Goal: Task Accomplishment & Management: Use online tool/utility

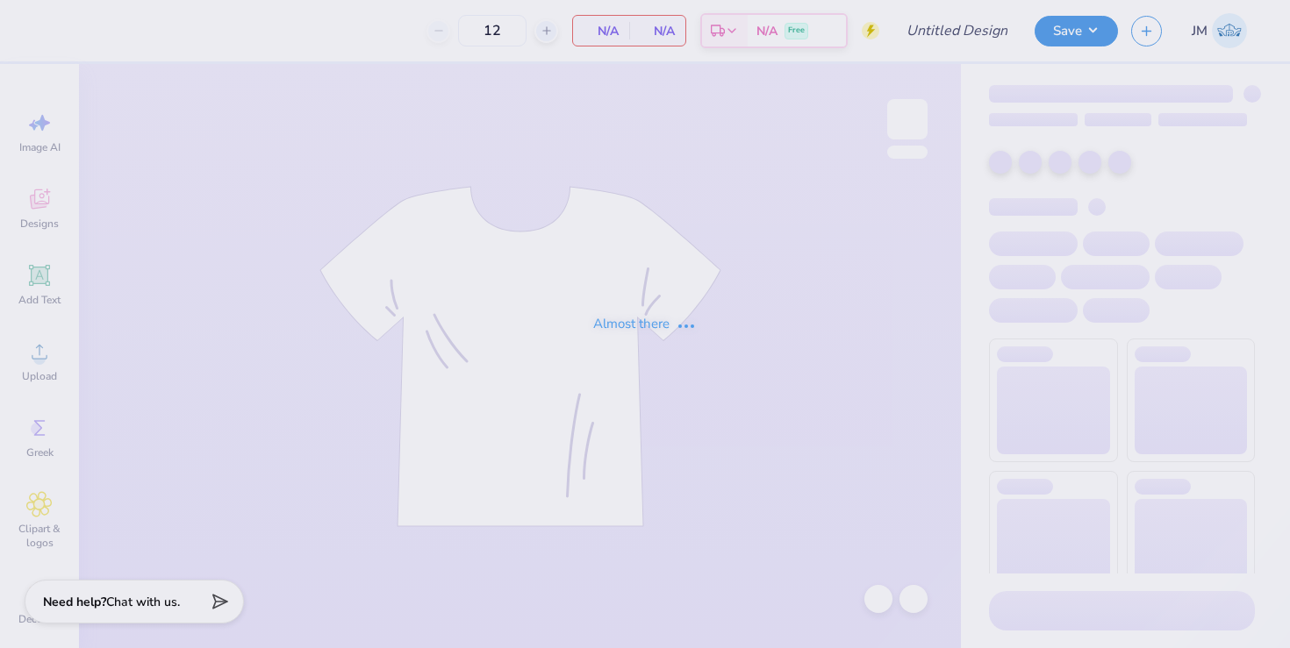
type input "Parents Weekend Tee"
type input "36"
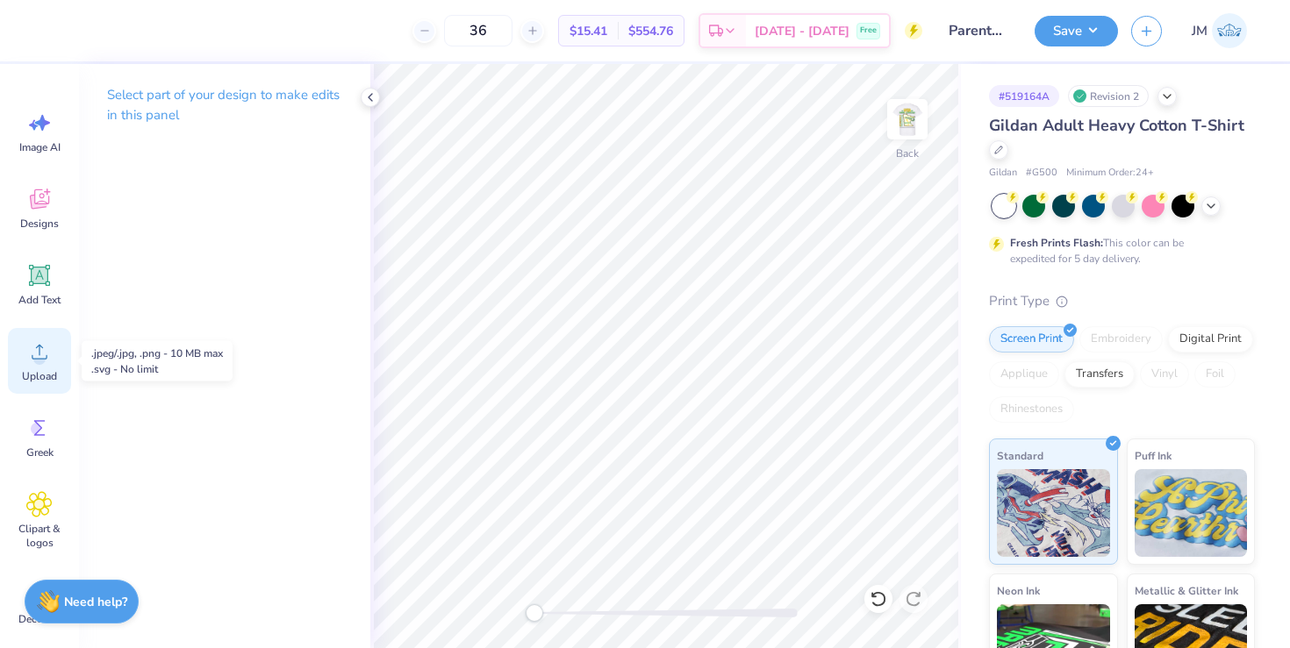
click at [36, 365] on div "Upload" at bounding box center [39, 361] width 63 height 66
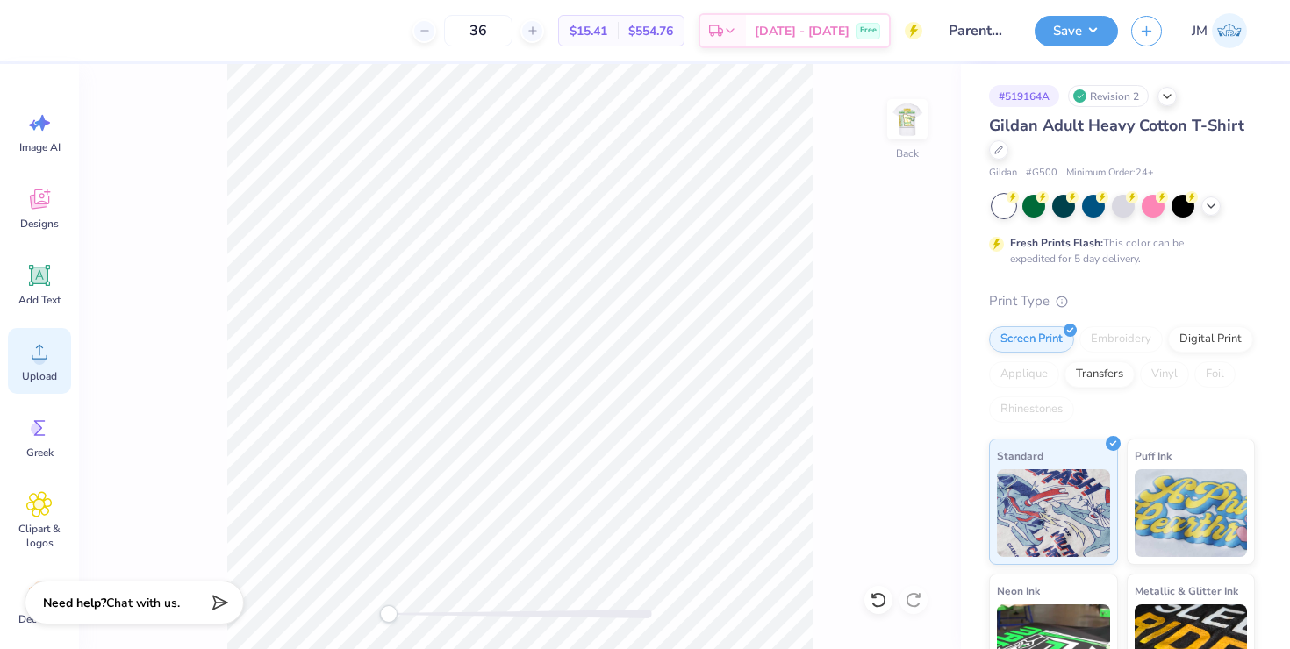
click at [29, 371] on span "Upload" at bounding box center [39, 376] width 35 height 14
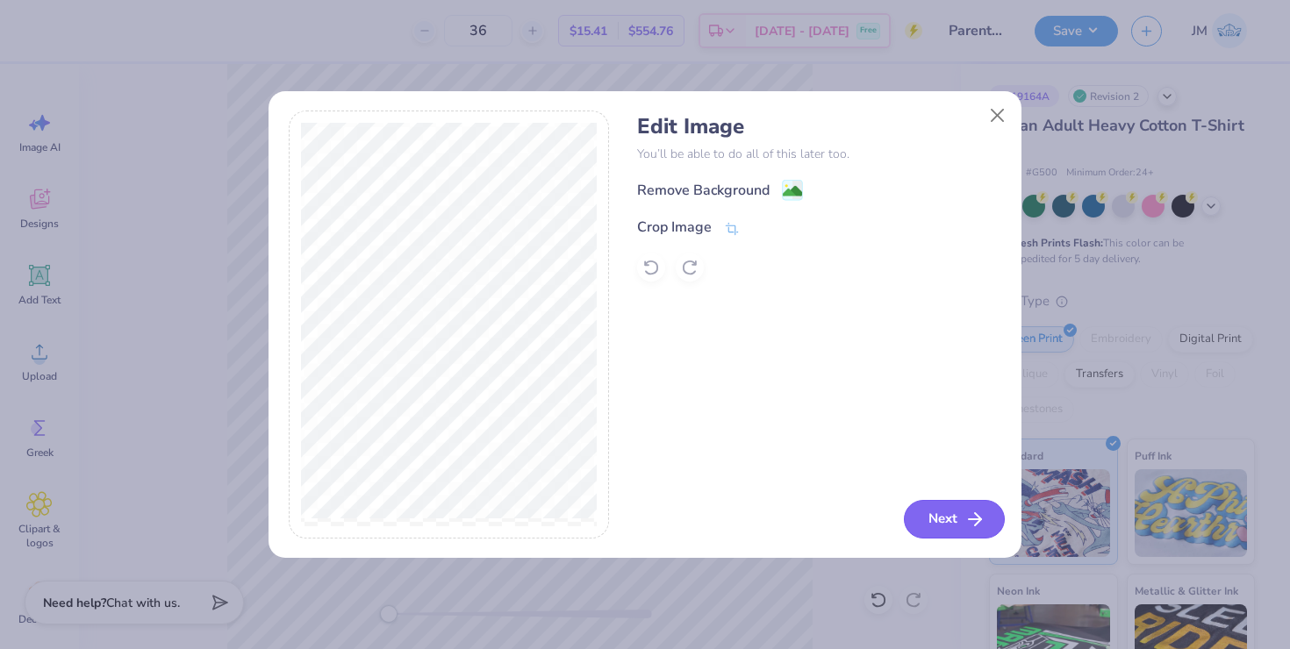
click at [927, 513] on button "Next" at bounding box center [954, 519] width 101 height 39
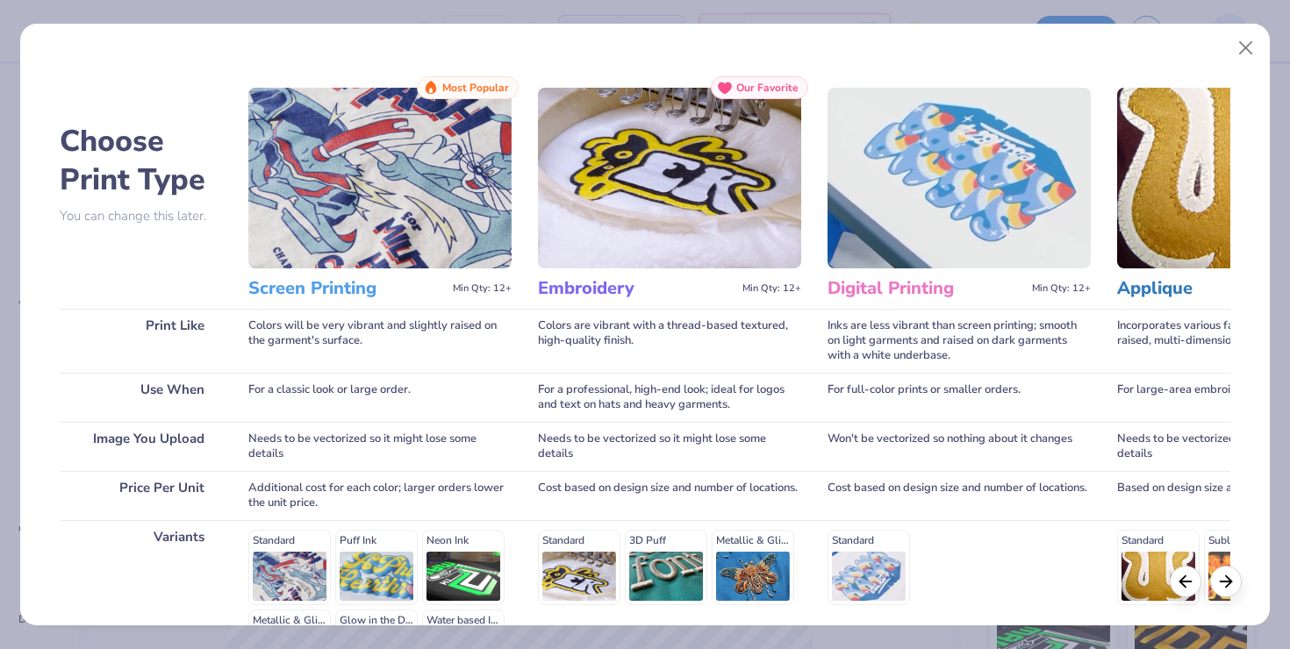
scroll to position [226, 0]
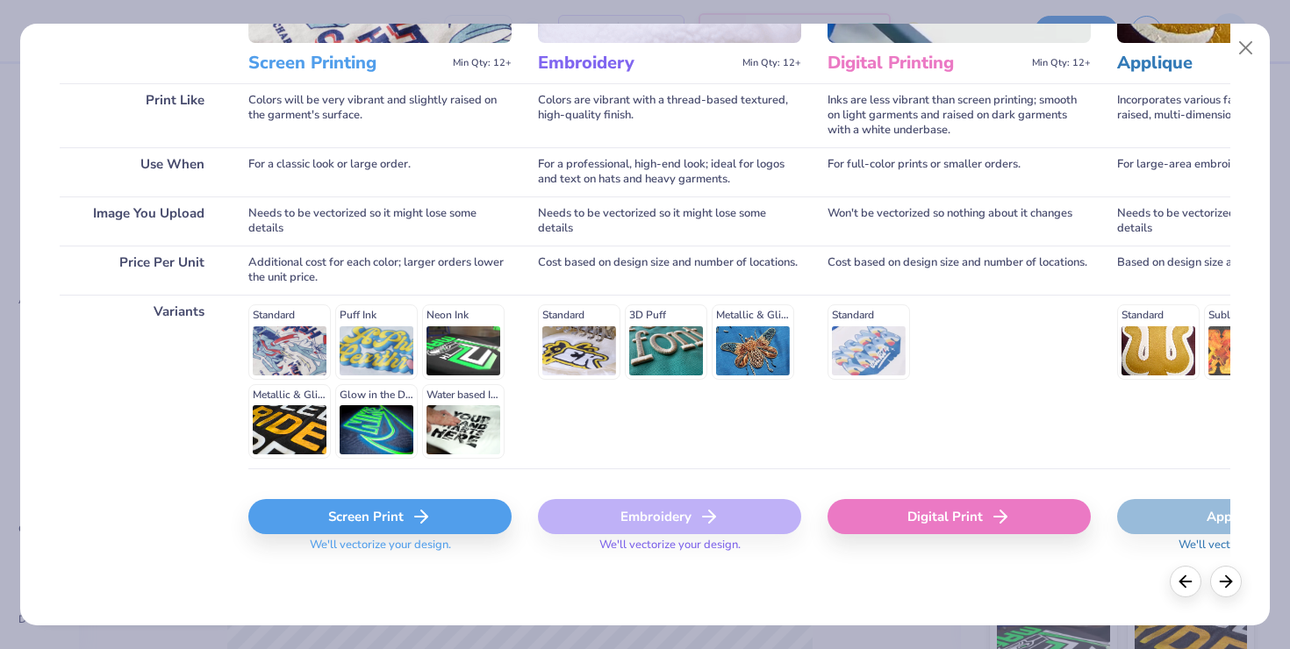
click at [311, 503] on div "Screen Print" at bounding box center [379, 516] width 263 height 35
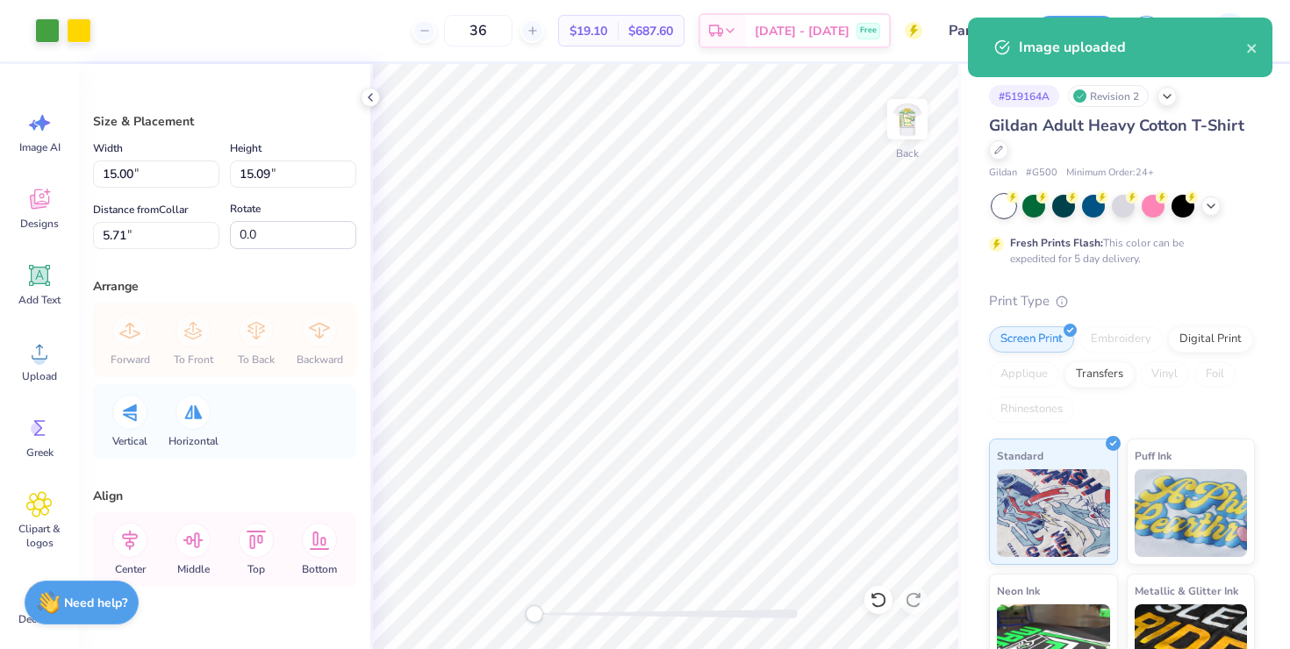
type input "3.09"
type input "3.10"
type input "17.69"
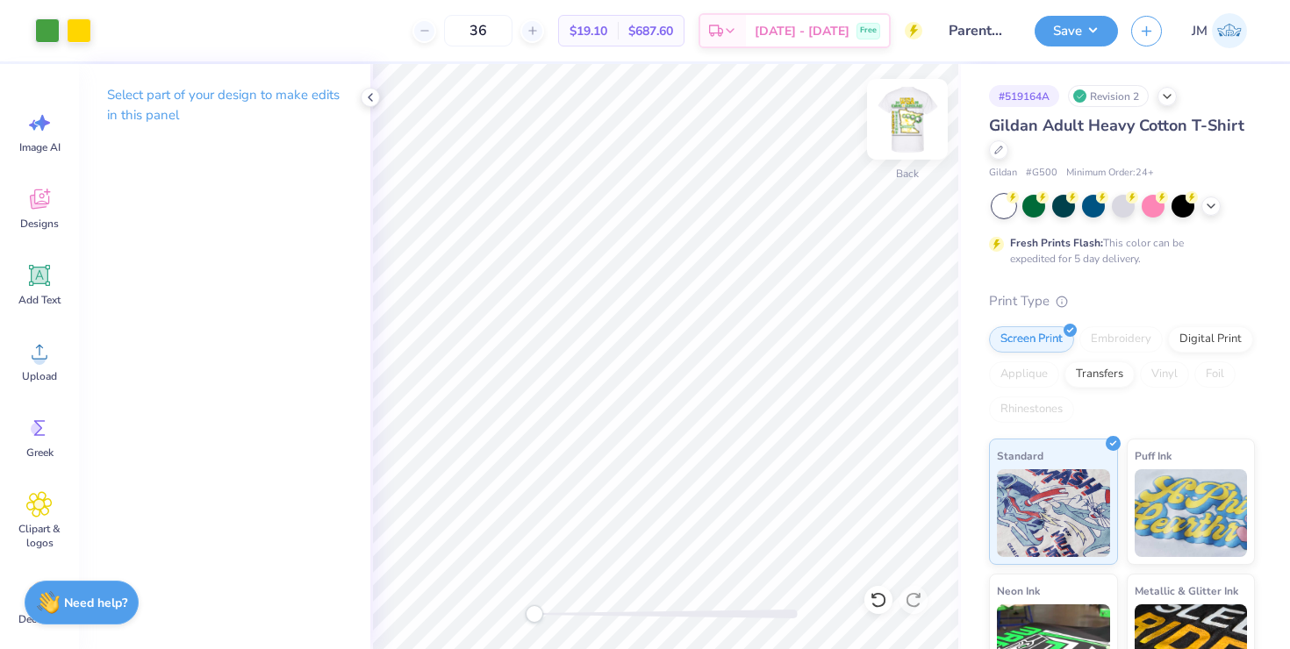
click at [909, 114] on img at bounding box center [907, 119] width 70 height 70
click at [911, 116] on img at bounding box center [907, 119] width 70 height 70
click at [1064, 37] on button "Save" at bounding box center [1076, 28] width 83 height 31
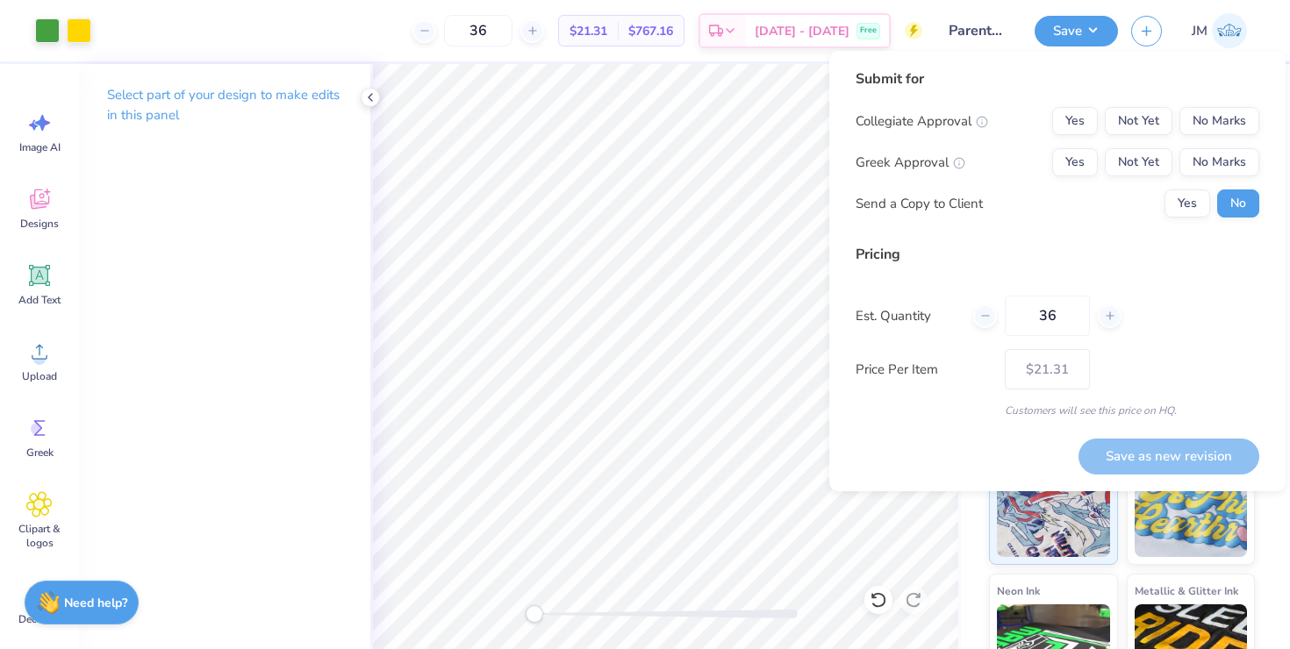
click at [1204, 146] on div "Collegiate Approval Yes Not Yet No Marks Greek Approval Yes Not Yet No Marks Se…" at bounding box center [1058, 162] width 404 height 111
click at [1204, 158] on button "No Marks" at bounding box center [1219, 162] width 80 height 28
click at [1201, 124] on button "No Marks" at bounding box center [1219, 121] width 80 height 28
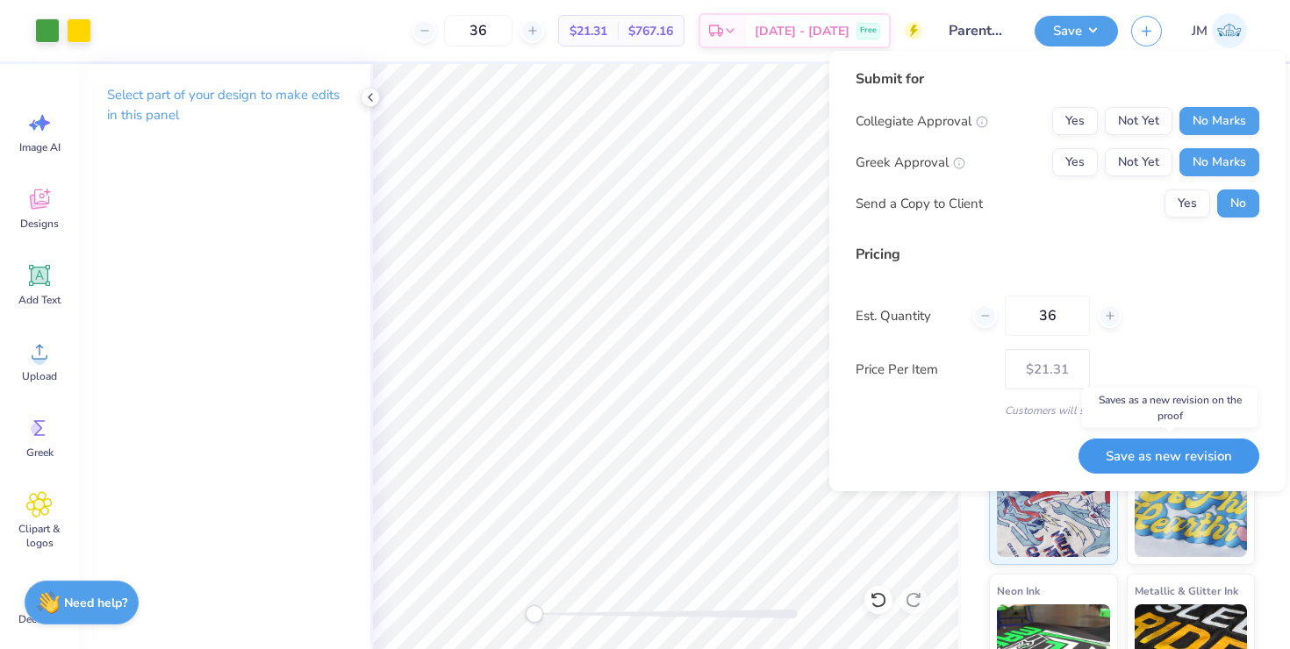
click at [1166, 459] on button "Save as new revision" at bounding box center [1168, 457] width 181 height 36
type input "$21.31"
click at [369, 94] on icon at bounding box center [370, 97] width 14 height 14
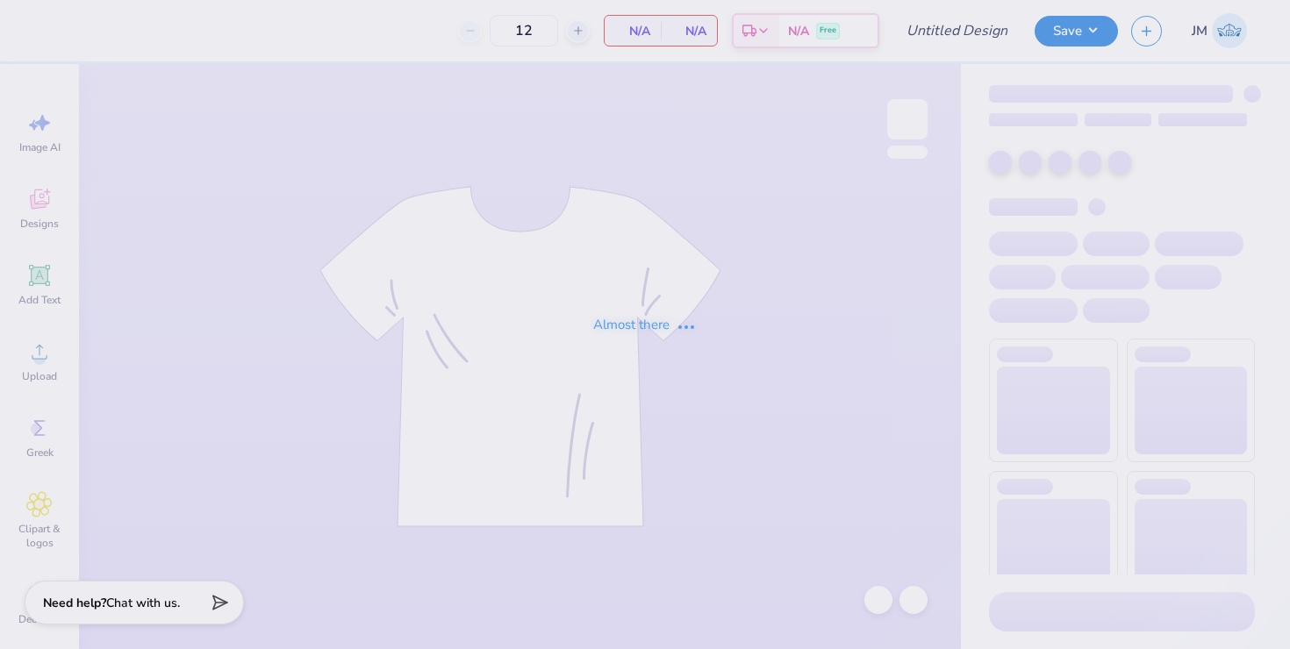
type input "[PERSON_NAME] Hats"
type input "30"
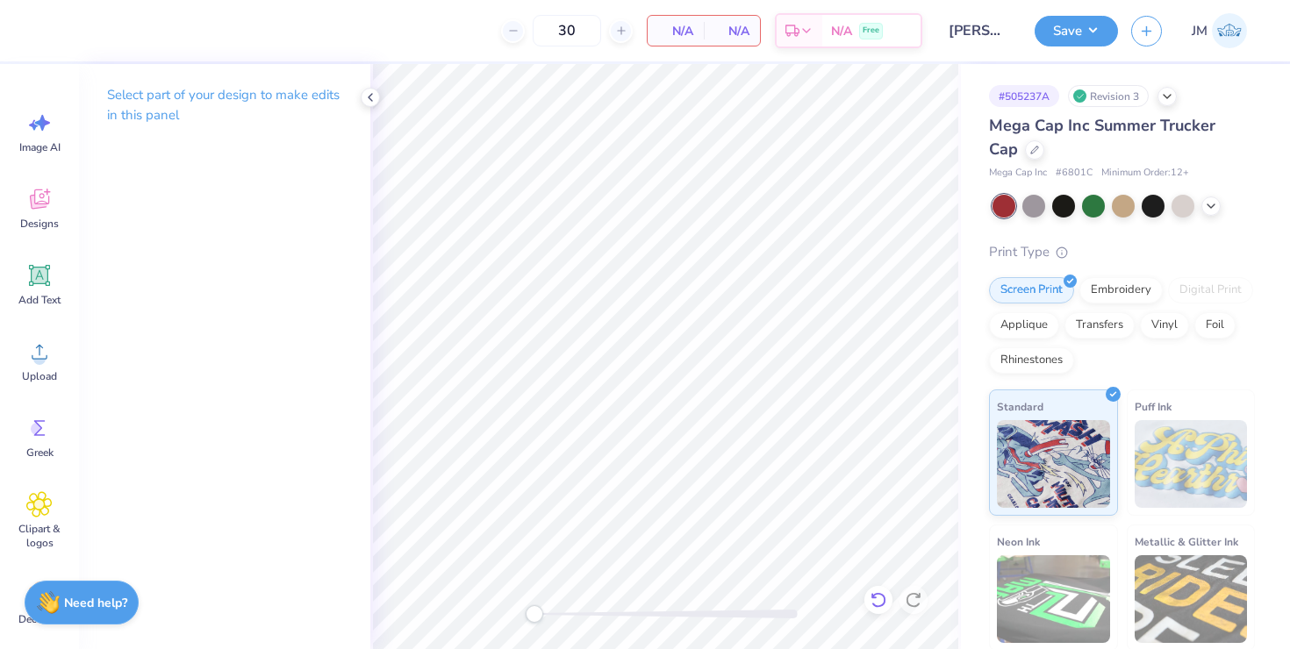
click at [872, 602] on icon at bounding box center [879, 600] width 18 height 18
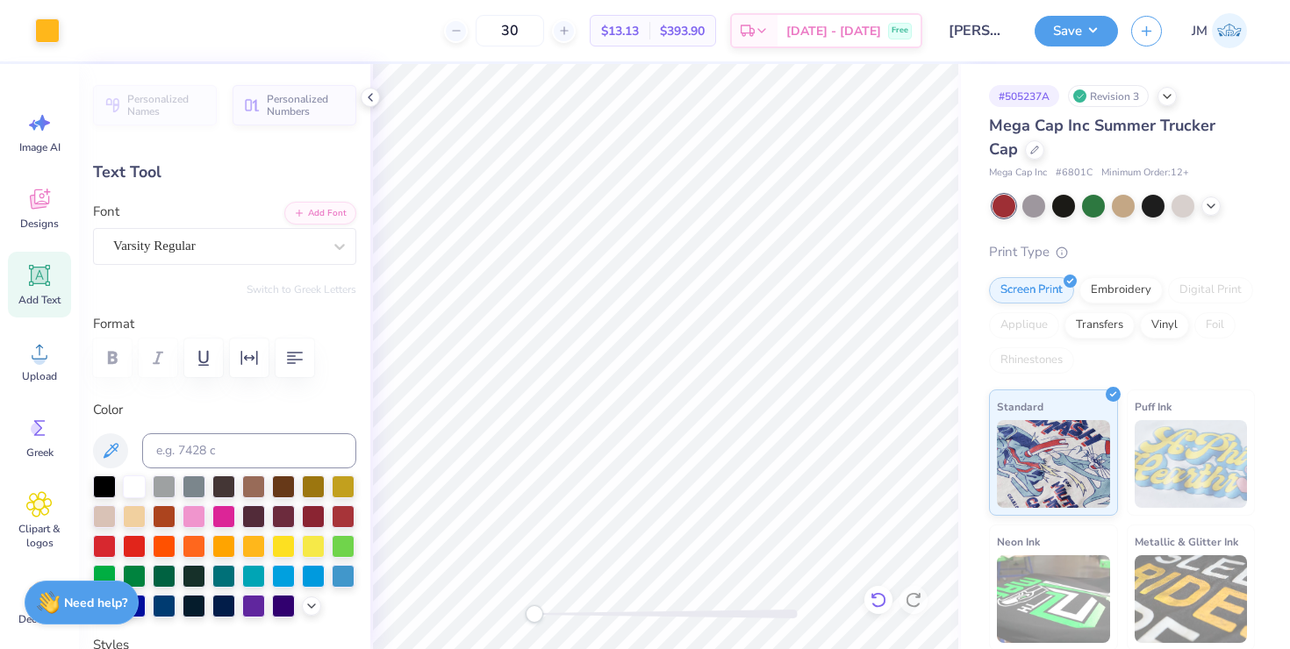
type input "4.06"
type input "0.71"
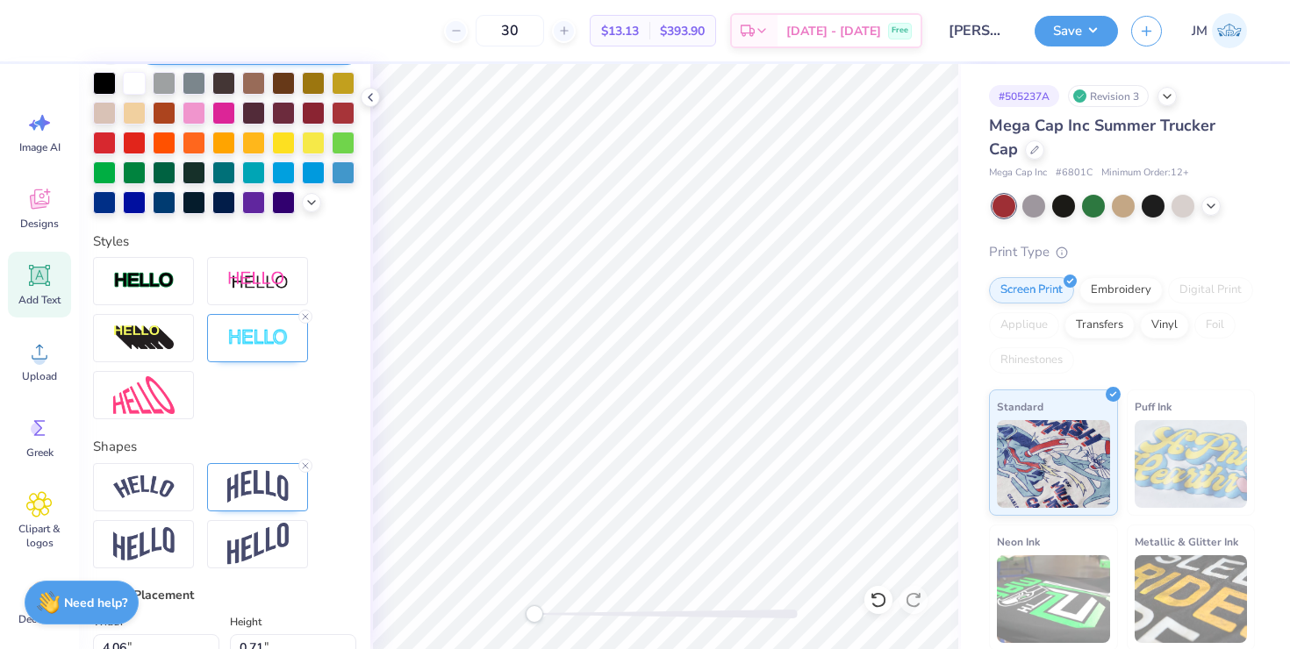
scroll to position [469, 0]
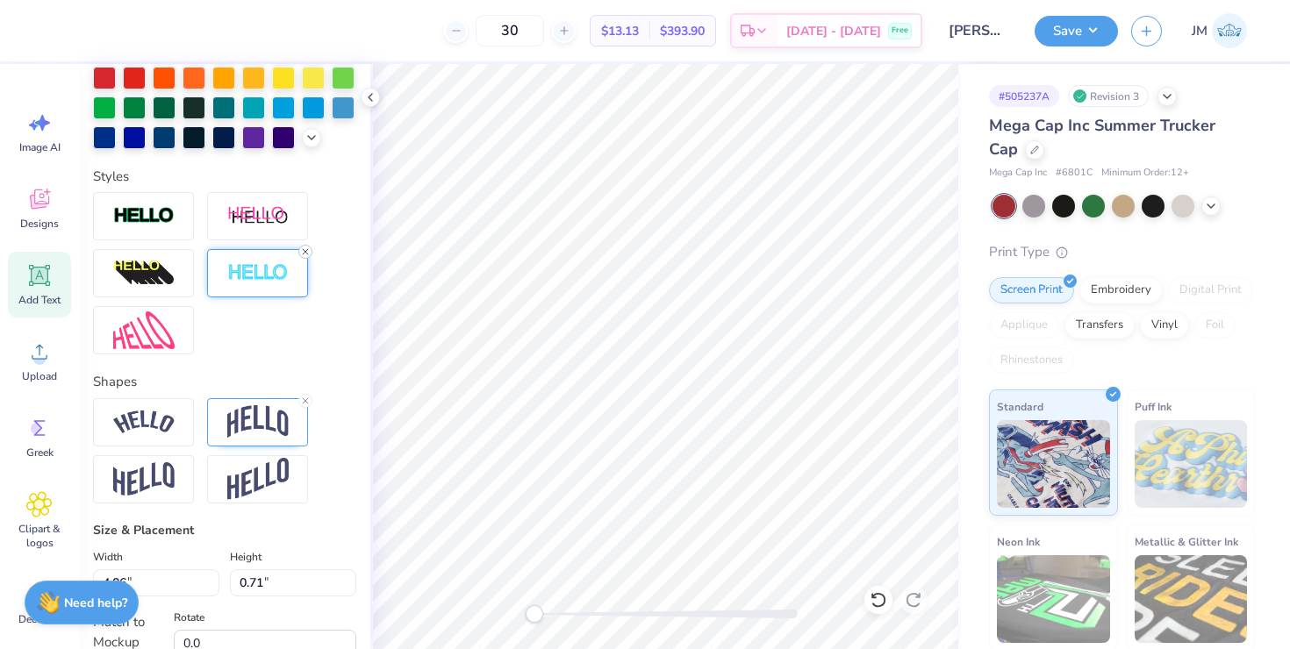
click at [302, 253] on icon at bounding box center [305, 252] width 11 height 11
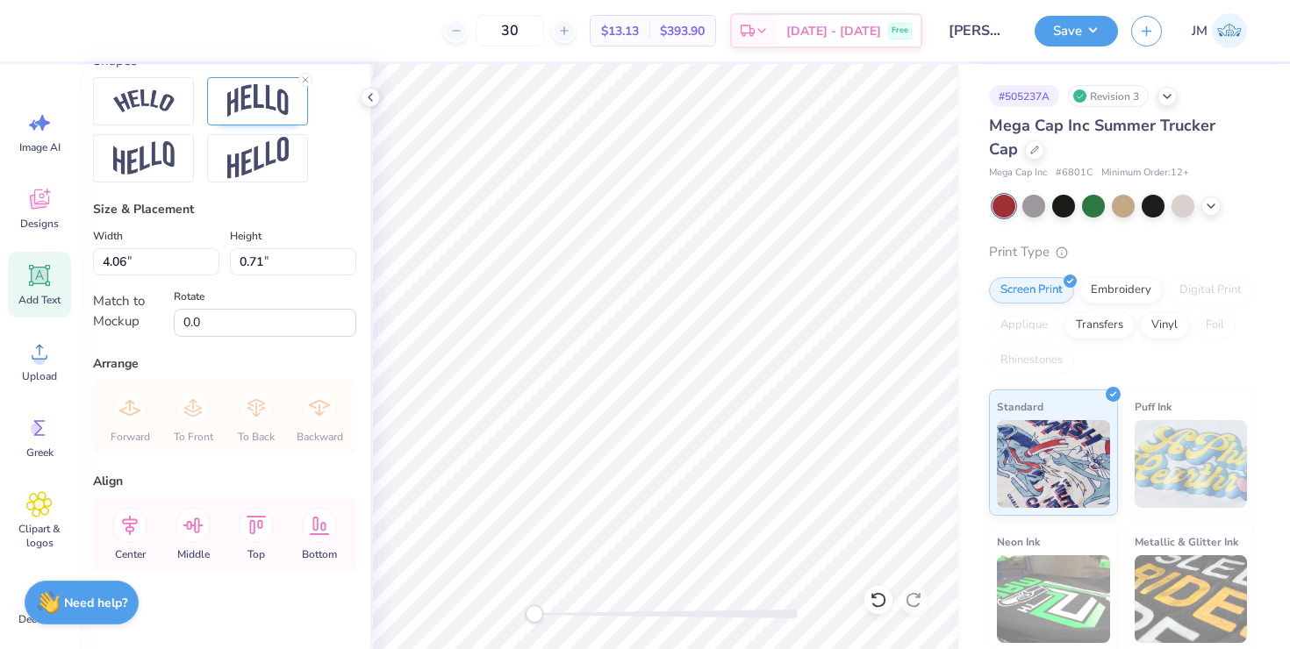
scroll to position [799, 0]
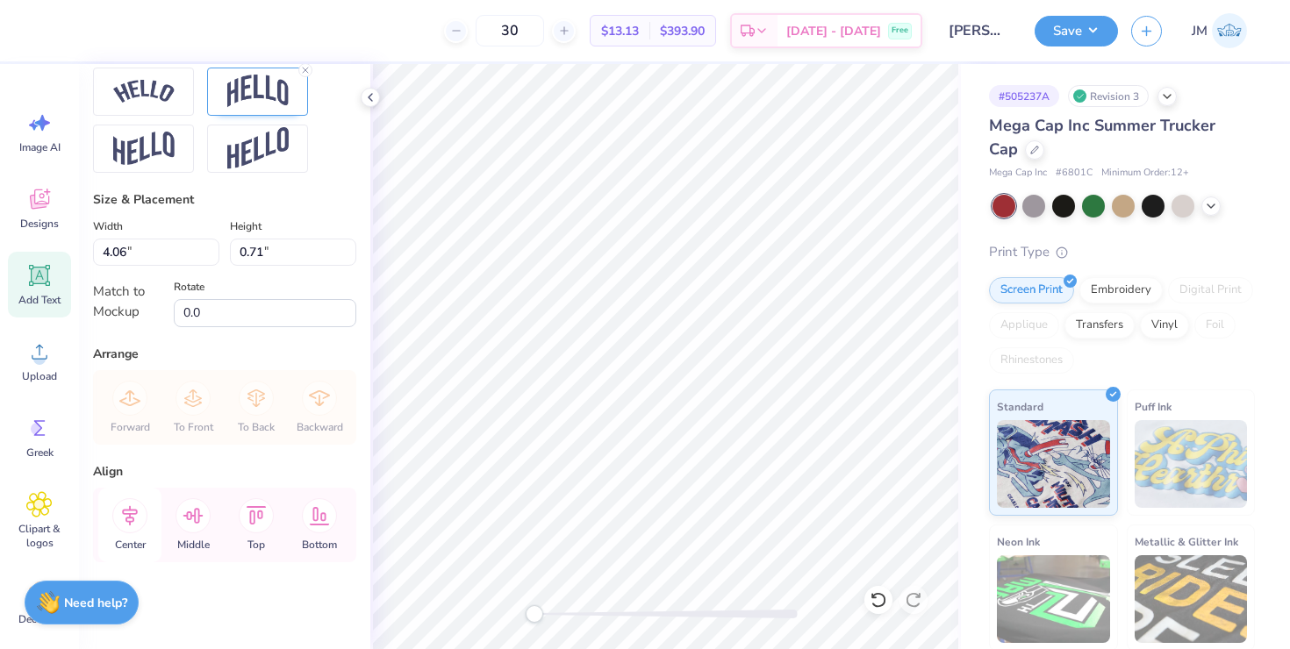
click at [112, 516] on icon at bounding box center [129, 515] width 35 height 35
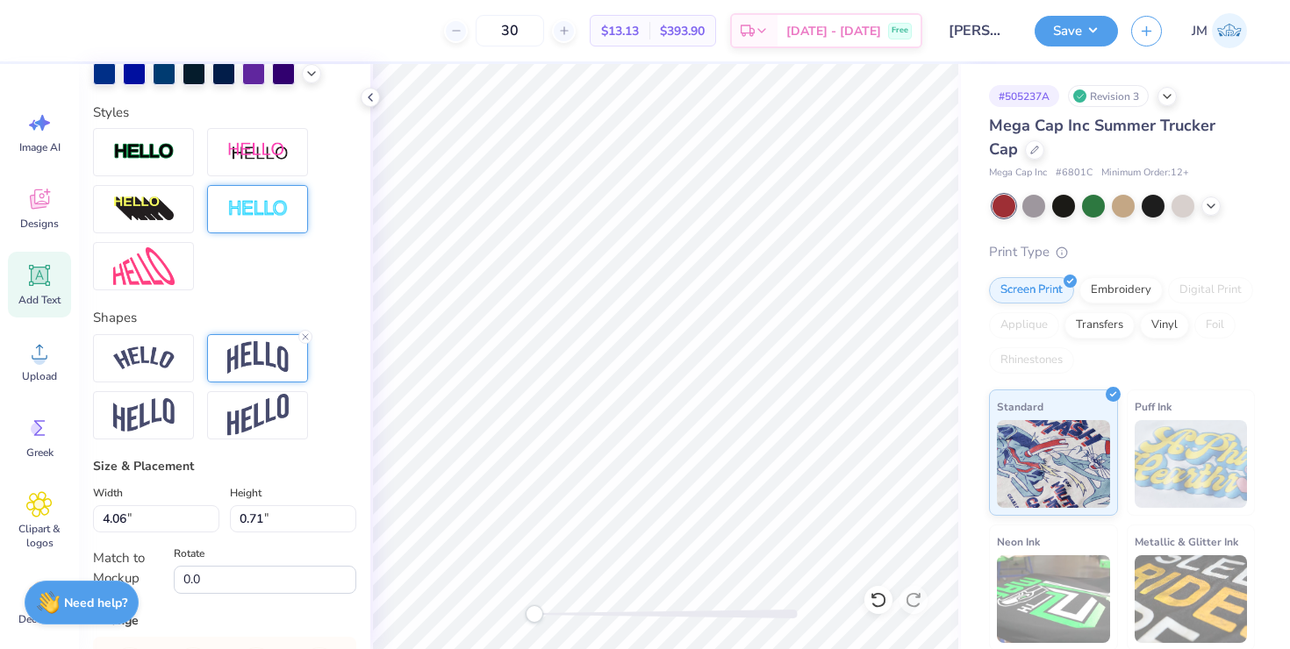
scroll to position [534, 0]
click at [165, 350] on img at bounding box center [143, 358] width 61 height 24
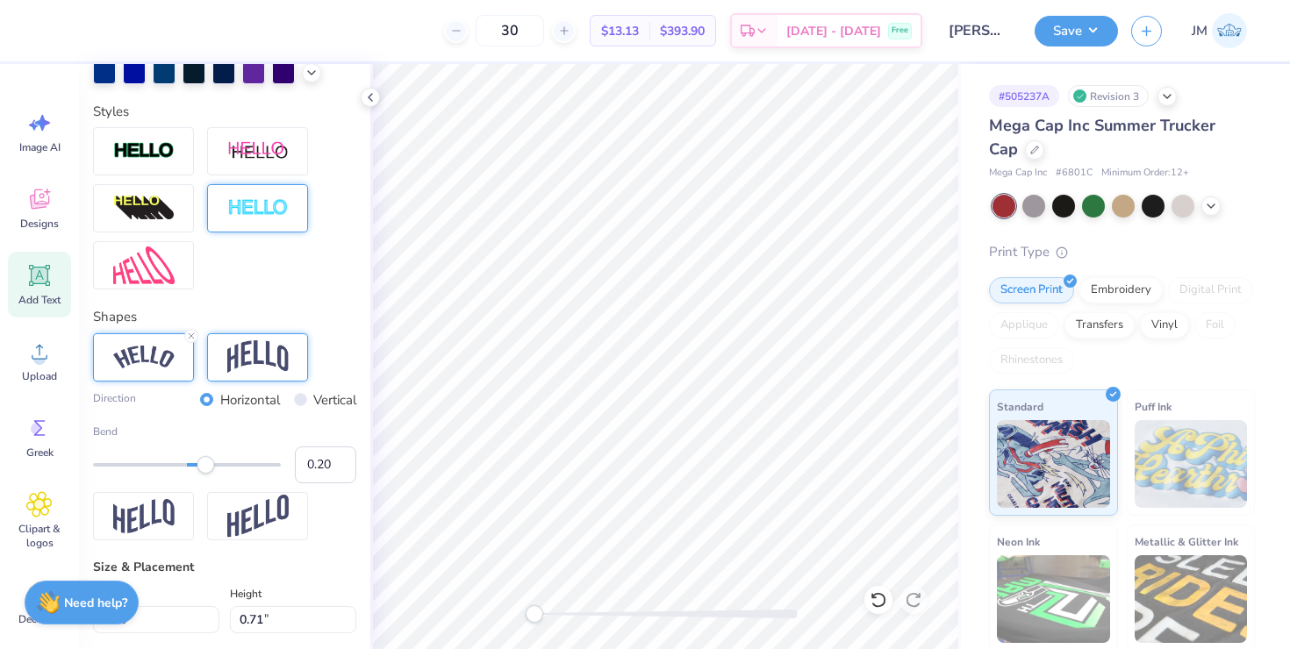
click at [231, 354] on img at bounding box center [257, 356] width 61 height 33
type input "-0.24"
drag, startPoint x: 207, startPoint y: 468, endPoint x: 163, endPoint y: 464, distance: 44.0
click at [164, 463] on div "Accessibility label" at bounding box center [166, 465] width 18 height 18
type input "2.1"
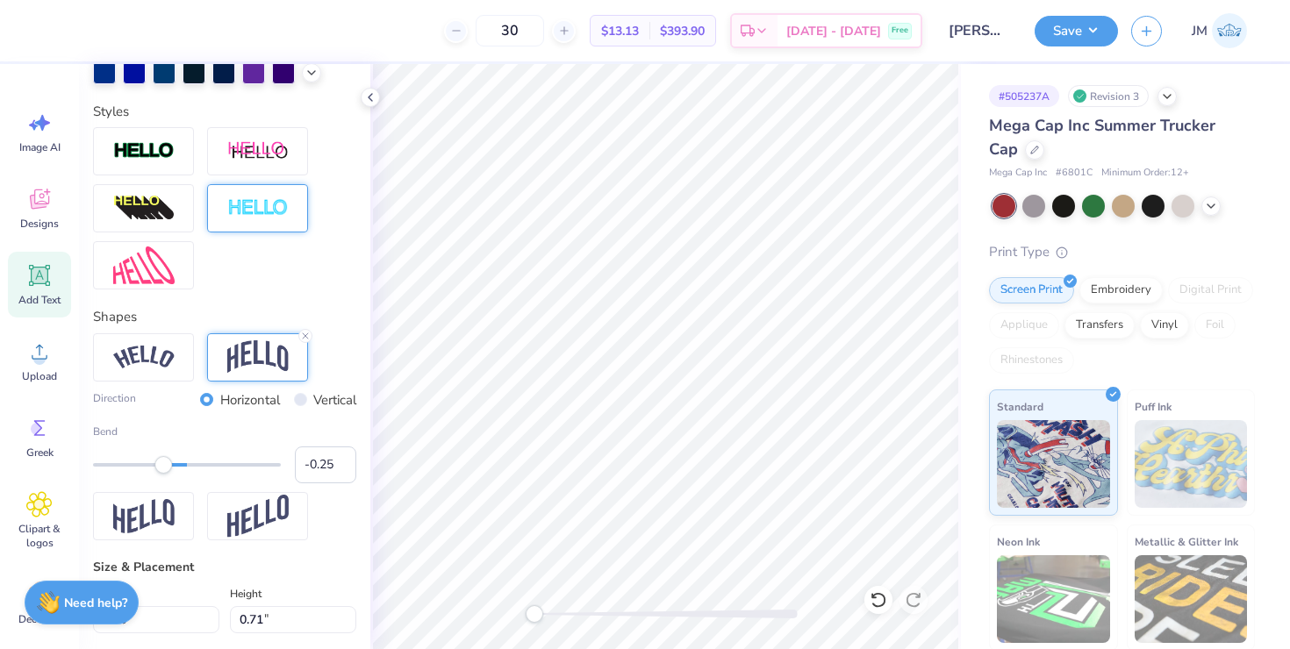
type textarea "Evans"
type input "0.0"
type input "1.44"
type input "0.53"
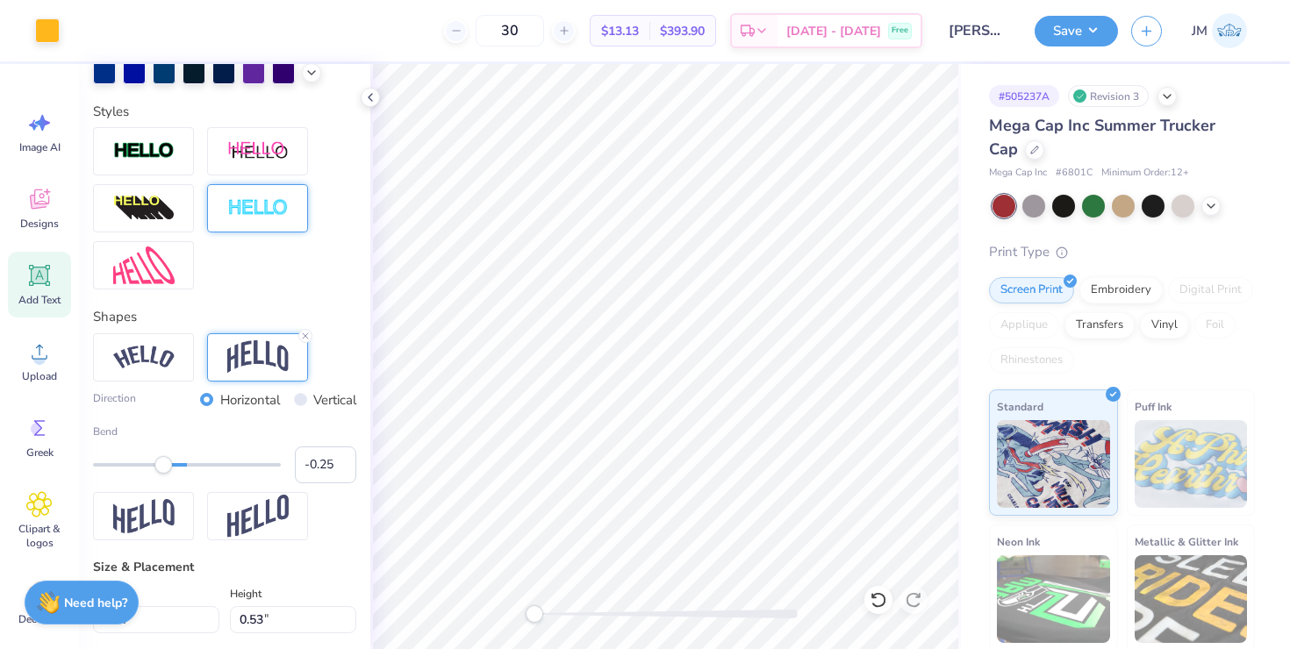
type input "2.1"
type input "3.71"
type input "1.36"
type input "179.8"
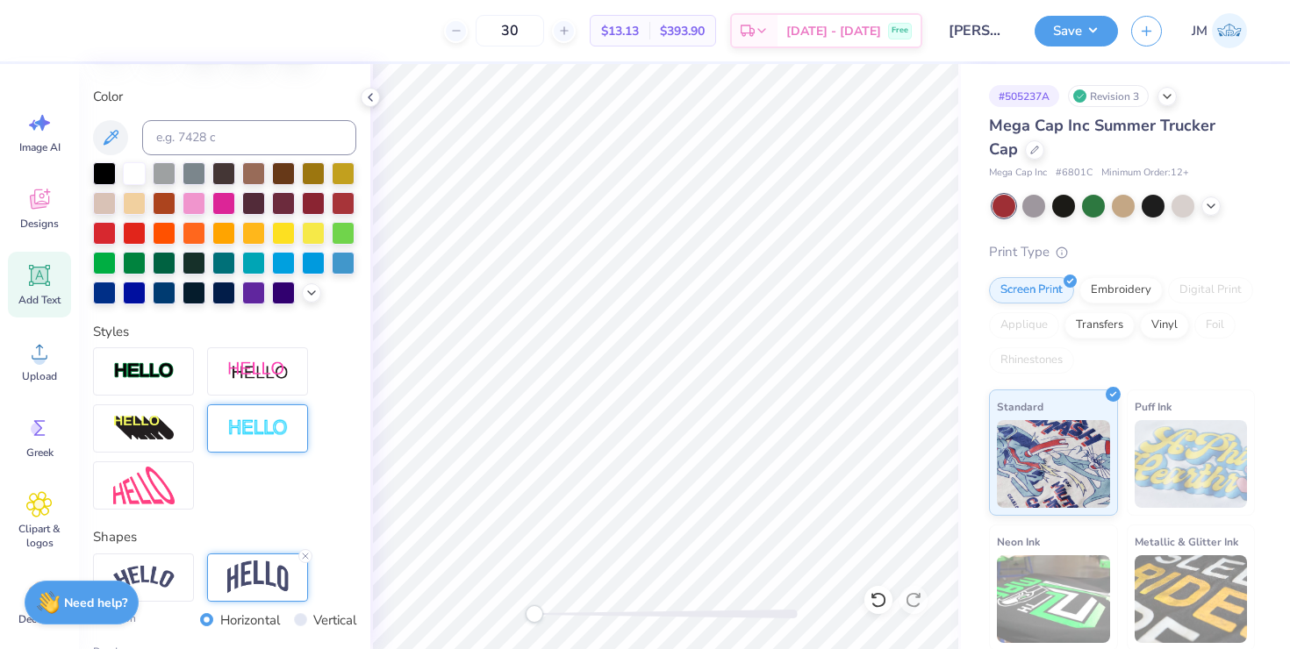
scroll to position [154, 0]
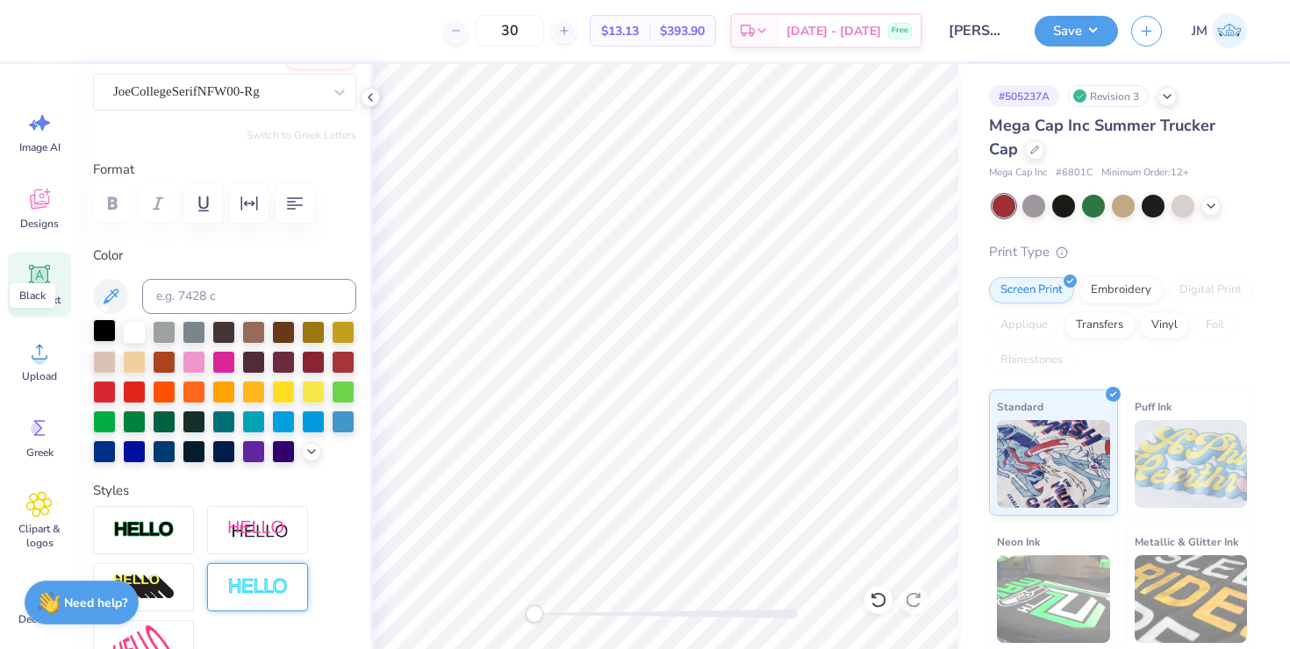
click at [110, 333] on div at bounding box center [104, 330] width 23 height 23
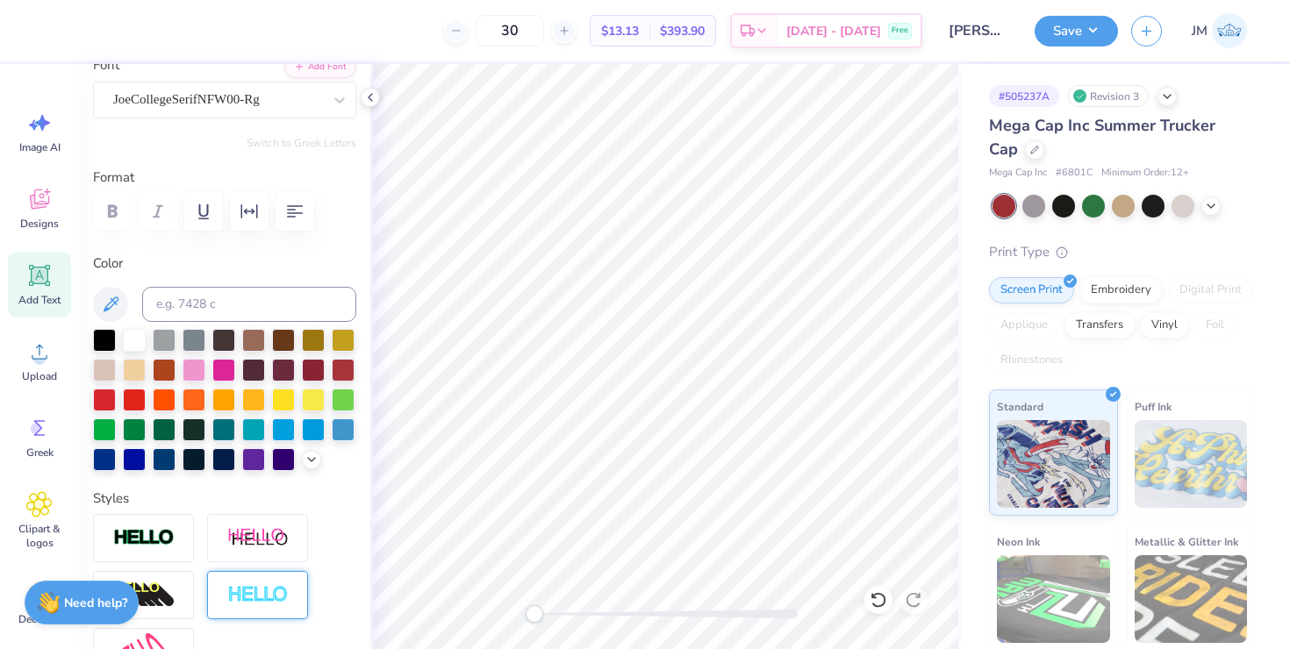
scroll to position [145, 0]
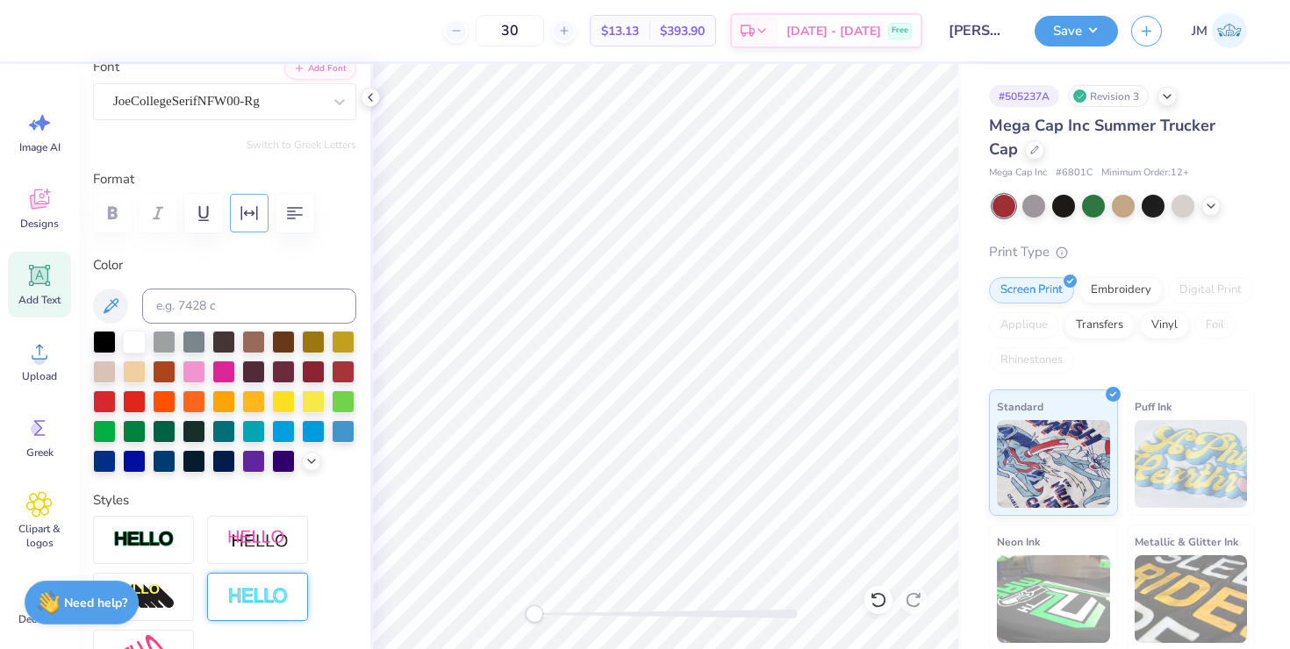
click at [248, 211] on icon "button" at bounding box center [249, 213] width 21 height 21
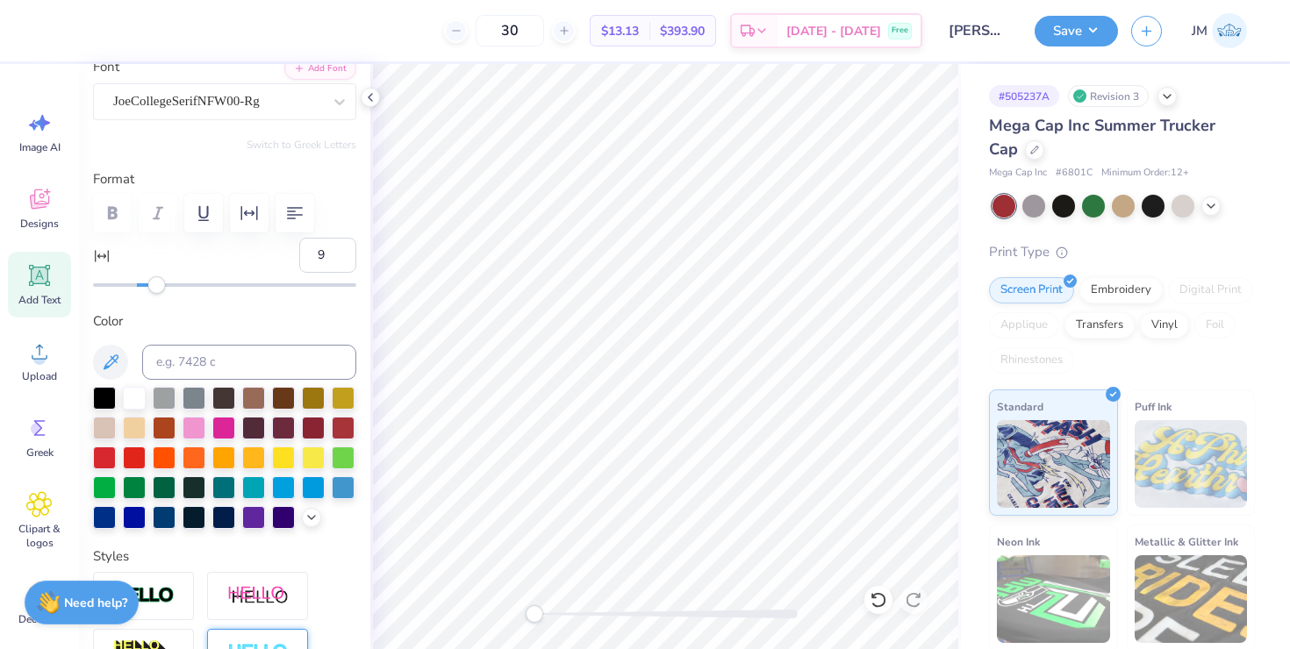
type input "10"
drag, startPoint x: 135, startPoint y: 284, endPoint x: 159, endPoint y: 289, distance: 24.1
click at [159, 289] on div "Accessibility label" at bounding box center [159, 285] width 18 height 18
type input "16"
drag, startPoint x: 157, startPoint y: 289, endPoint x: 174, endPoint y: 290, distance: 16.7
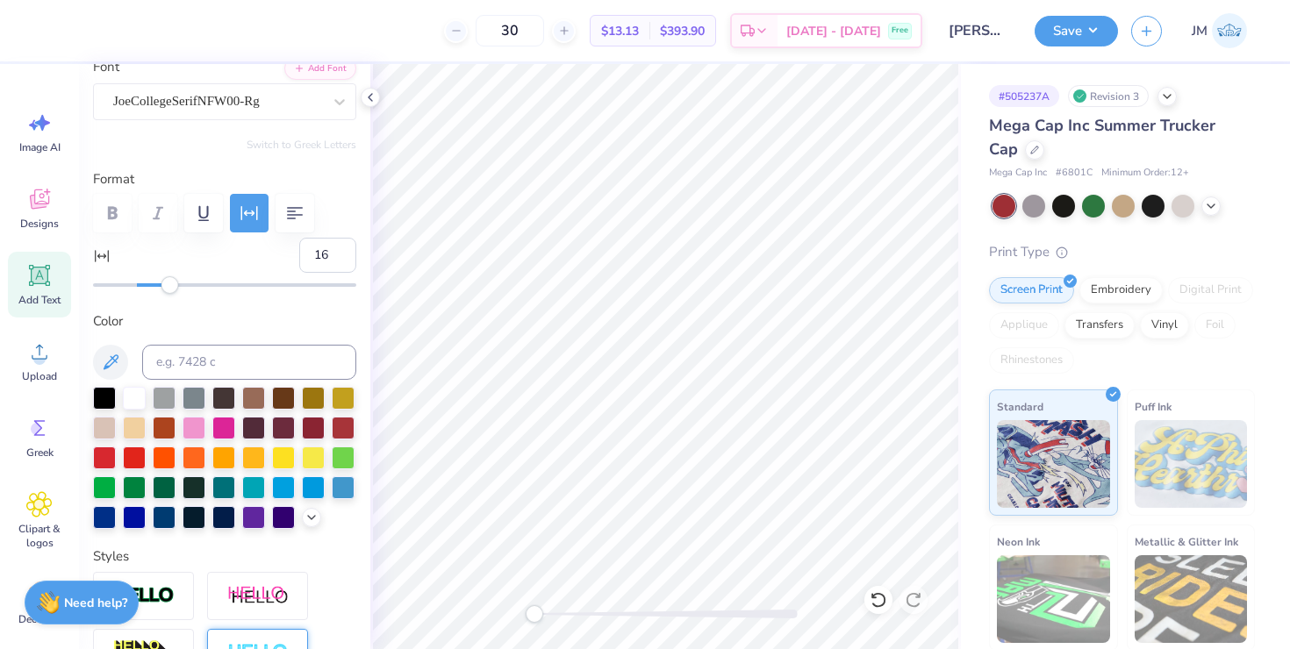
click at [173, 290] on div "Accessibility label" at bounding box center [170, 285] width 18 height 18
type input "0.0"
type input "4.04"
type input "1.24"
click at [1094, 286] on div "Embroidery" at bounding box center [1120, 288] width 83 height 26
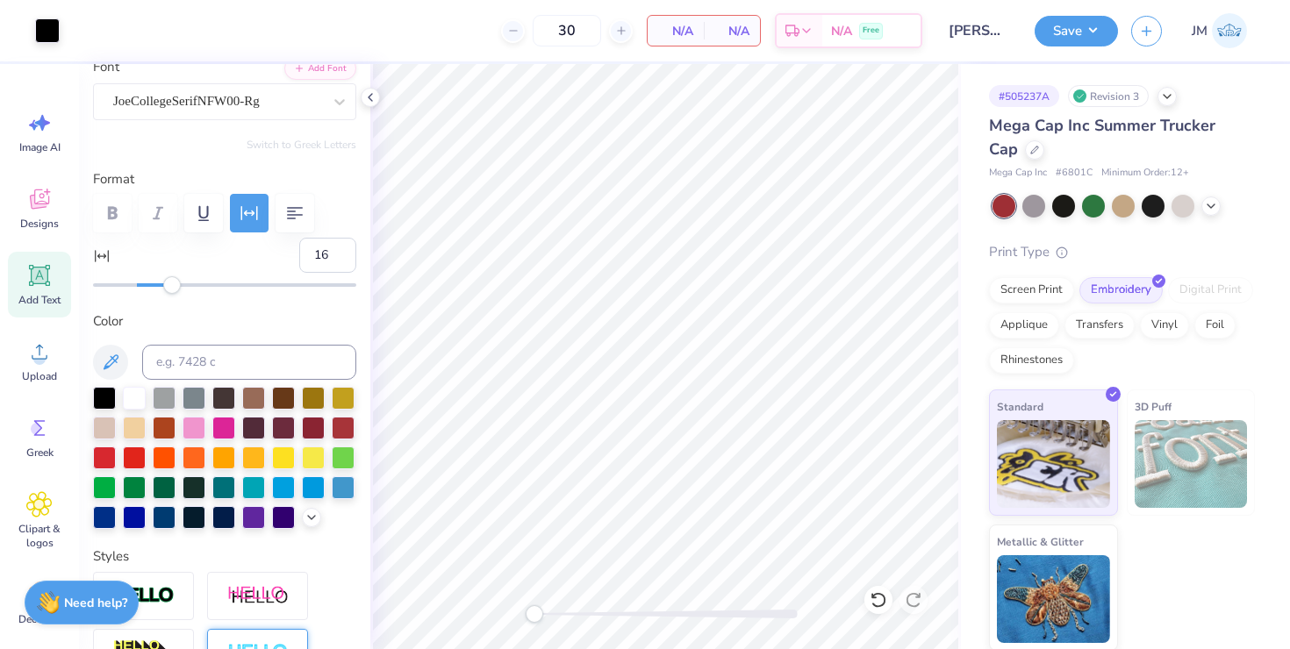
click at [1009, 149] on div "Mega Cap Inc Summer Trucker Cap" at bounding box center [1122, 137] width 266 height 47
click at [1030, 152] on icon at bounding box center [1034, 148] width 9 height 9
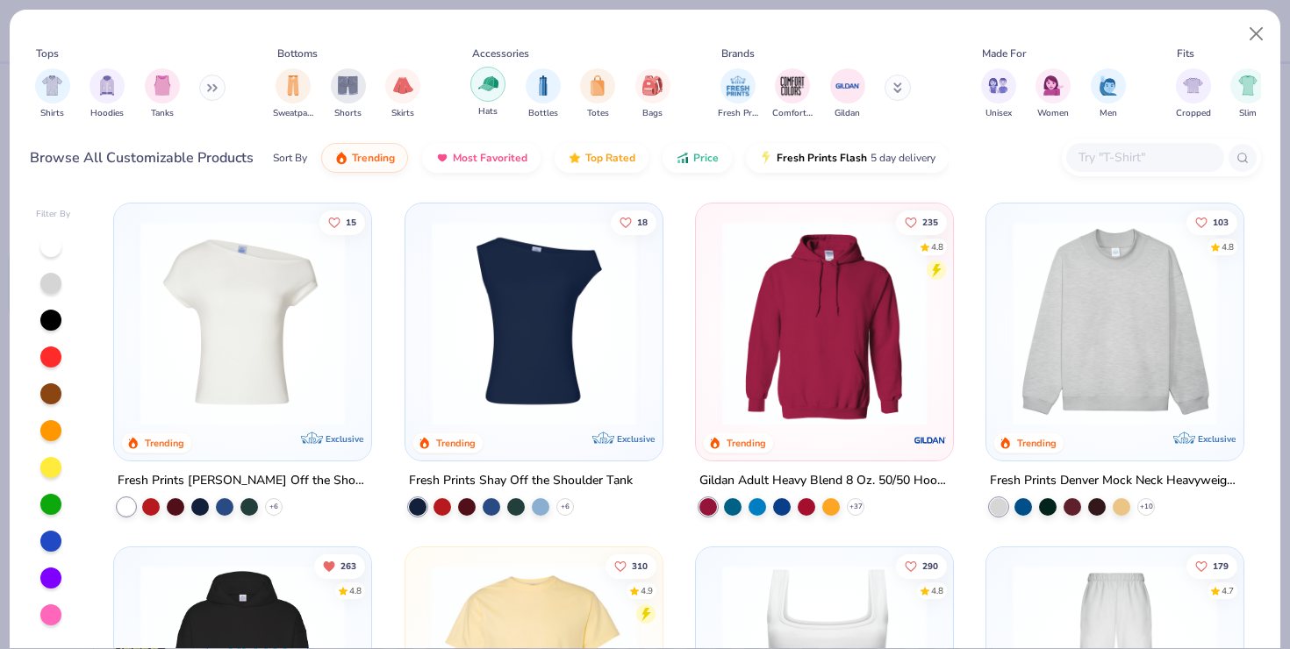
click at [486, 83] on img "filter for Hats" at bounding box center [488, 84] width 20 height 20
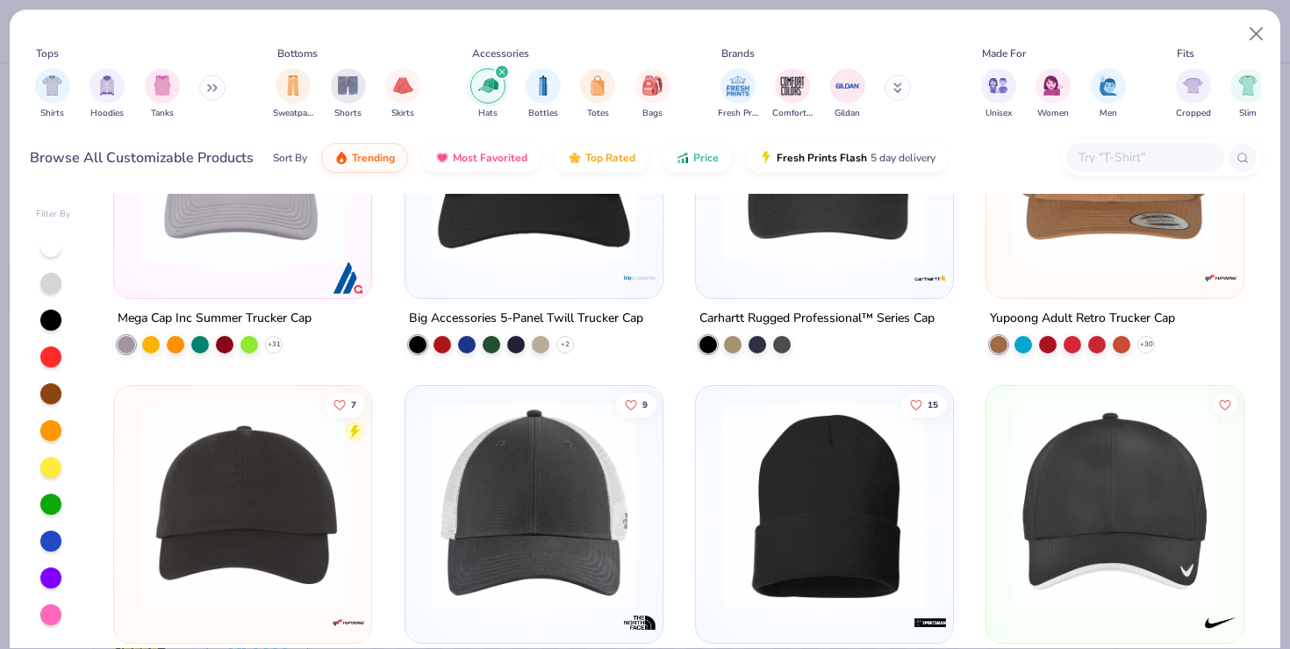
scroll to position [360, 0]
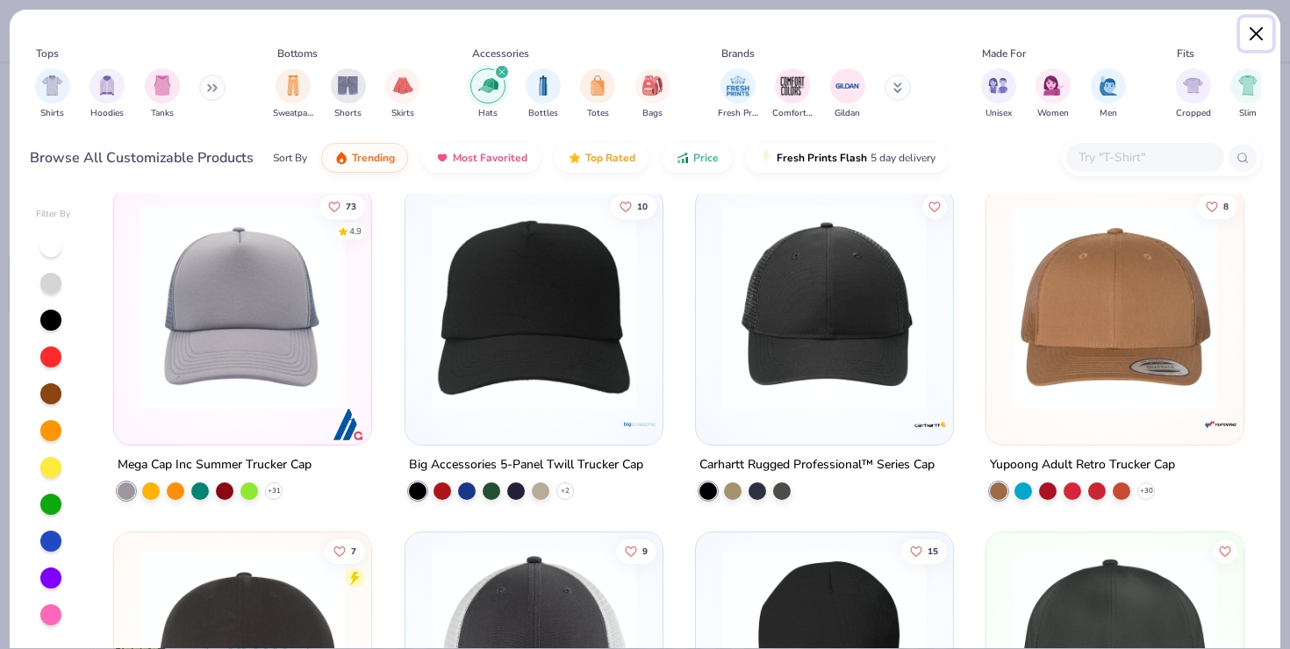
click at [1248, 46] on button "Close" at bounding box center [1256, 34] width 33 height 33
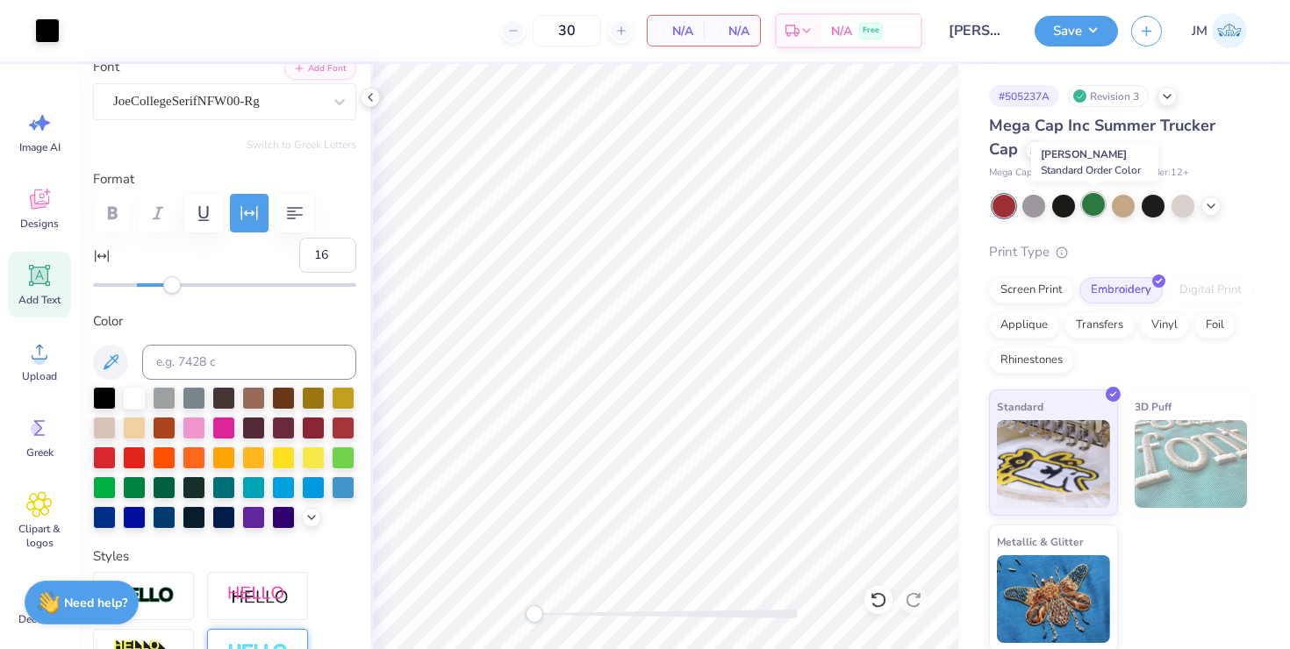
click at [1092, 203] on div at bounding box center [1093, 204] width 23 height 23
click at [1183, 204] on div at bounding box center [1182, 204] width 23 height 23
click at [1210, 210] on icon at bounding box center [1211, 204] width 14 height 14
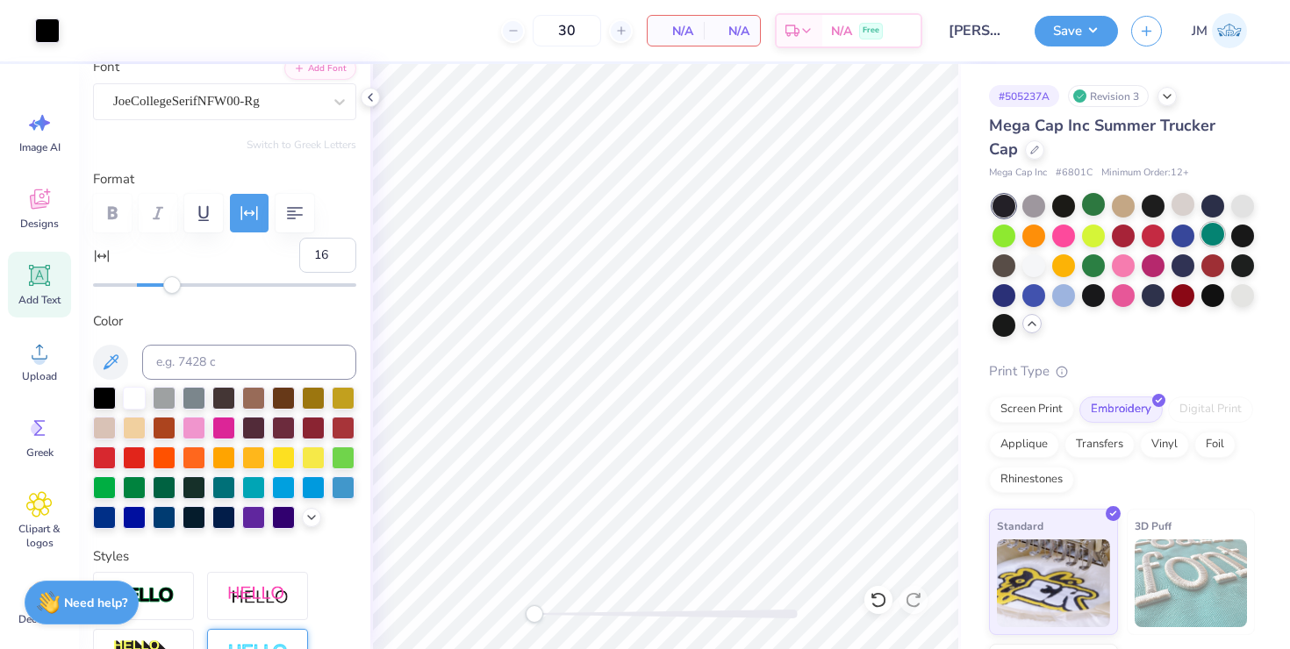
click at [1211, 232] on div at bounding box center [1212, 234] width 23 height 23
click at [1000, 292] on div at bounding box center [1003, 294] width 23 height 23
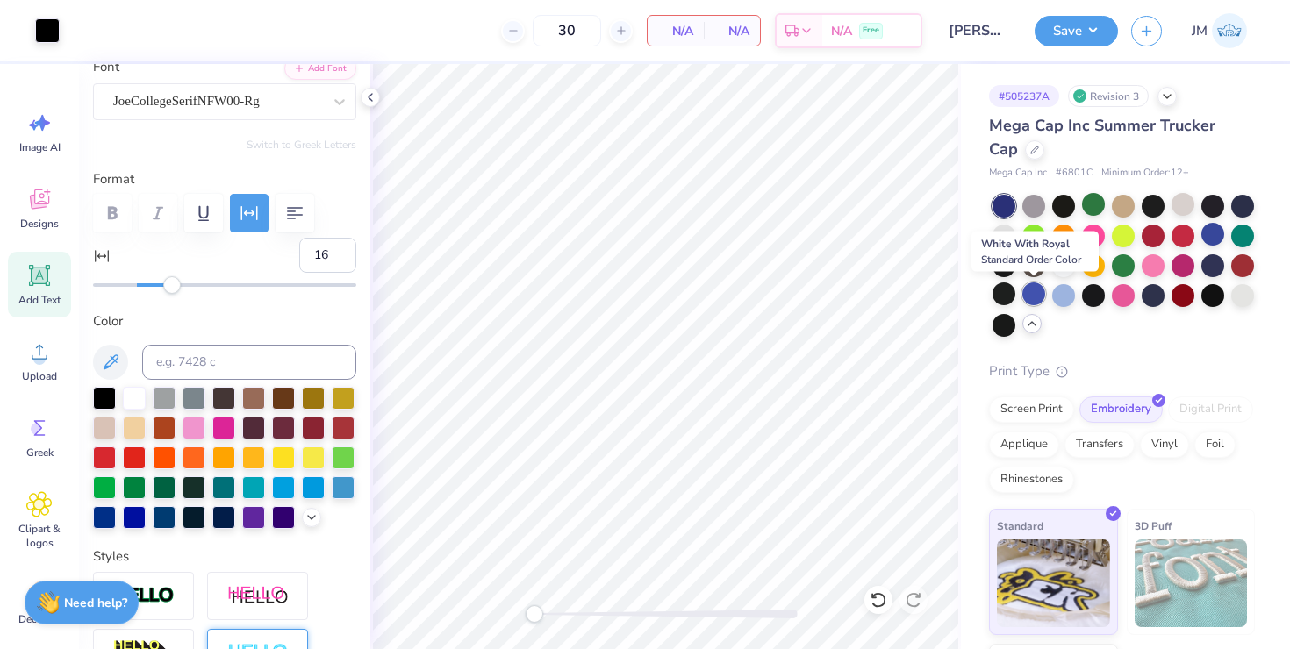
click at [1032, 300] on div at bounding box center [1033, 294] width 23 height 23
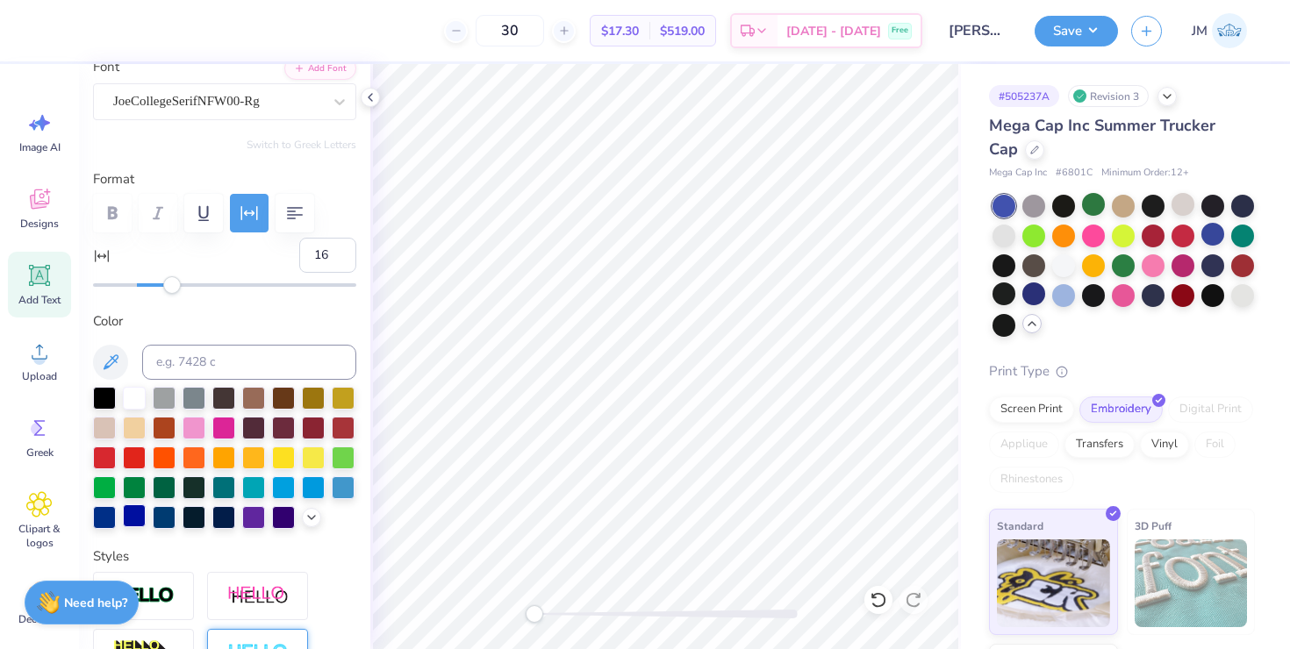
click at [132, 514] on div at bounding box center [134, 516] width 23 height 23
click at [116, 517] on div at bounding box center [104, 516] width 23 height 23
type input "179.8"
type input "4.52"
type input "1.38"
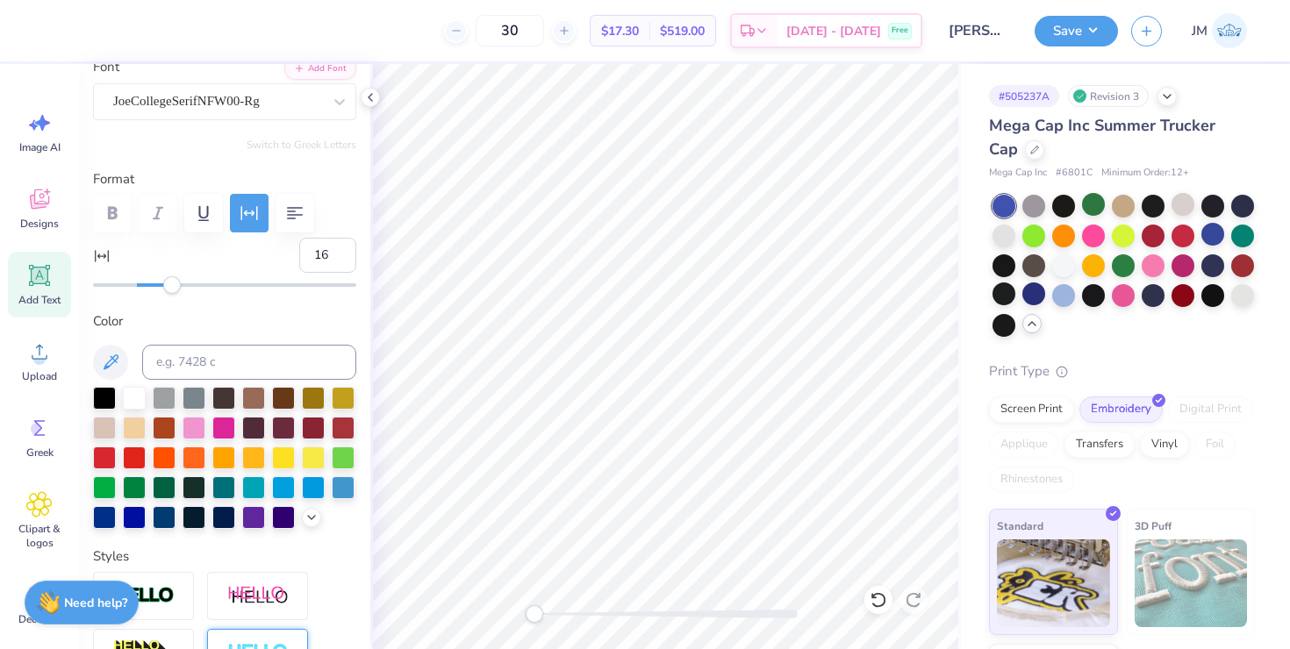
type input "5.01"
type input "1.53"
click at [969, 312] on div "# 505237A Revision 3 Mega Cap Inc Summer Trucker Cap Mega Cap Inc # 6801C Minim…" at bounding box center [1125, 417] width 329 height 706
click at [378, 97] on div at bounding box center [370, 97] width 19 height 19
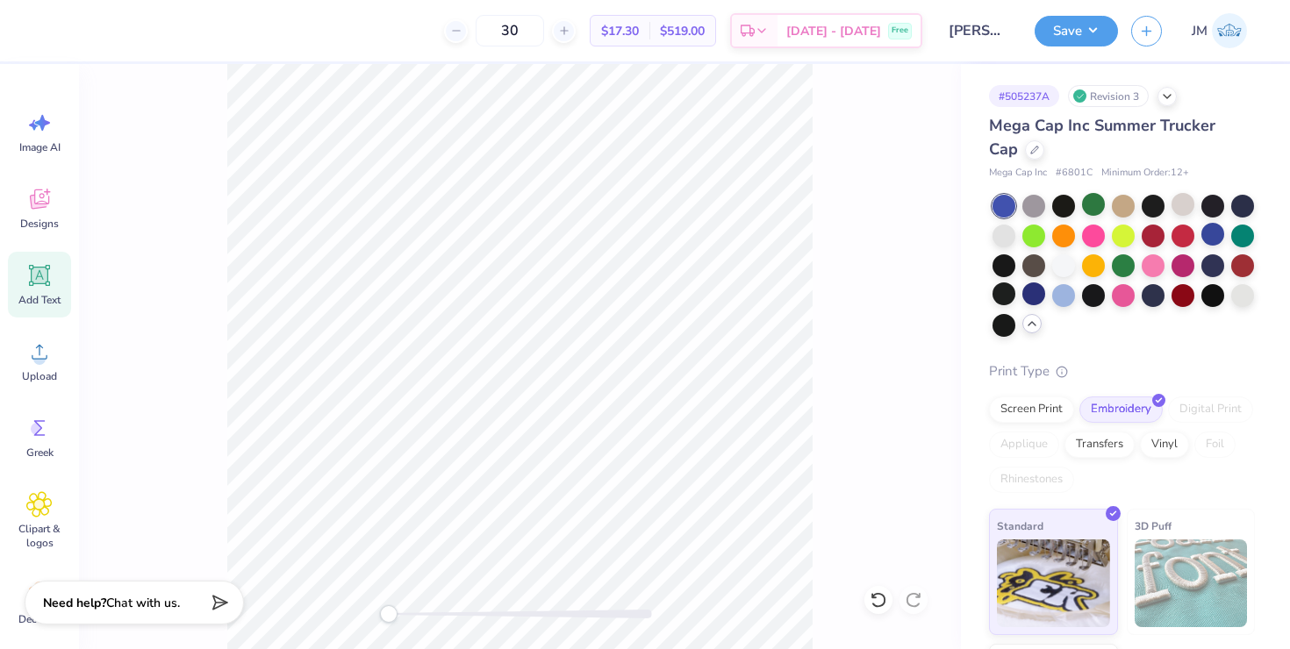
click at [841, 254] on div at bounding box center [520, 356] width 882 height 585
type input "0.0"
click at [192, 624] on div "Need help? Chat with us." at bounding box center [134, 603] width 219 height 44
click at [189, 602] on div "Need help? Chat with us." at bounding box center [134, 600] width 219 height 44
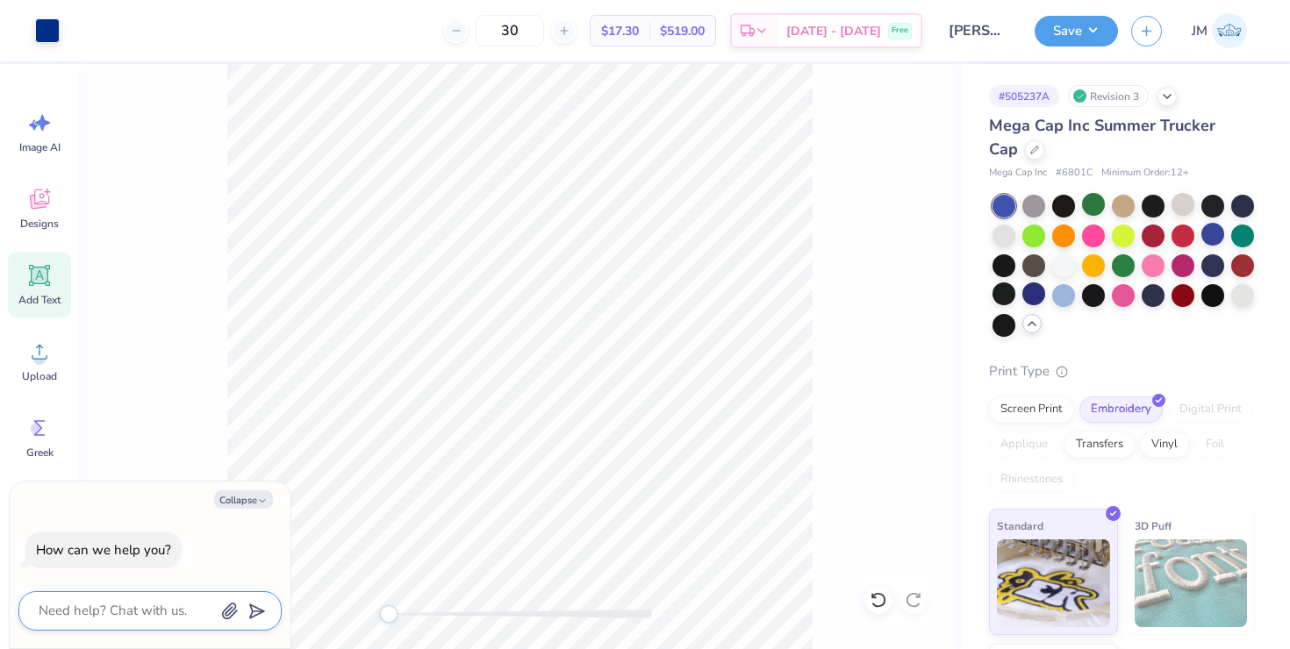
click at [181, 613] on textarea at bounding box center [126, 611] width 178 height 24
type textarea "c"
type textarea "x"
type textarea "ca"
type textarea "x"
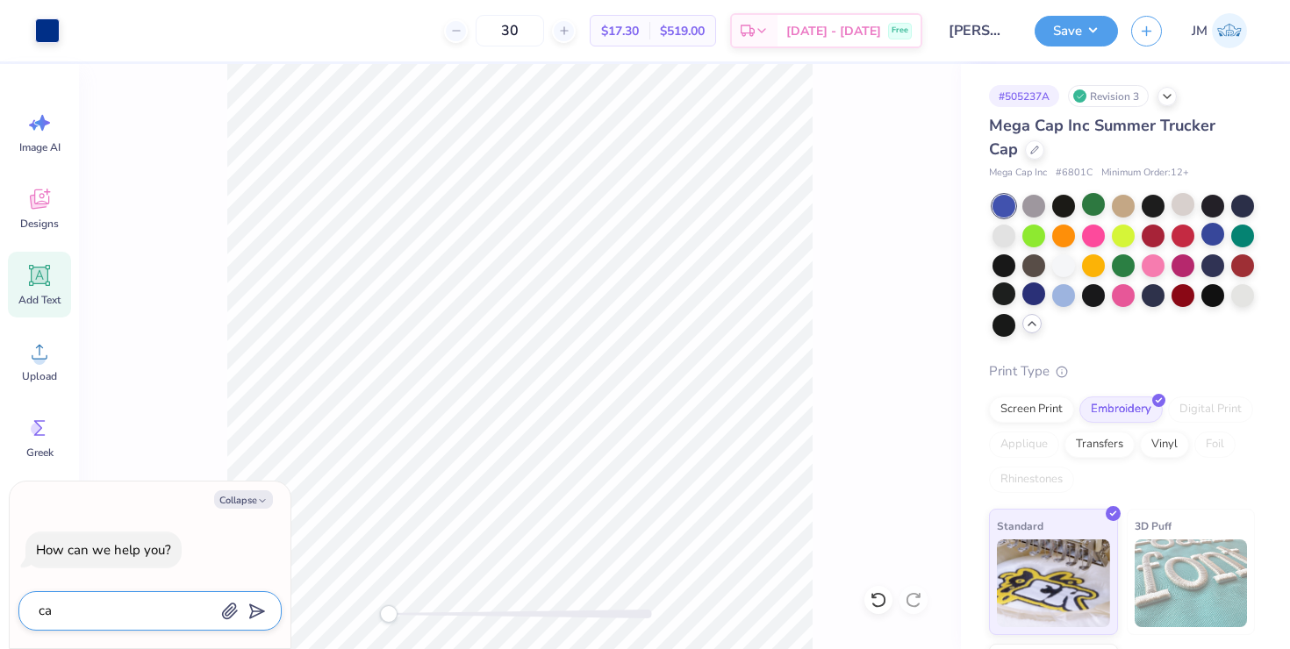
type textarea "can"
type textarea "x"
type textarea "can"
type textarea "x"
type textarea "can w"
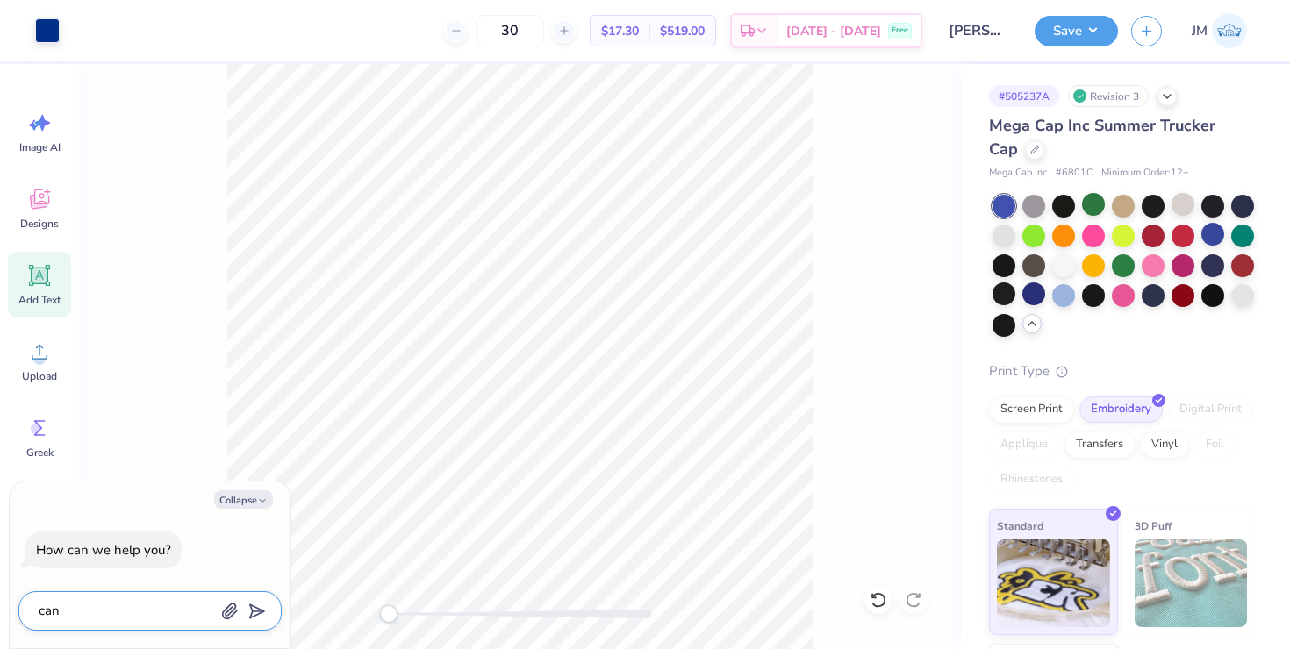
type textarea "x"
type textarea "can we"
type textarea "x"
type textarea "can we"
type textarea "x"
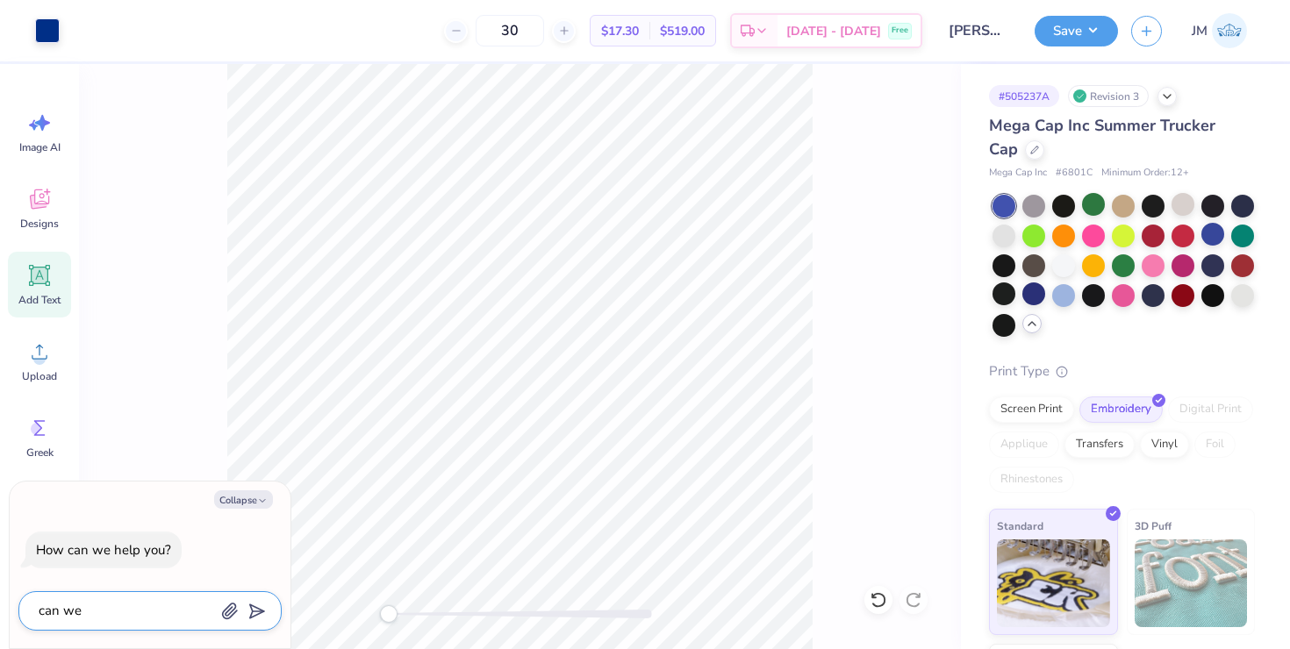
type textarea "can we e"
type textarea "x"
type textarea "can we em"
type textarea "x"
type textarea "can we emb"
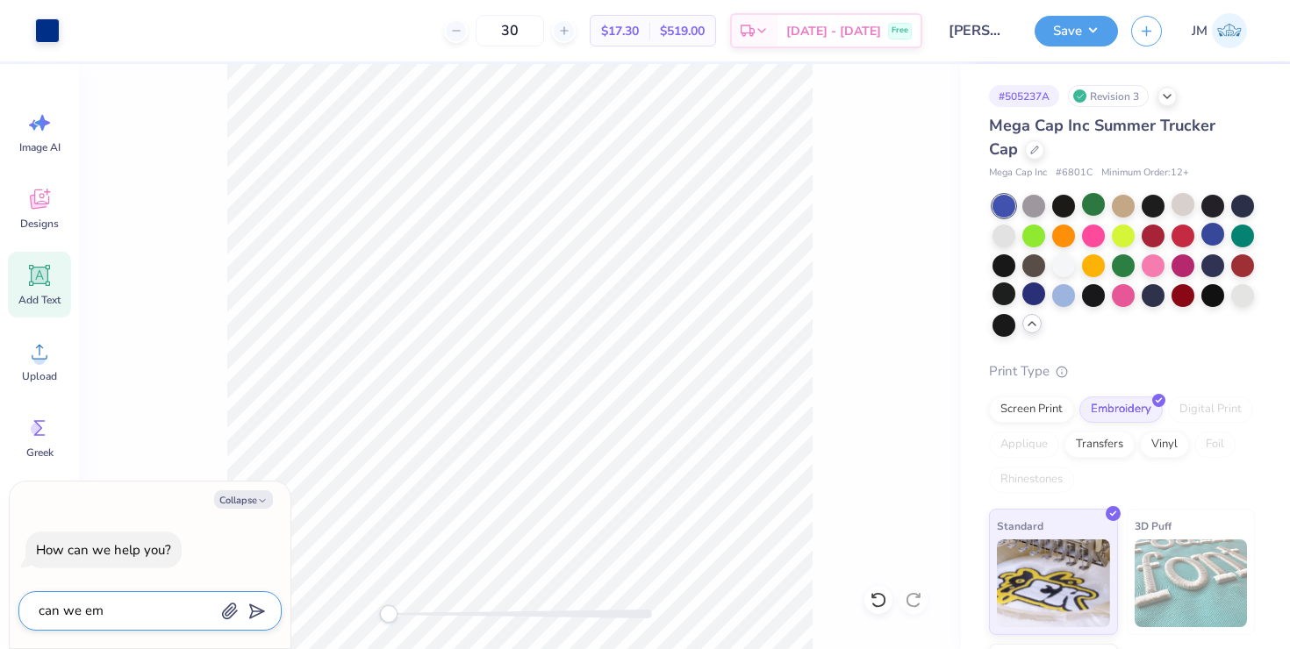
type textarea "x"
type textarea "can we embr"
type textarea "x"
type textarea "can we embro"
type textarea "x"
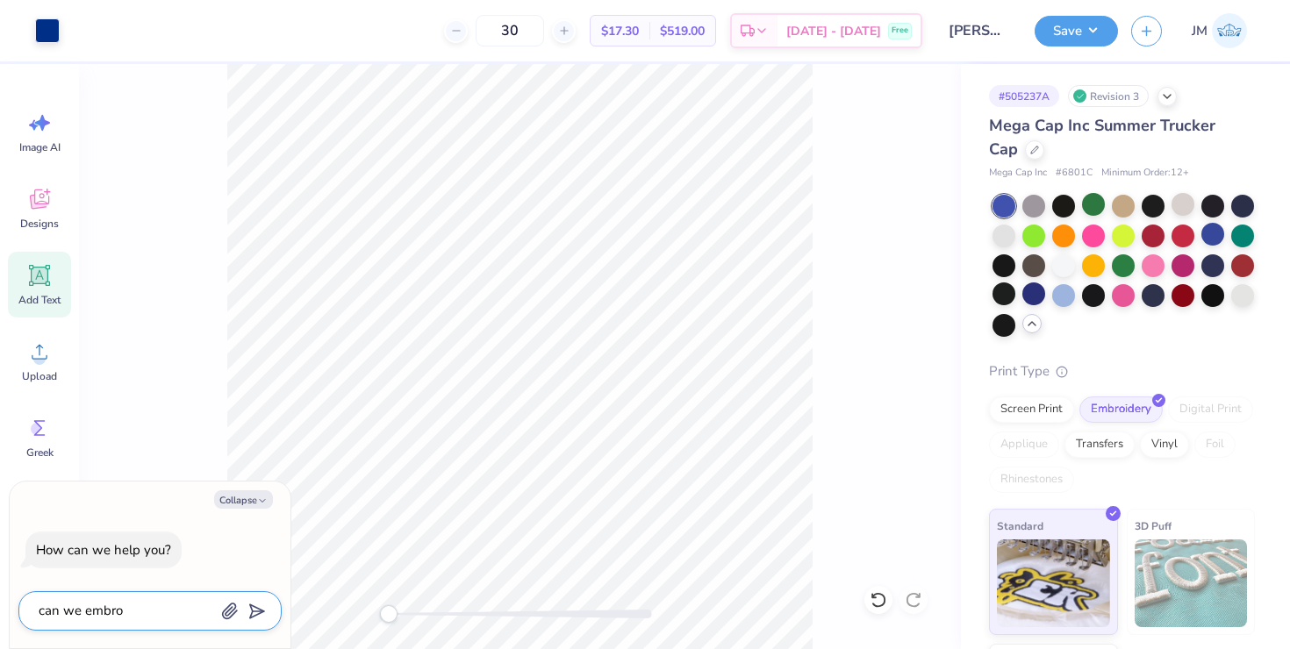
type textarea "can we embroi"
type textarea "x"
type textarea "can we embroid"
type textarea "x"
type textarea "can we embroide"
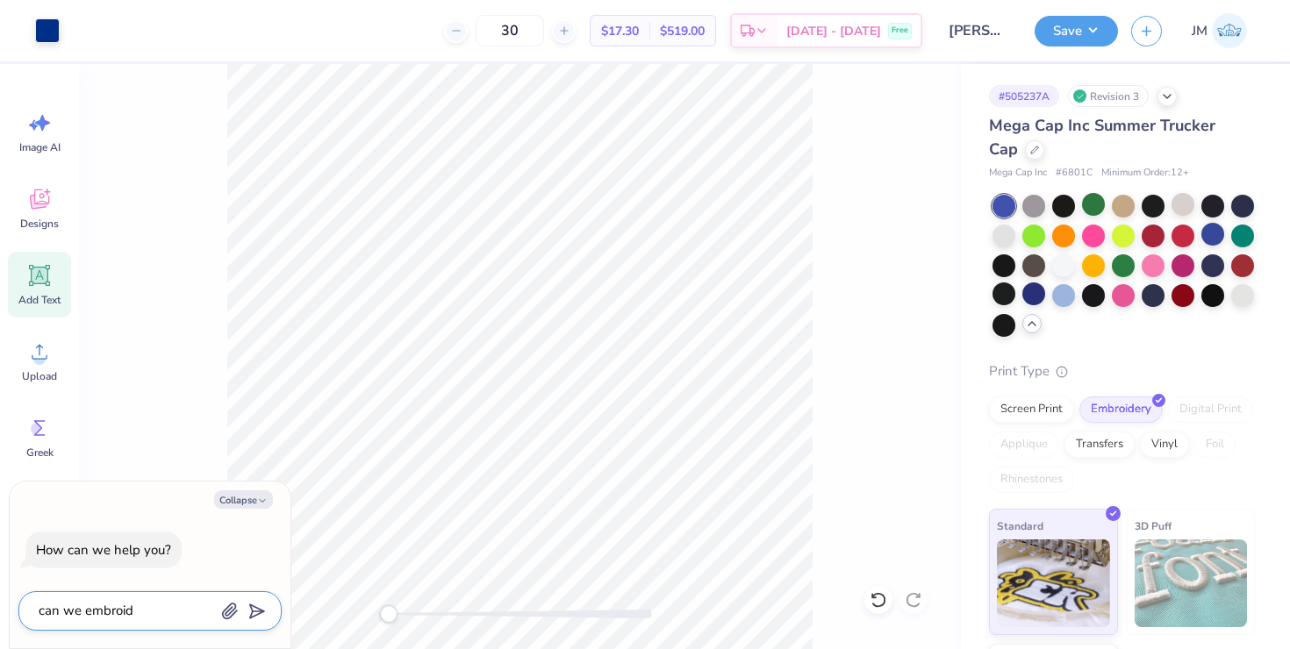
type textarea "x"
type textarea "can we embroider"
type textarea "x"
type textarea "can we embroider"
type textarea "x"
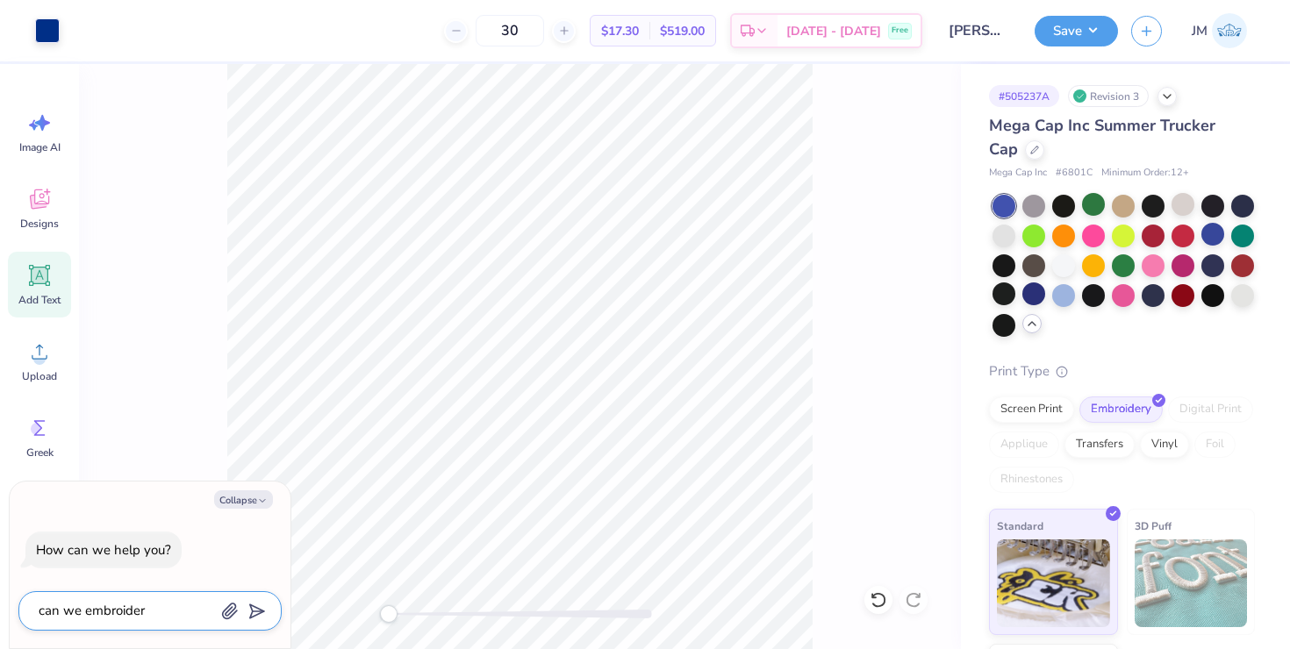
type textarea "can we embroider o"
type textarea "x"
type textarea "can we embroider on"
type textarea "x"
type textarea "can we embroider on"
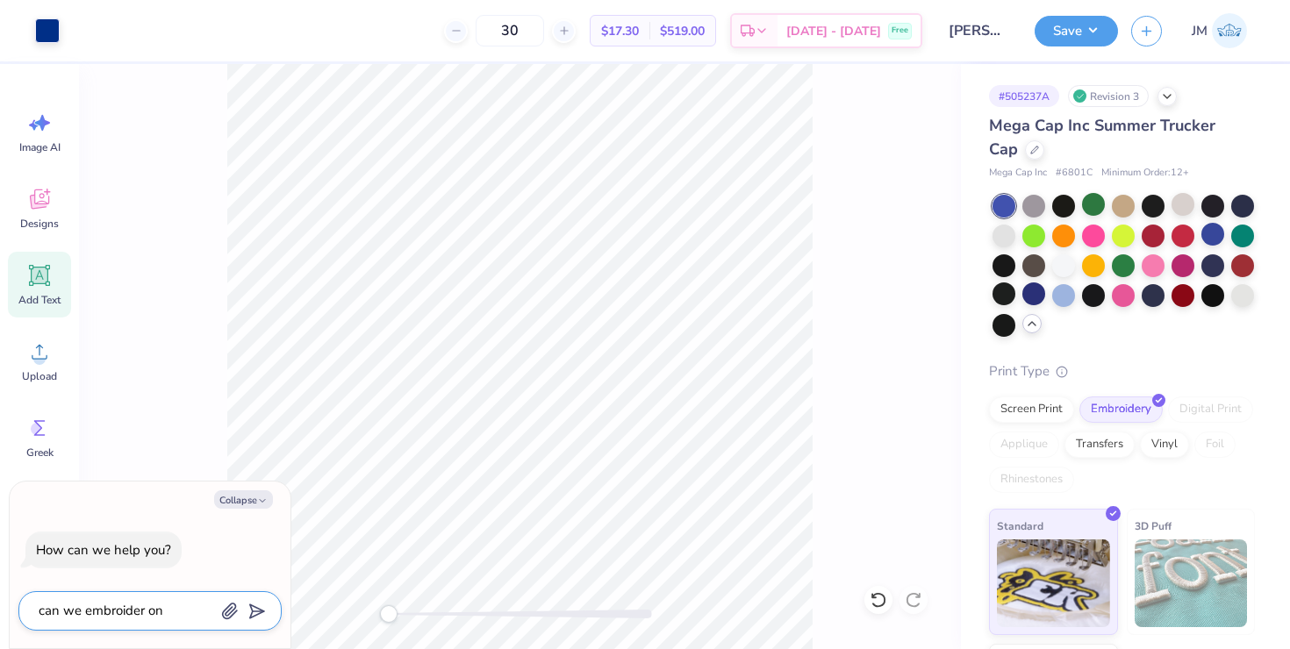
type textarea "x"
type textarea "can we embroider on t"
type textarea "x"
type textarea "can we embroider on th"
type textarea "x"
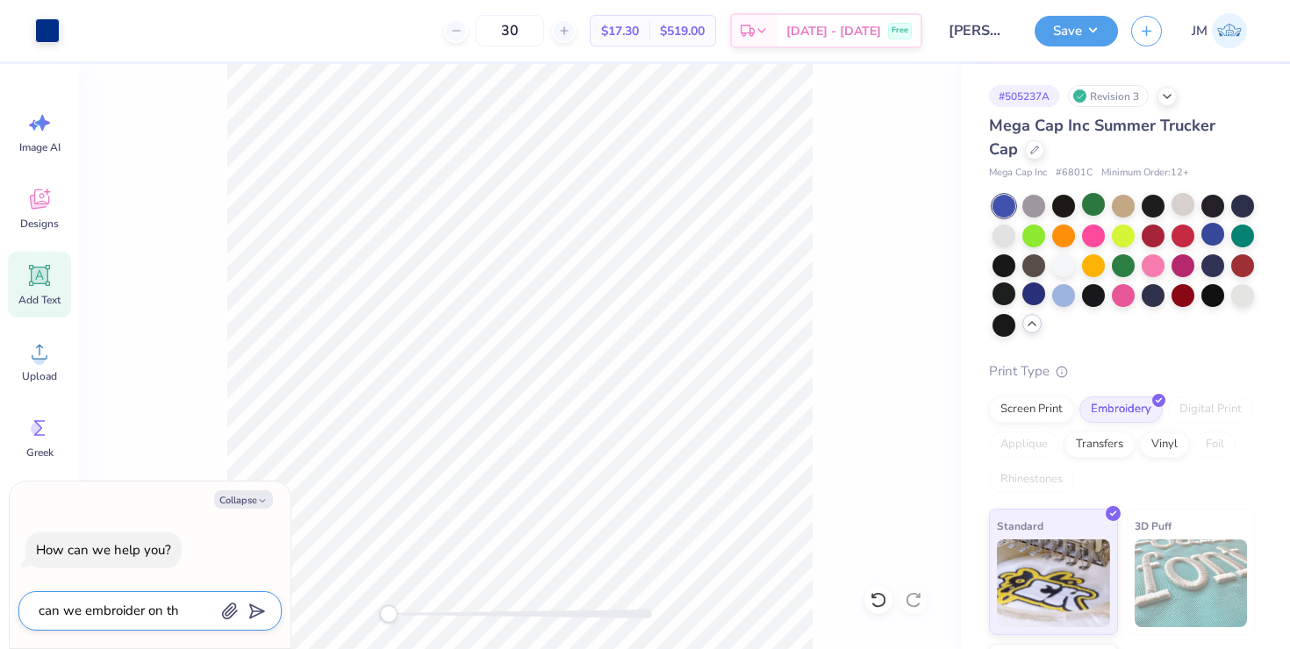
type textarea "can we embroider on the"
type textarea "x"
type textarea "can we embroider on the"
type textarea "x"
type textarea "can we embroider on the s"
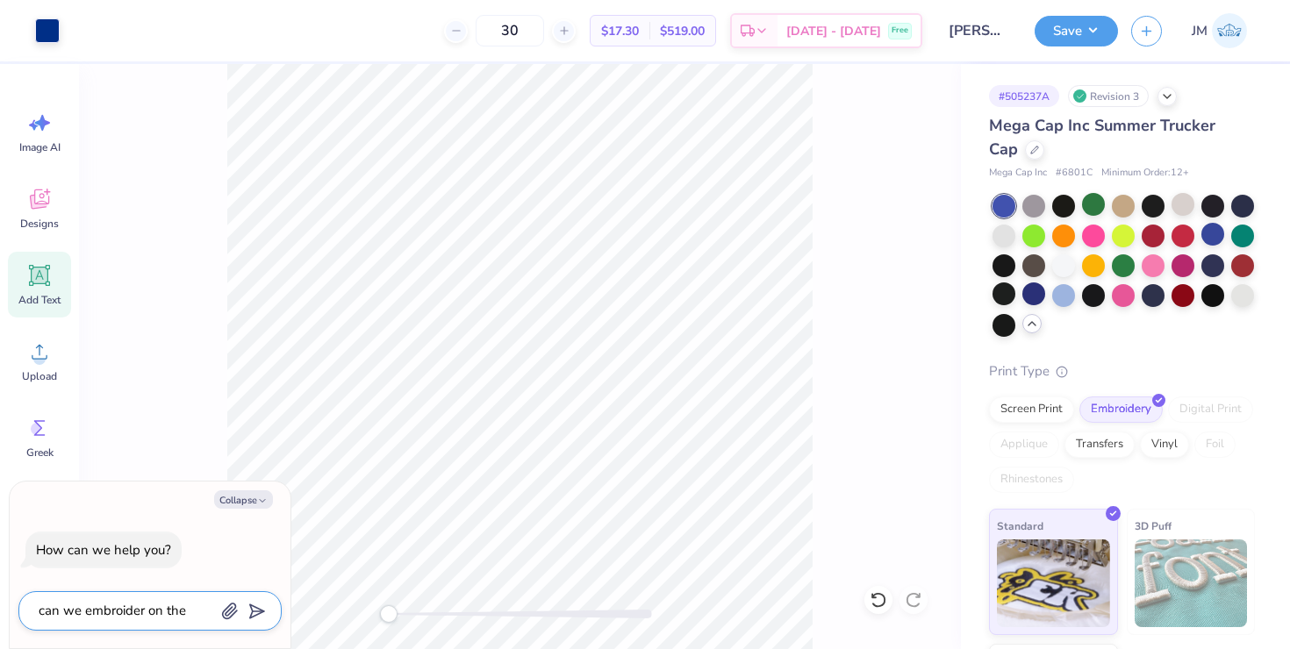
type textarea "x"
type textarea "can we embroider on the si"
type textarea "x"
type textarea "can we embroider on the sid"
type textarea "x"
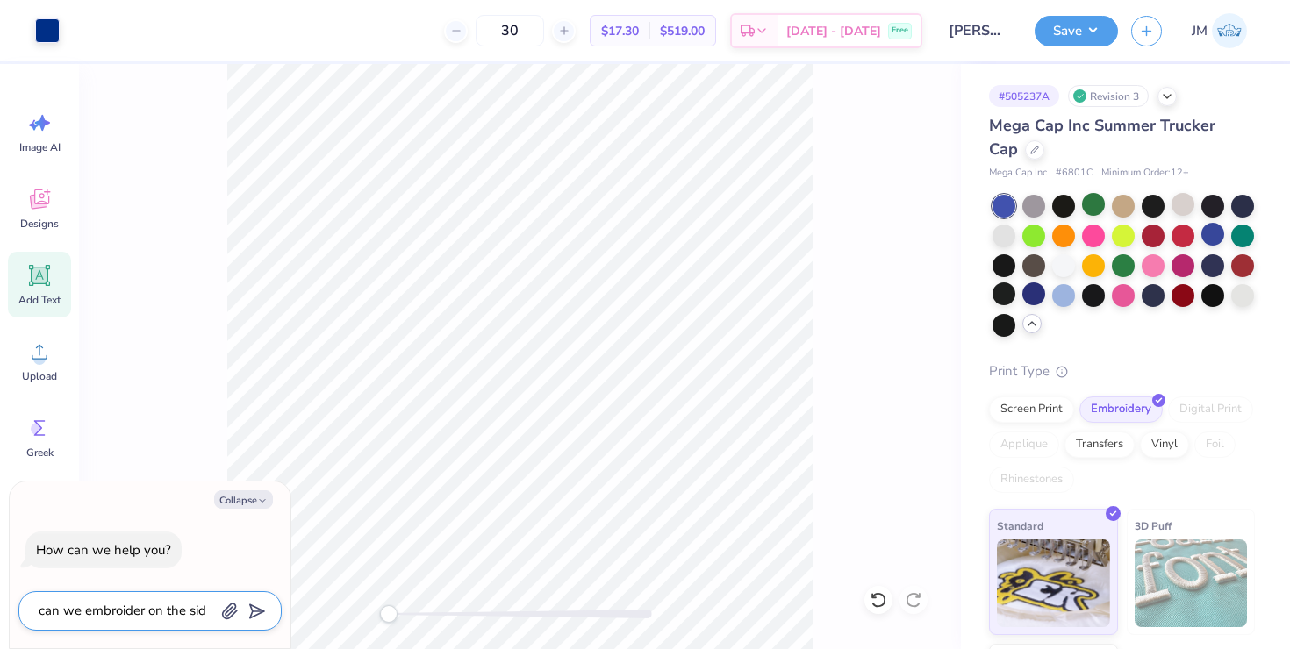
type textarea "can we embroider on the side"
type textarea "x"
type textarea "can we embroider on the side"
type textarea "x"
type textarea "can we embroider on the side o"
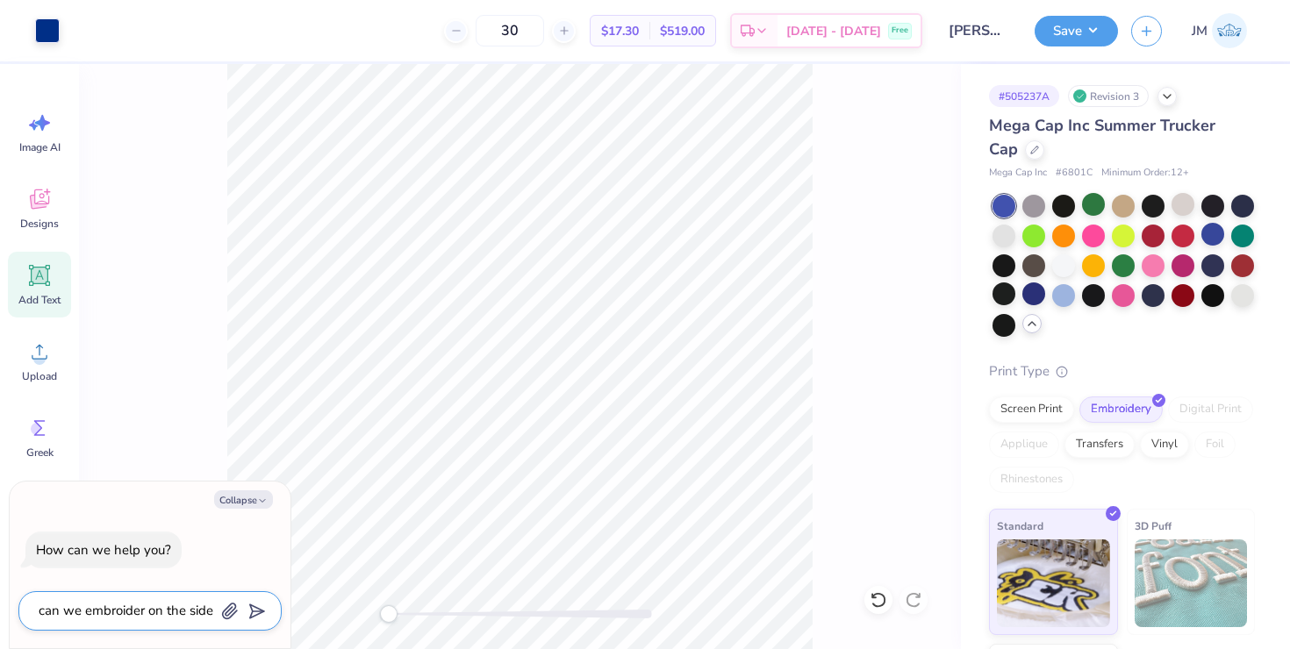
type textarea "x"
type textarea "can we embroider on the side od"
type textarea "x"
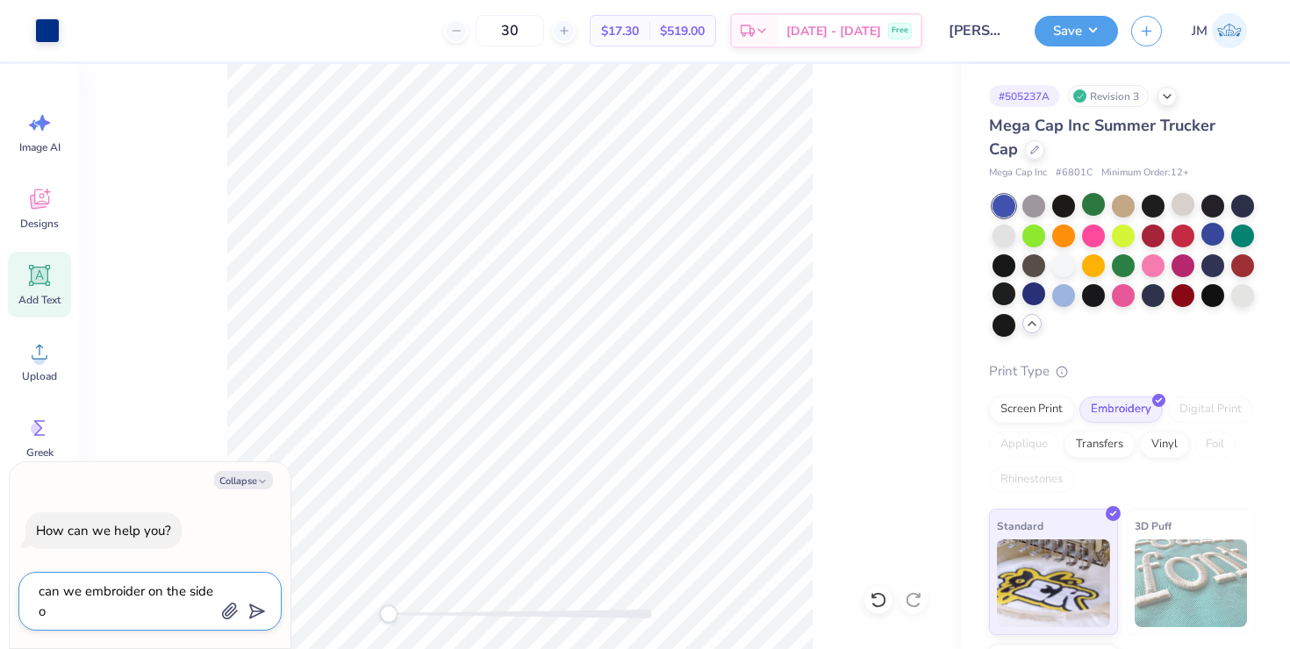
type textarea "can we embroider on the side of"
type textarea "x"
type textarea "can we embroider on the side of"
type textarea "x"
type textarea "can we embroider on the side of t"
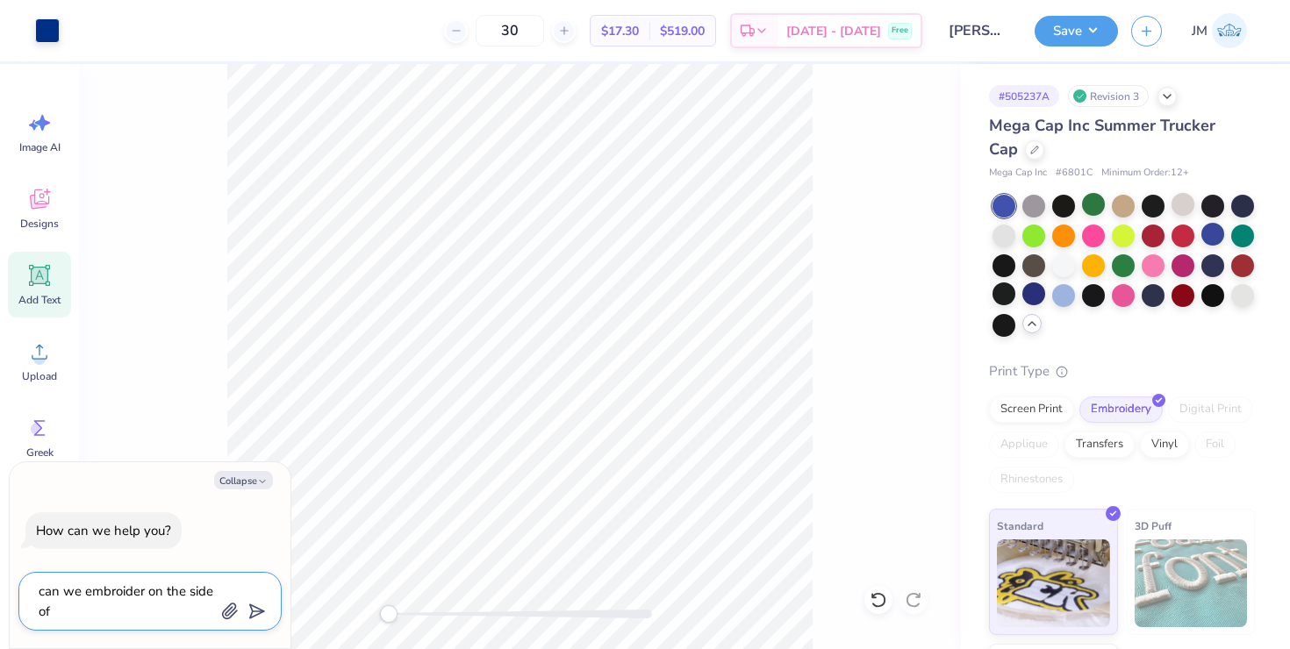
type textarea "x"
type textarea "can we embroider on the side of th"
type textarea "x"
type textarea "can we embroider on the side of the"
type textarea "x"
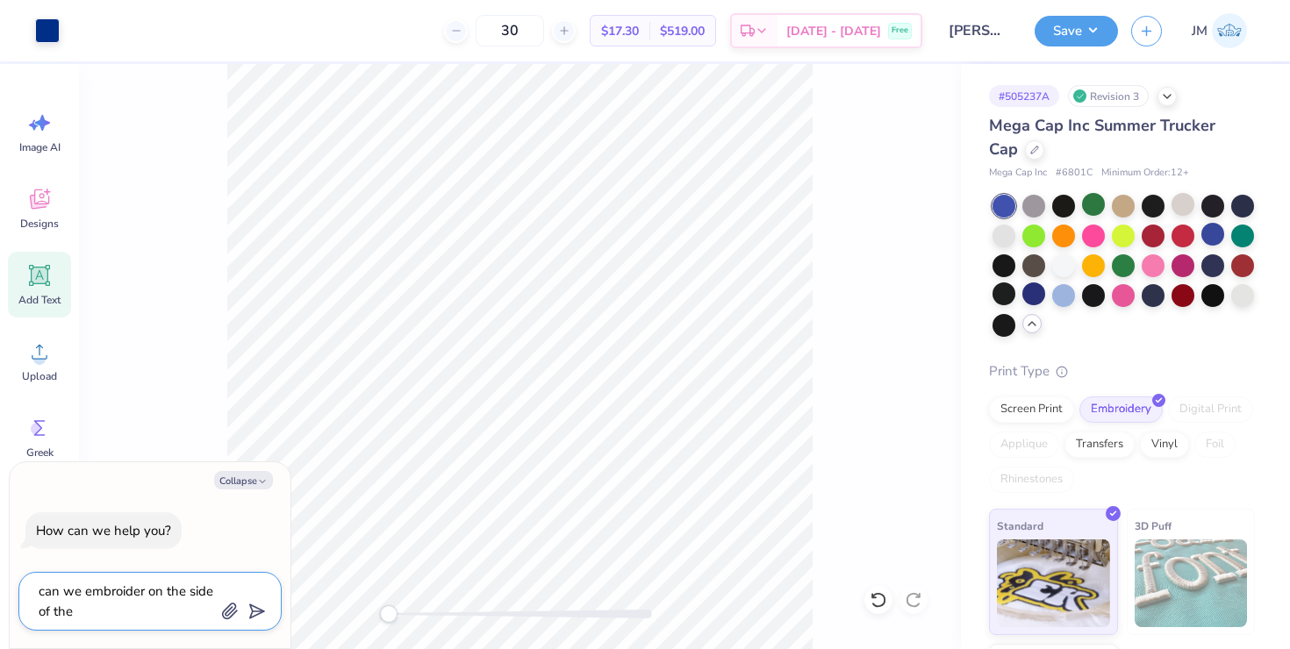
type textarea "can we embroider on the side of the"
type textarea "x"
type textarea "can we embroider on the side of the h"
type textarea "x"
type textarea "can we embroider on the side of the ha"
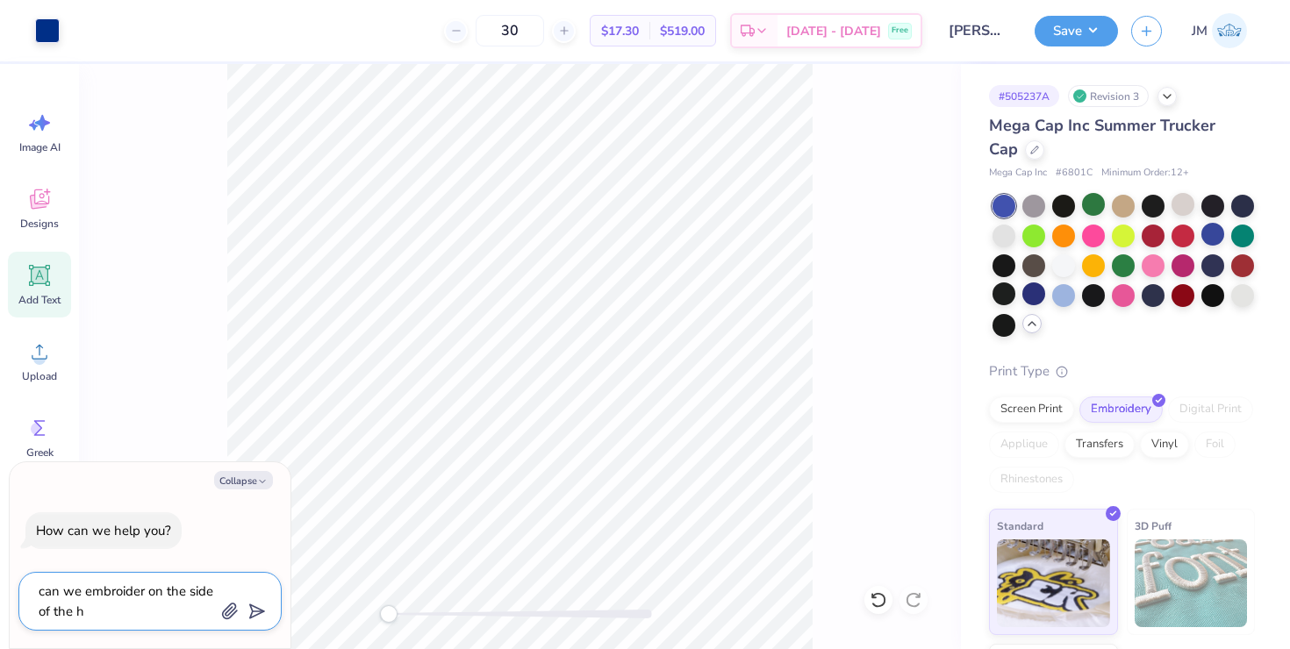
type textarea "x"
type textarea "can we embroider on the side of the hat"
type textarea "x"
type textarea "can we embroider on the side of the hat"
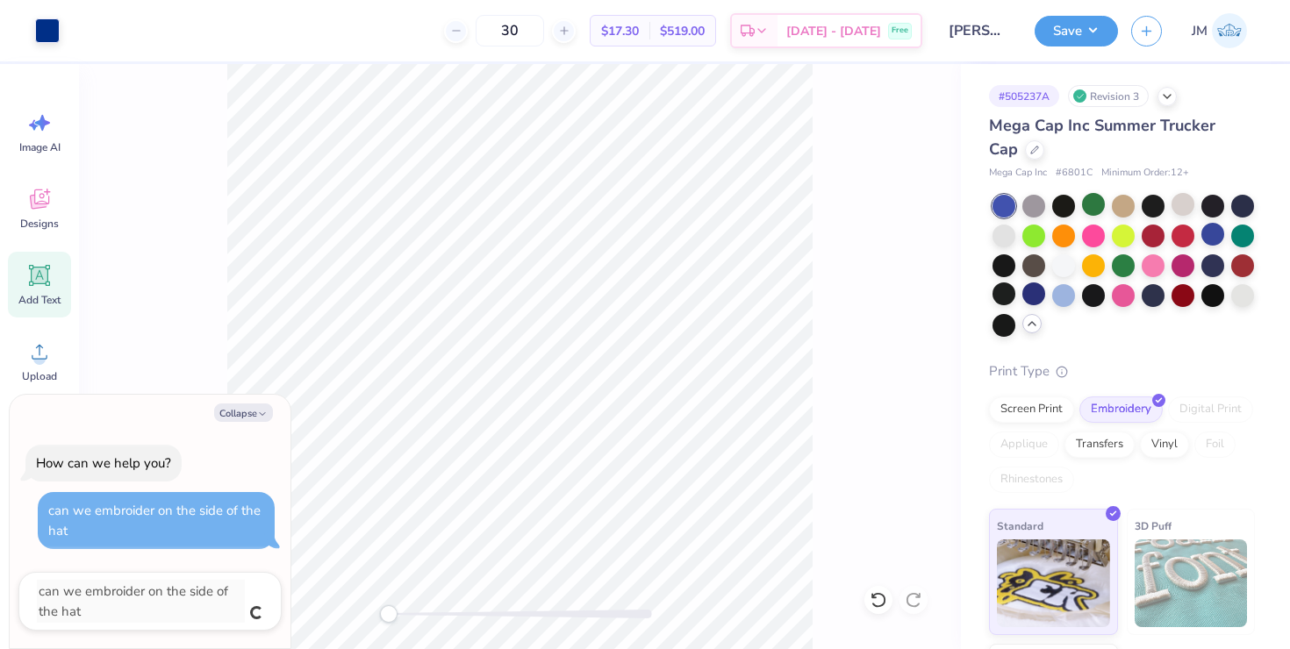
type textarea "x"
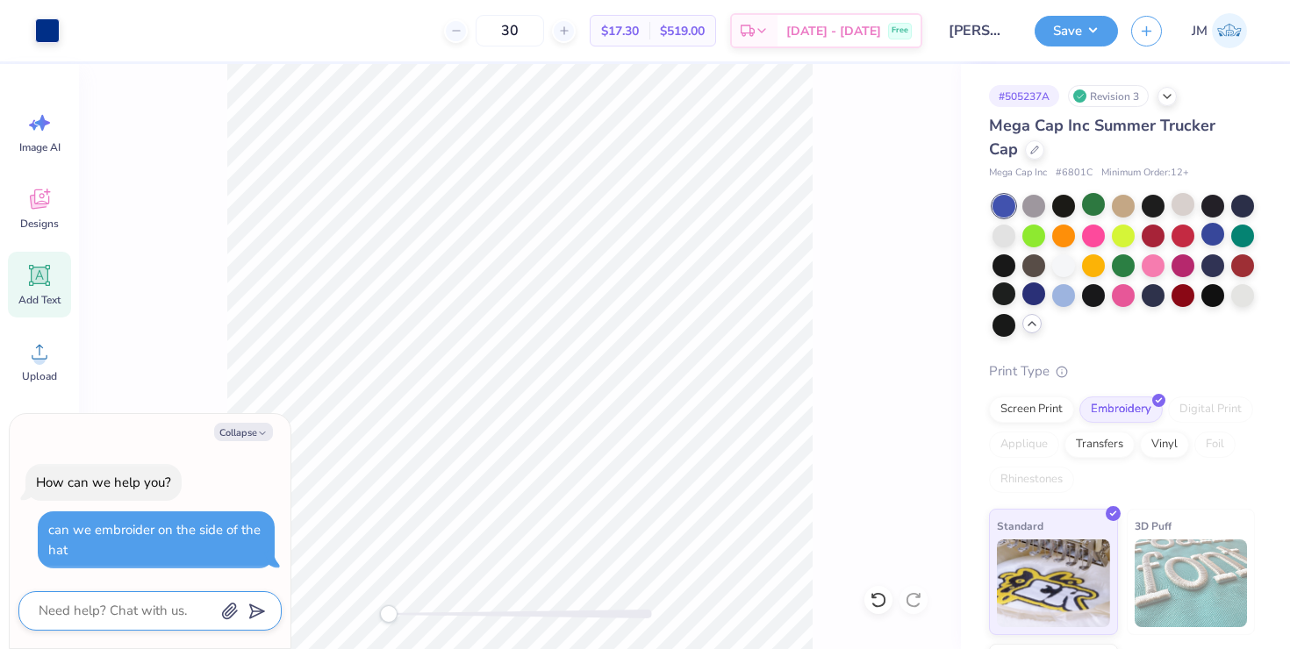
click at [167, 619] on textarea at bounding box center [126, 611] width 178 height 24
click at [223, 429] on button "Collapse" at bounding box center [243, 432] width 59 height 18
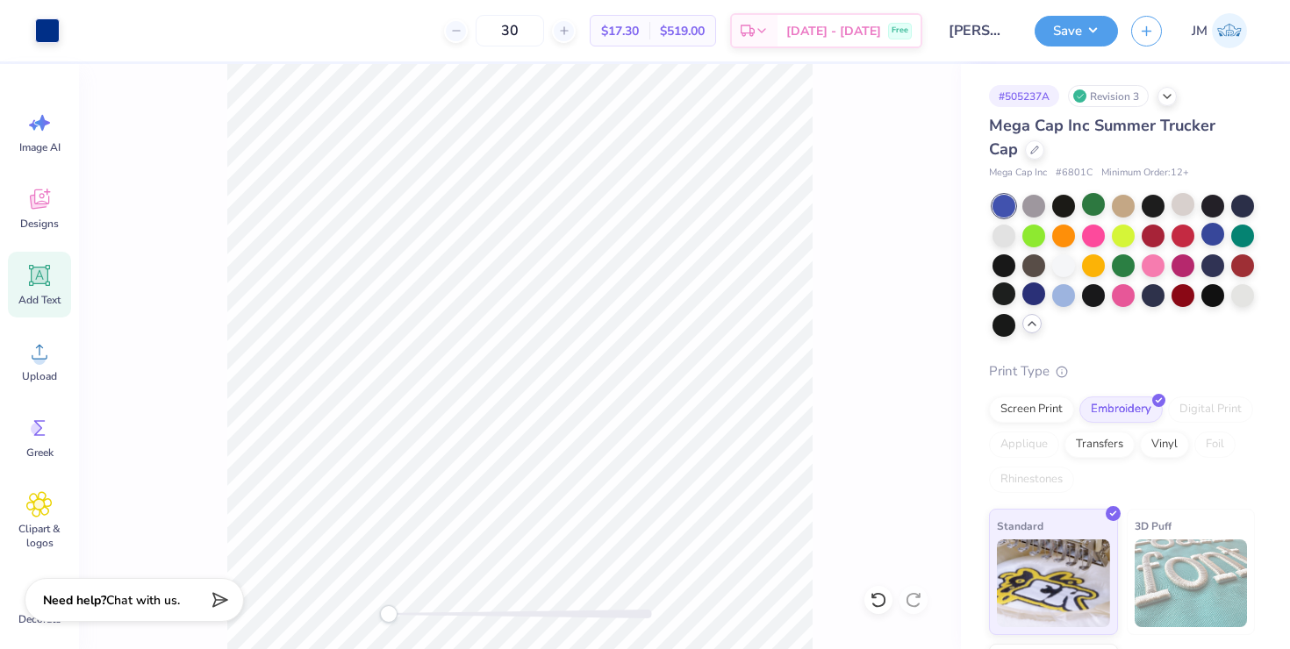
click at [144, 601] on span "Chat with us." at bounding box center [143, 600] width 74 height 17
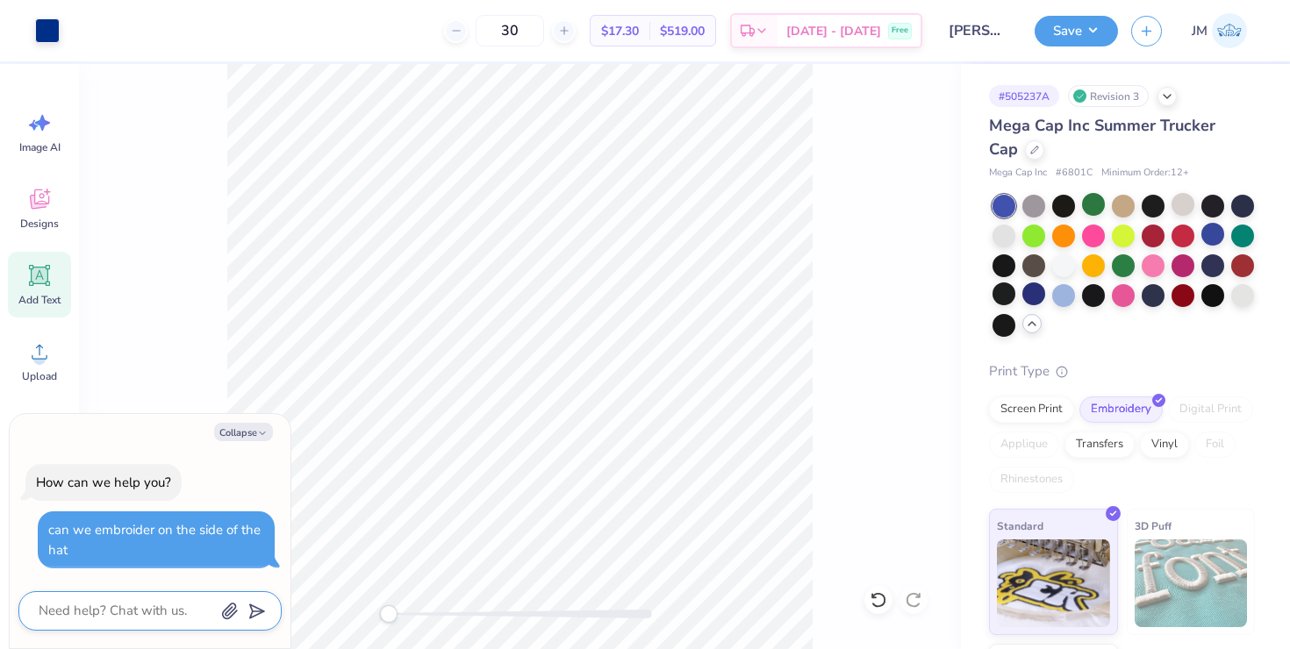
click at [144, 604] on textarea at bounding box center [126, 611] width 178 height 24
type textarea "x"
type textarea "?"
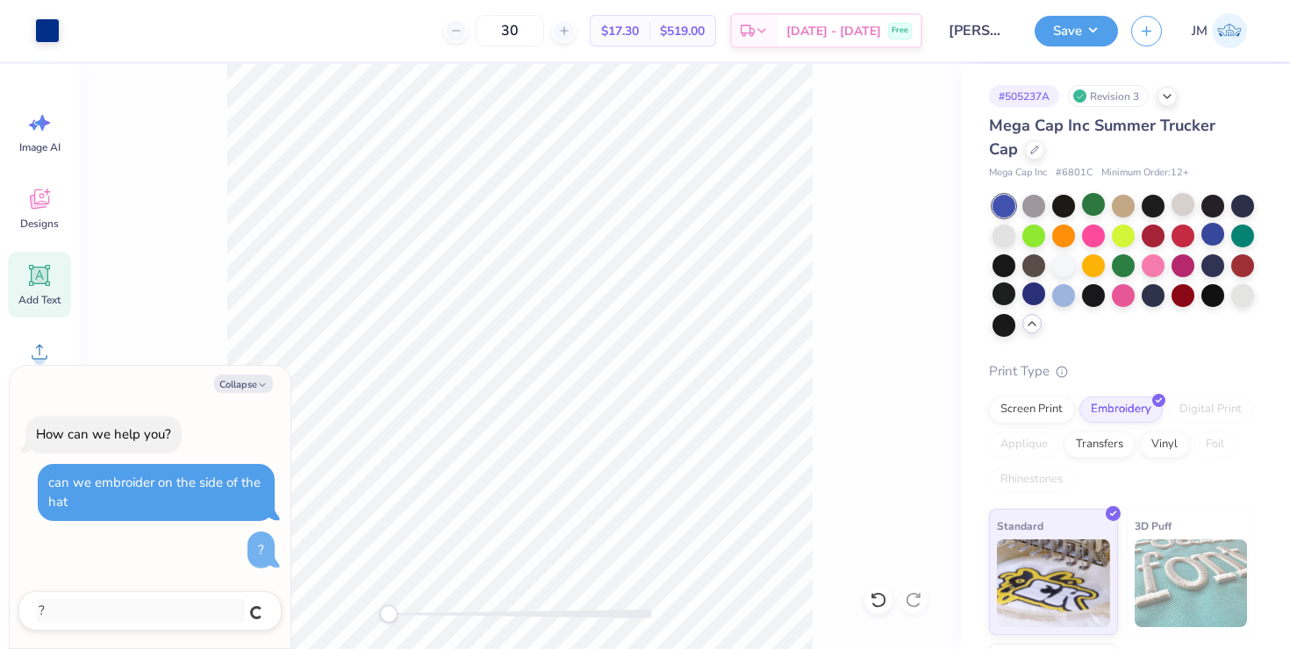
type textarea "x"
click at [250, 378] on button "Collapse" at bounding box center [243, 384] width 59 height 18
type textarea "x"
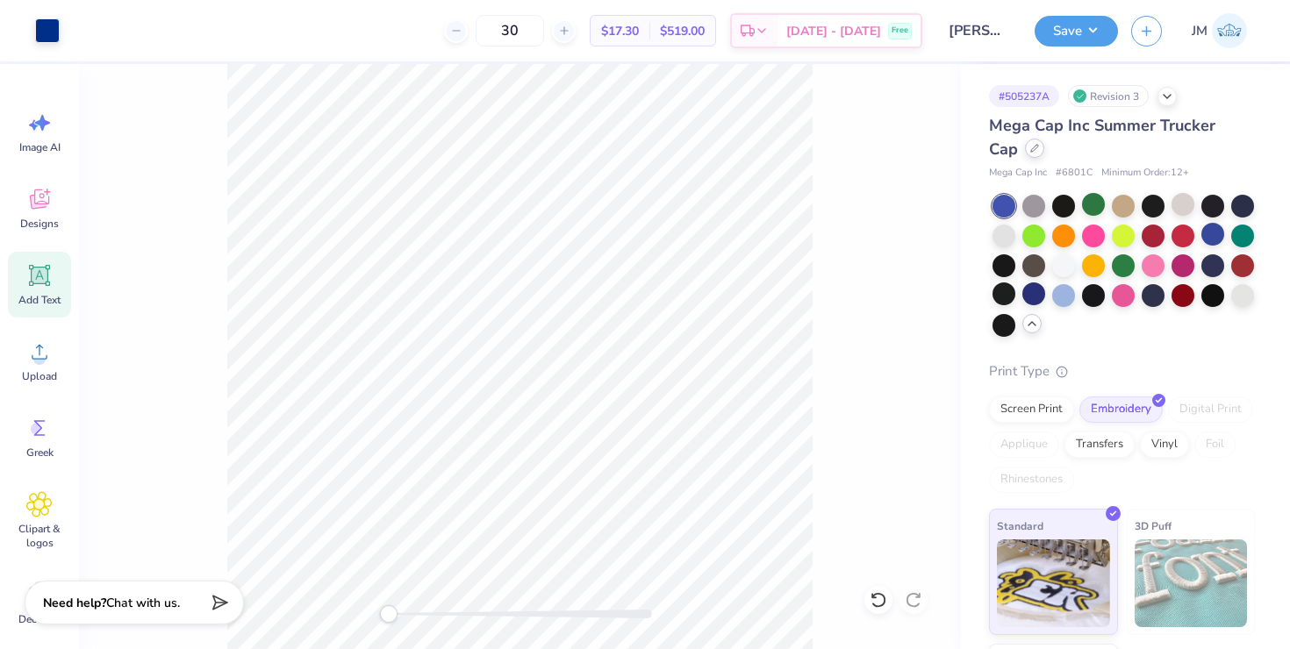
click at [1031, 147] on icon at bounding box center [1034, 148] width 7 height 7
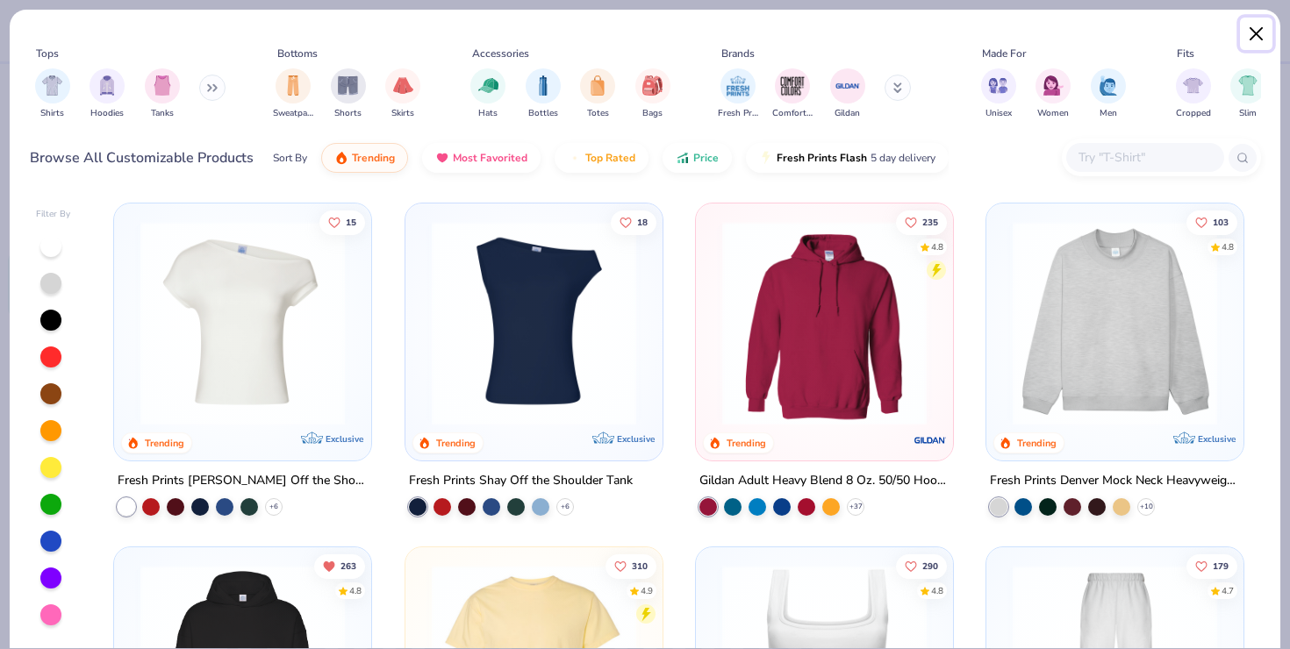
click at [1257, 43] on button "Close" at bounding box center [1256, 34] width 33 height 33
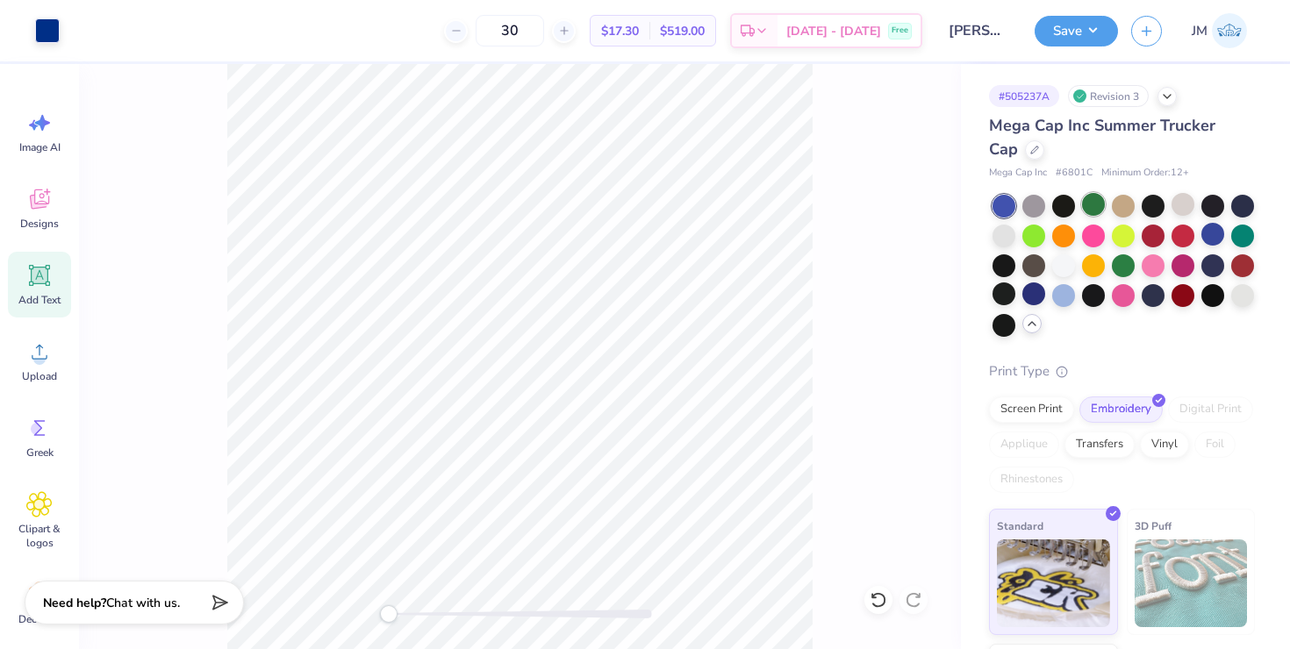
click at [1088, 211] on div at bounding box center [1093, 204] width 23 height 23
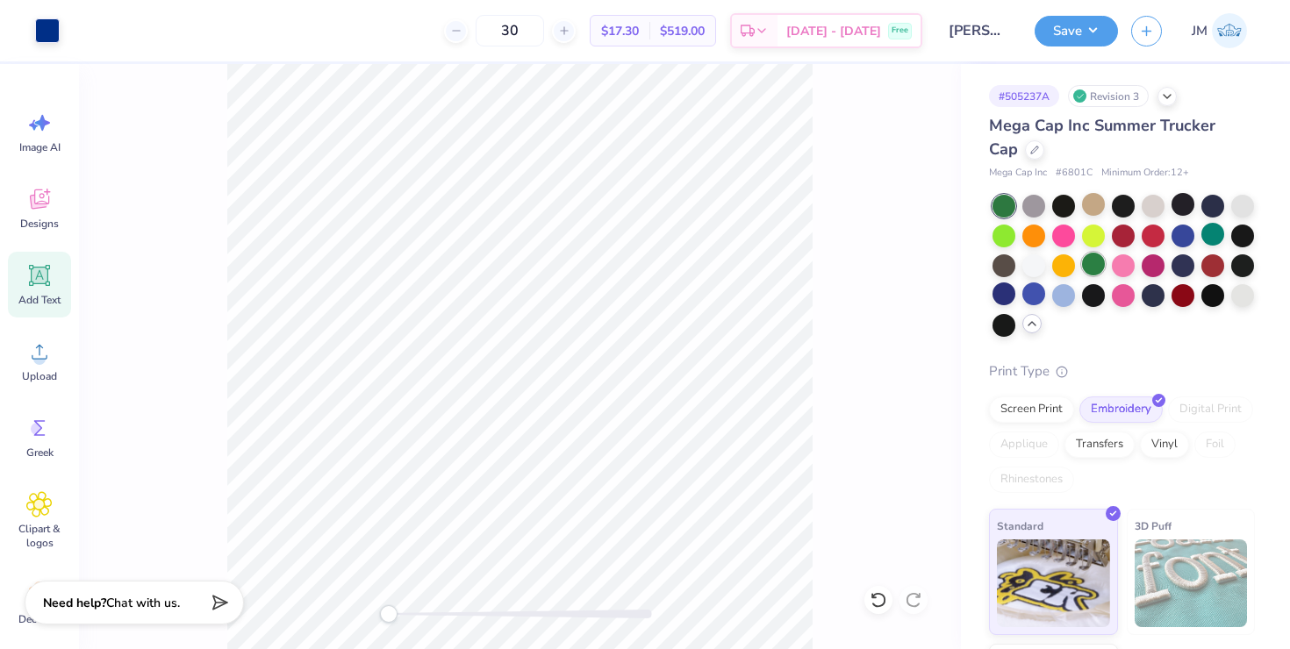
click at [1095, 271] on div at bounding box center [1093, 264] width 23 height 23
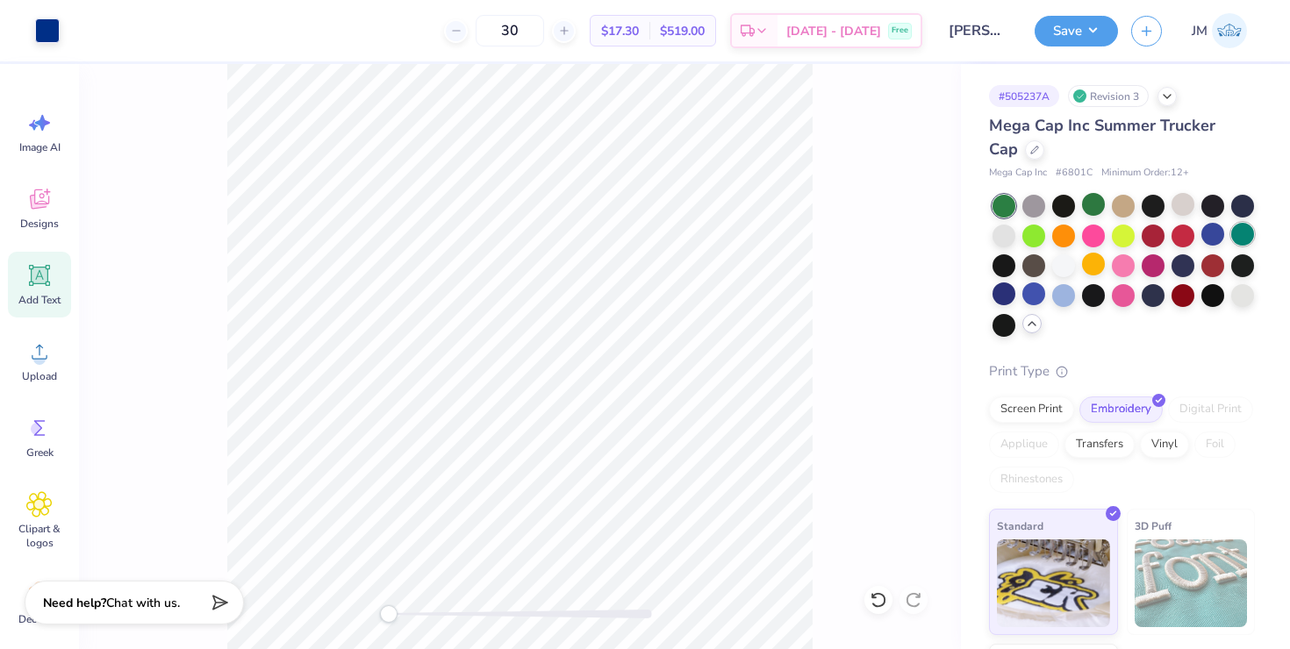
click at [1242, 233] on div at bounding box center [1242, 234] width 23 height 23
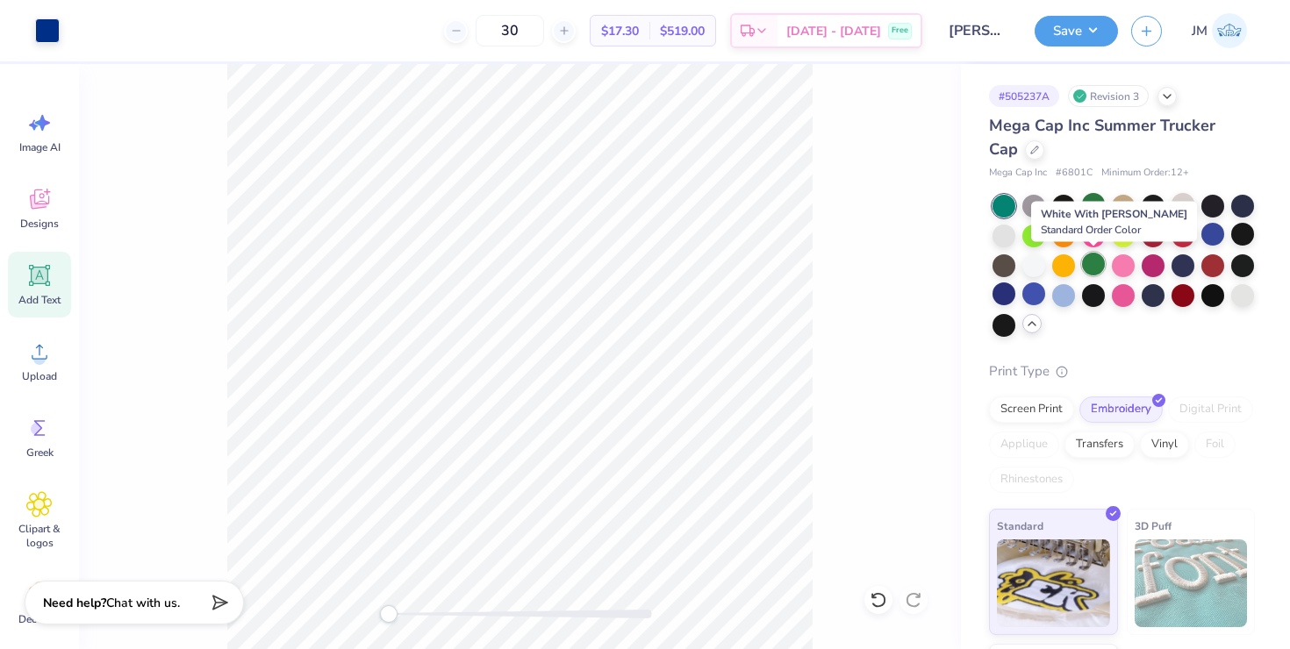
click at [1092, 270] on div at bounding box center [1093, 264] width 23 height 23
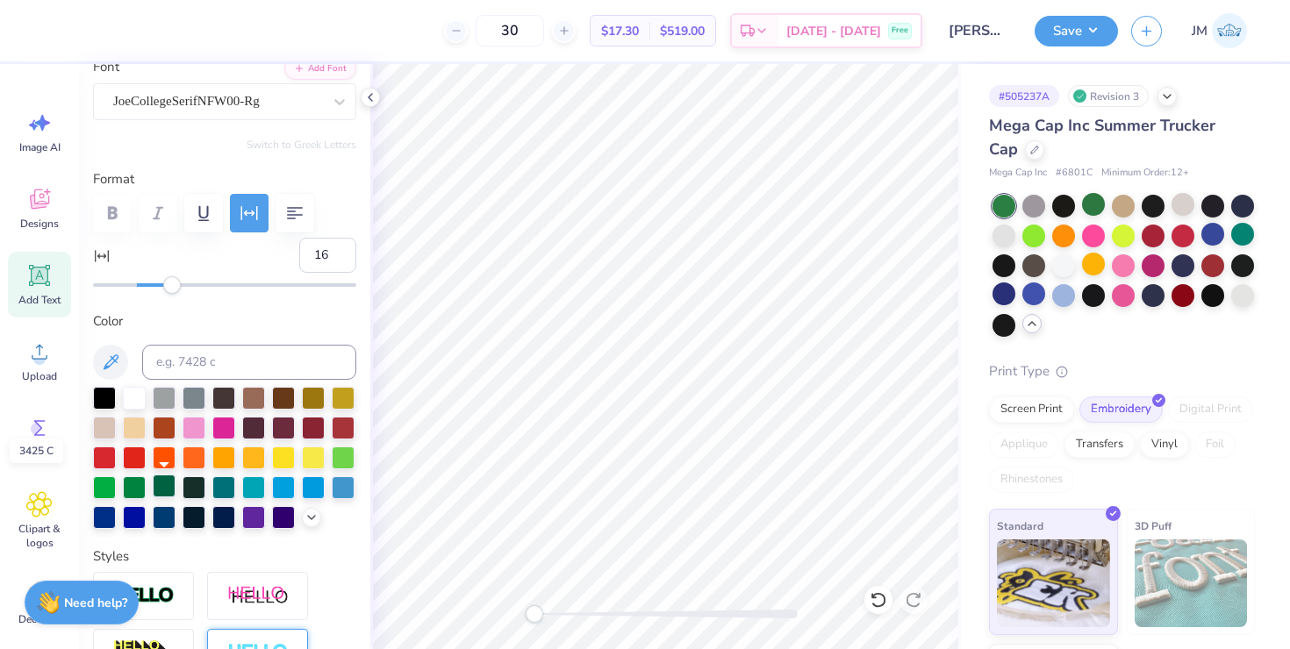
click at [163, 490] on div at bounding box center [164, 486] width 23 height 23
type input "0.0"
click at [371, 102] on icon at bounding box center [370, 97] width 14 height 14
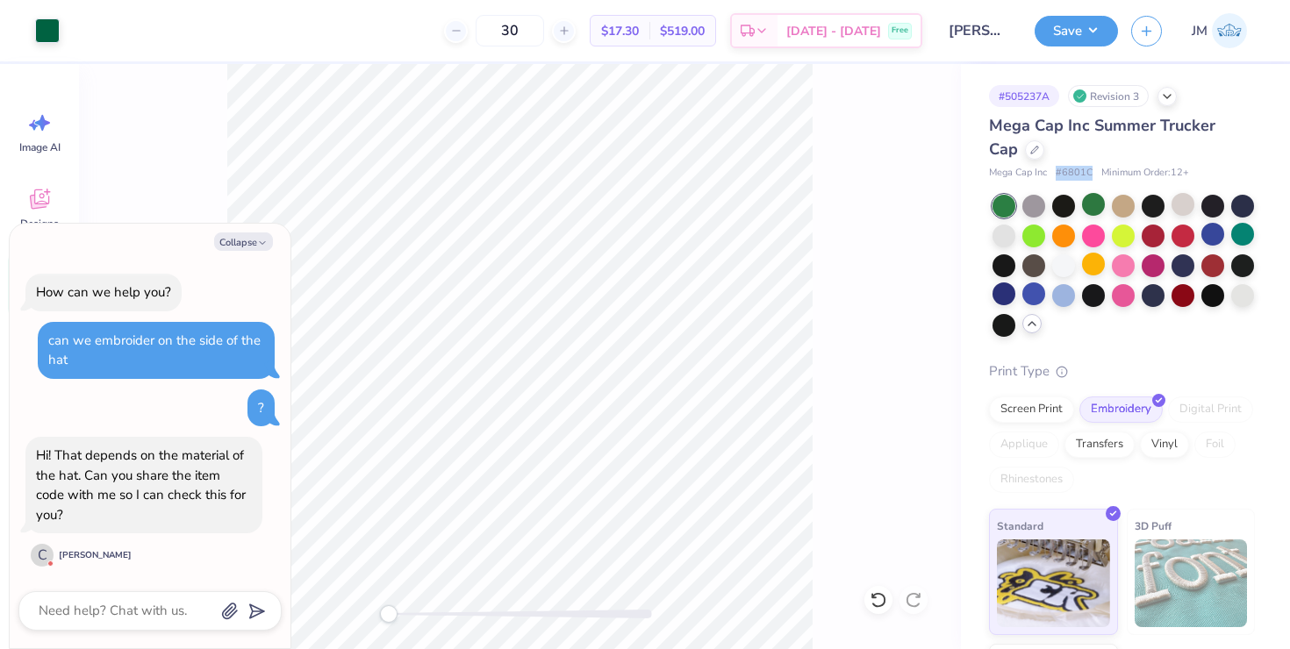
drag, startPoint x: 1056, startPoint y: 172, endPoint x: 1093, endPoint y: 168, distance: 38.0
click at [1093, 168] on div "Mega Cap Inc # 6801C Minimum Order: 12 +" at bounding box center [1122, 173] width 266 height 15
copy span "# 6801C"
click at [137, 605] on textarea at bounding box center [126, 611] width 178 height 24
paste textarea "#6801C"
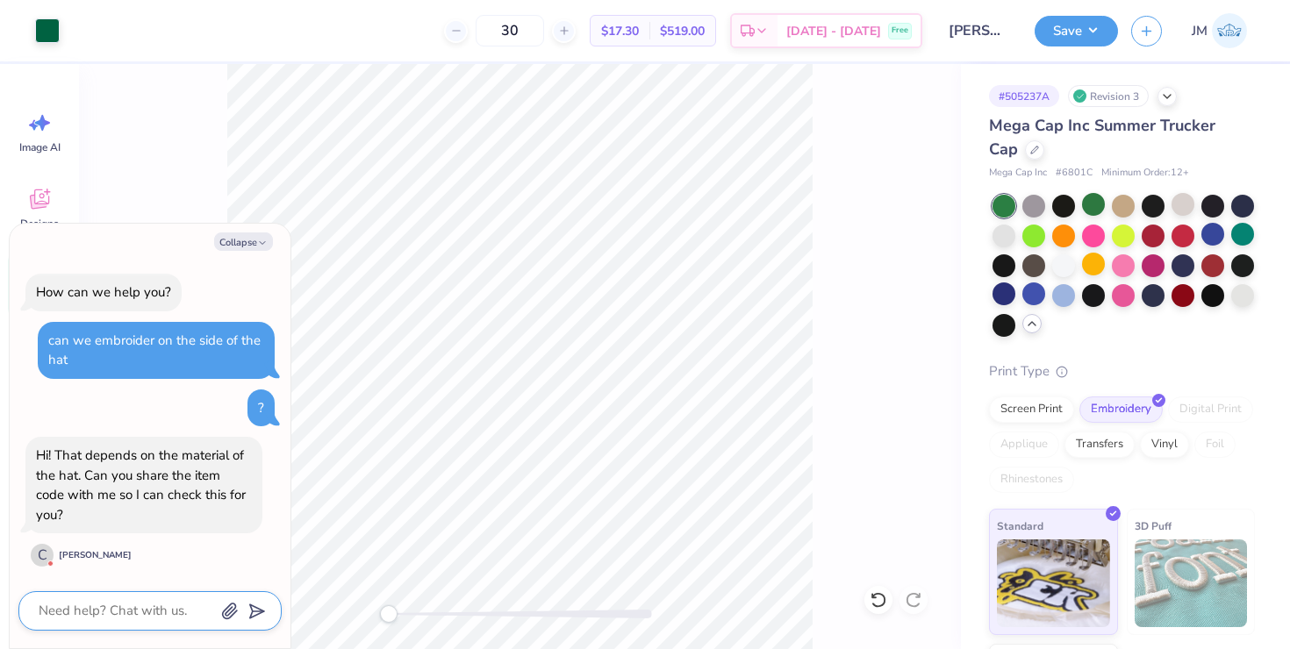
type textarea "x"
type textarea "#6801C"
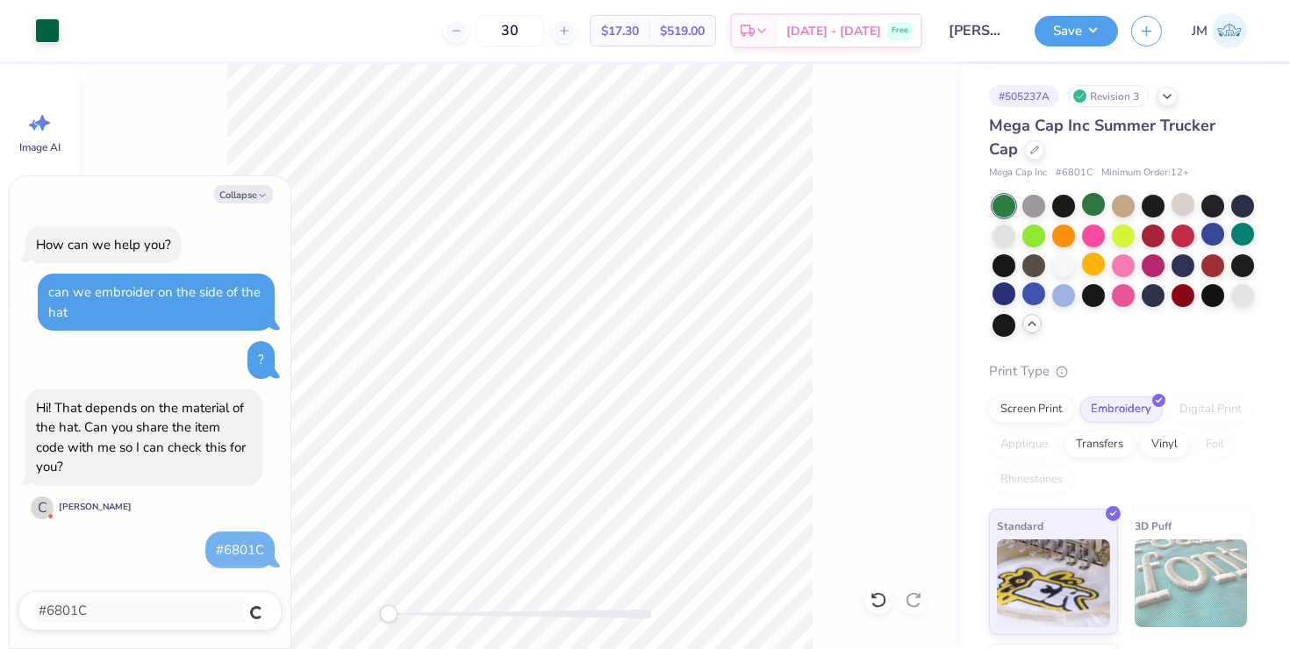
type textarea "x"
click at [212, 164] on div at bounding box center [520, 356] width 882 height 585
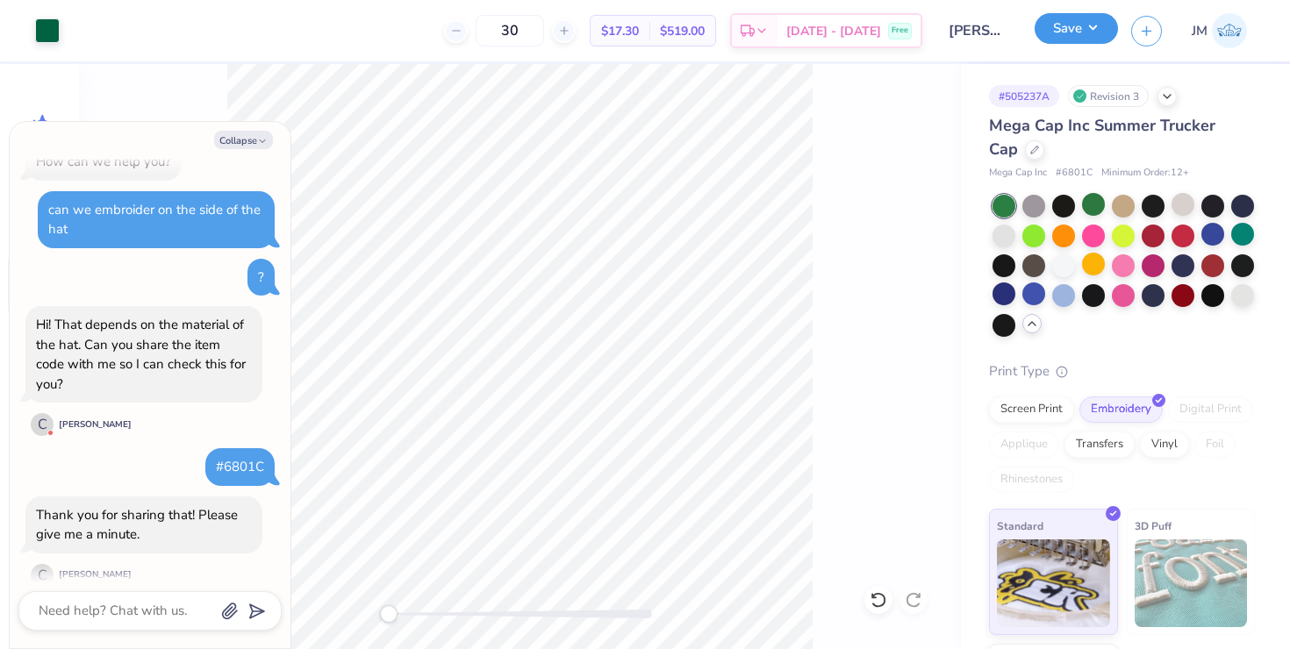
click at [1071, 35] on button "Save" at bounding box center [1076, 28] width 83 height 31
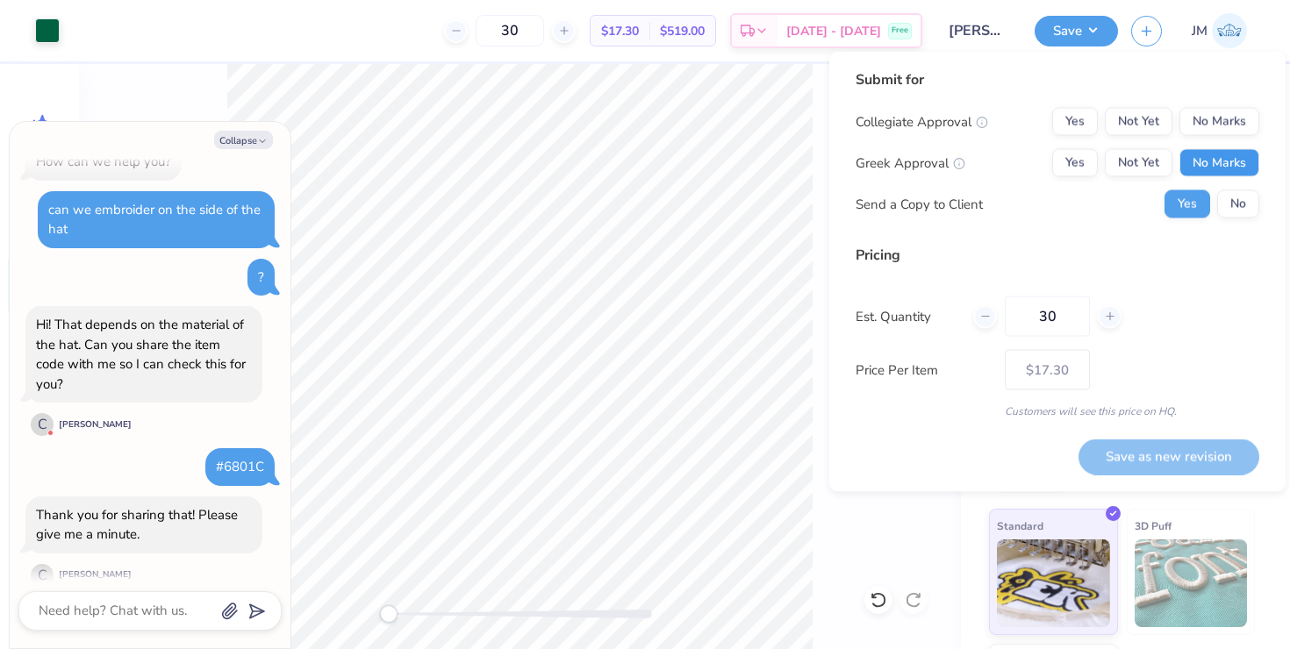
click at [1221, 164] on button "No Marks" at bounding box center [1219, 163] width 80 height 28
click at [1209, 119] on button "No Marks" at bounding box center [1219, 122] width 80 height 28
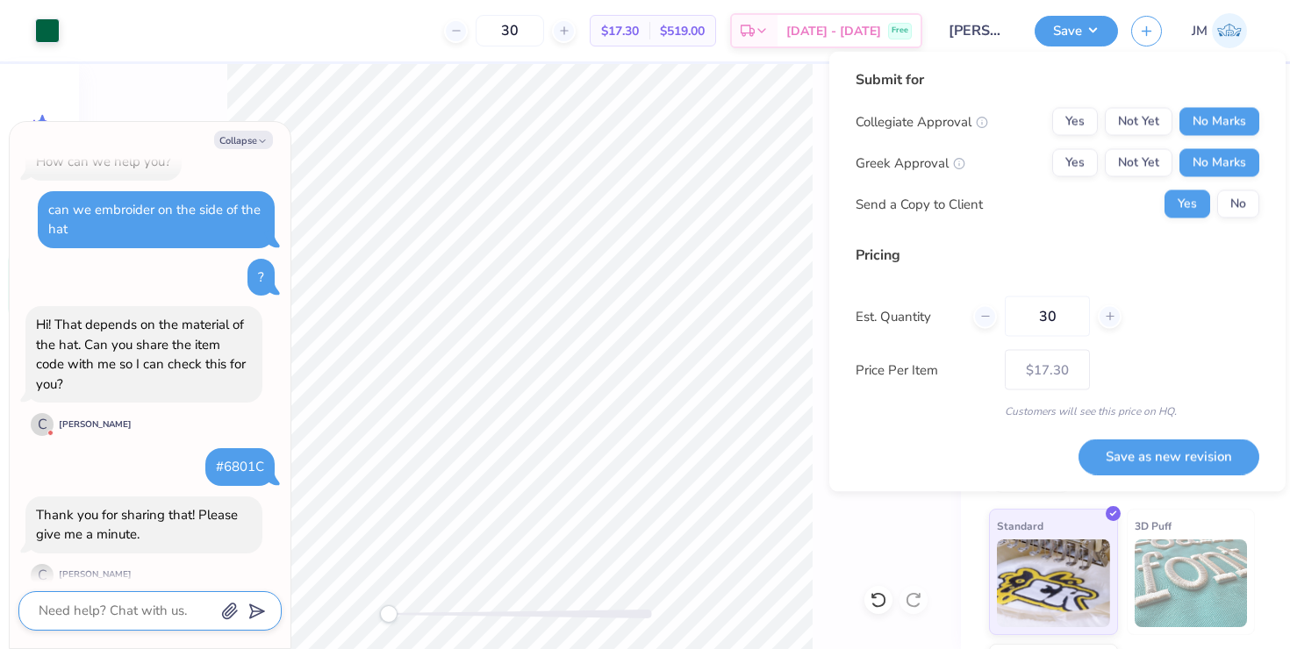
click at [105, 612] on textarea at bounding box center [126, 611] width 178 height 24
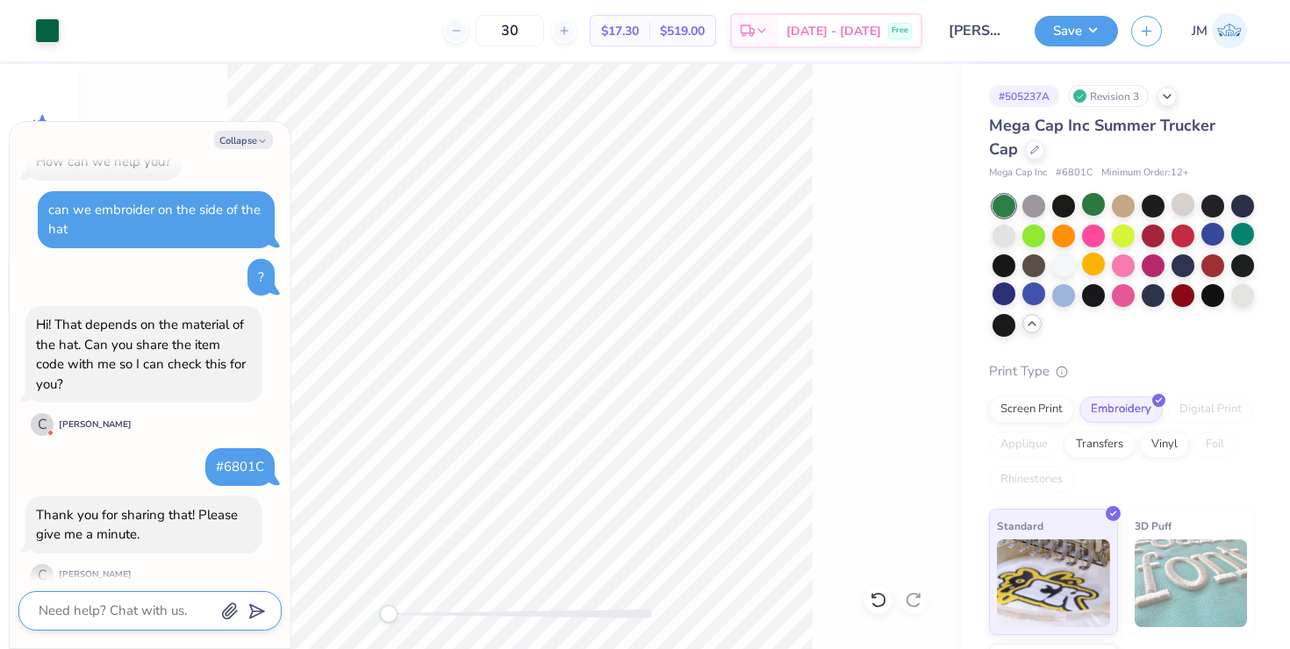
type textarea "x"
type textarea "o"
type textarea "x"
type textarea "ok"
type textarea "x"
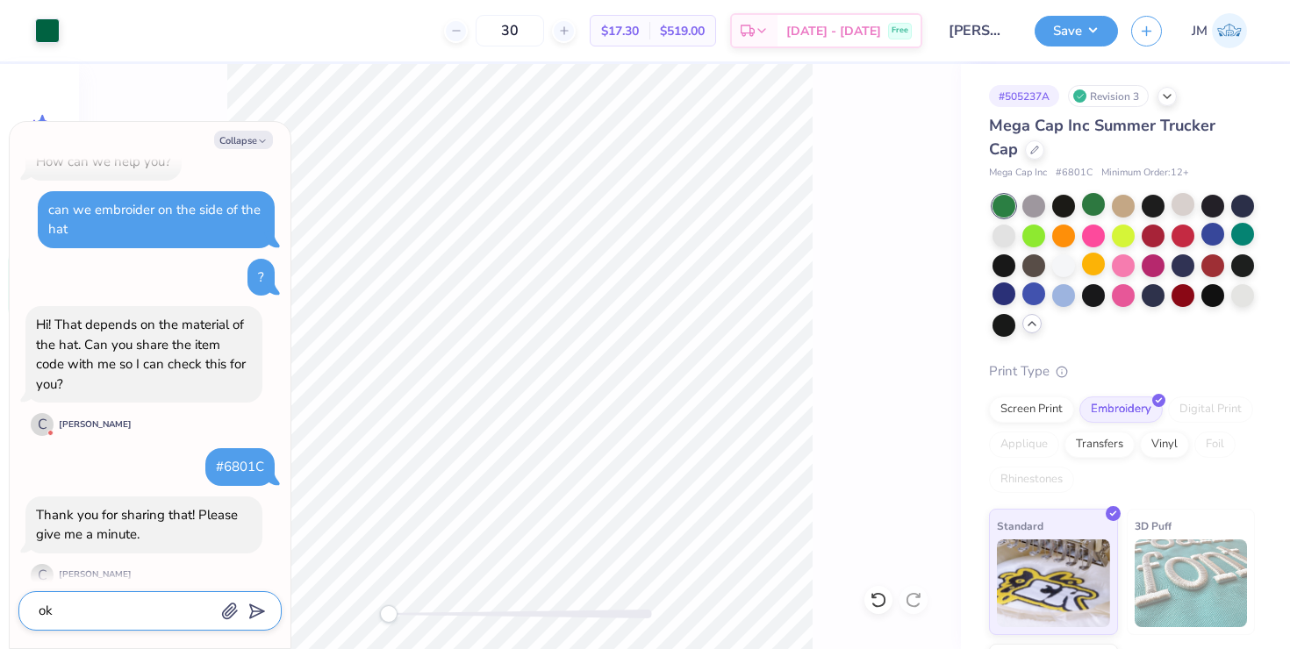
type textarea "oka"
type textarea "x"
type textarea "okay"
type textarea "x"
type textarea "okay1"
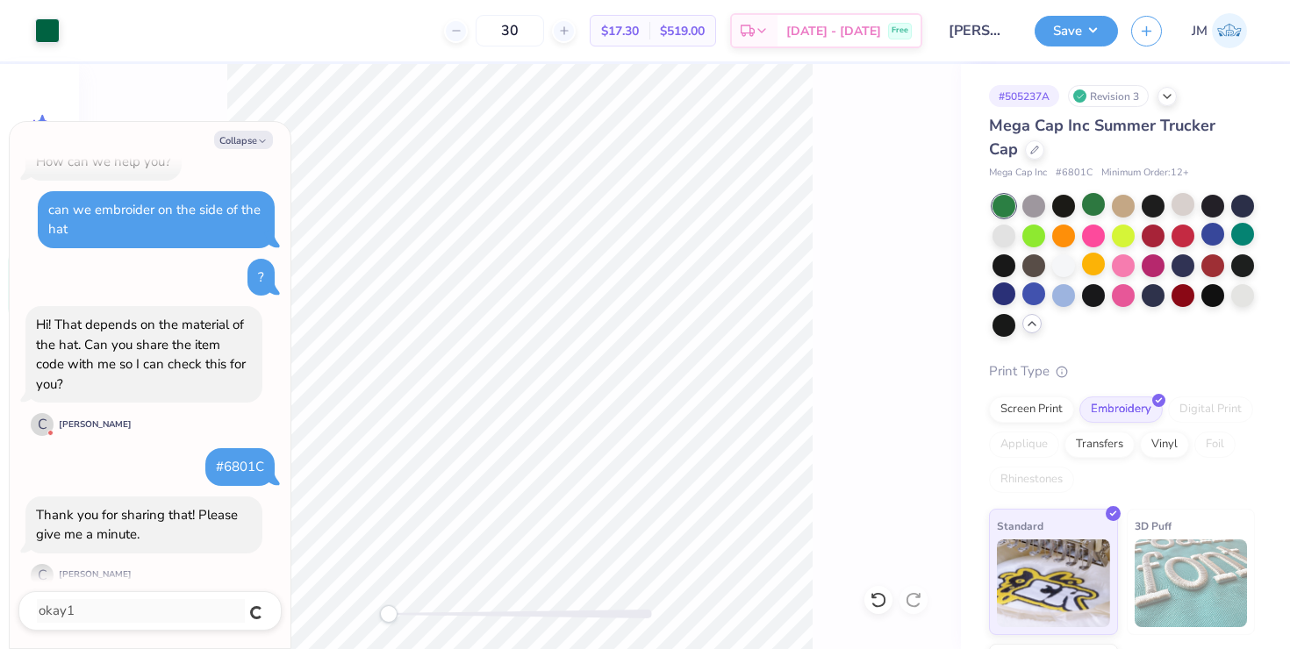
scroll to position [76, 0]
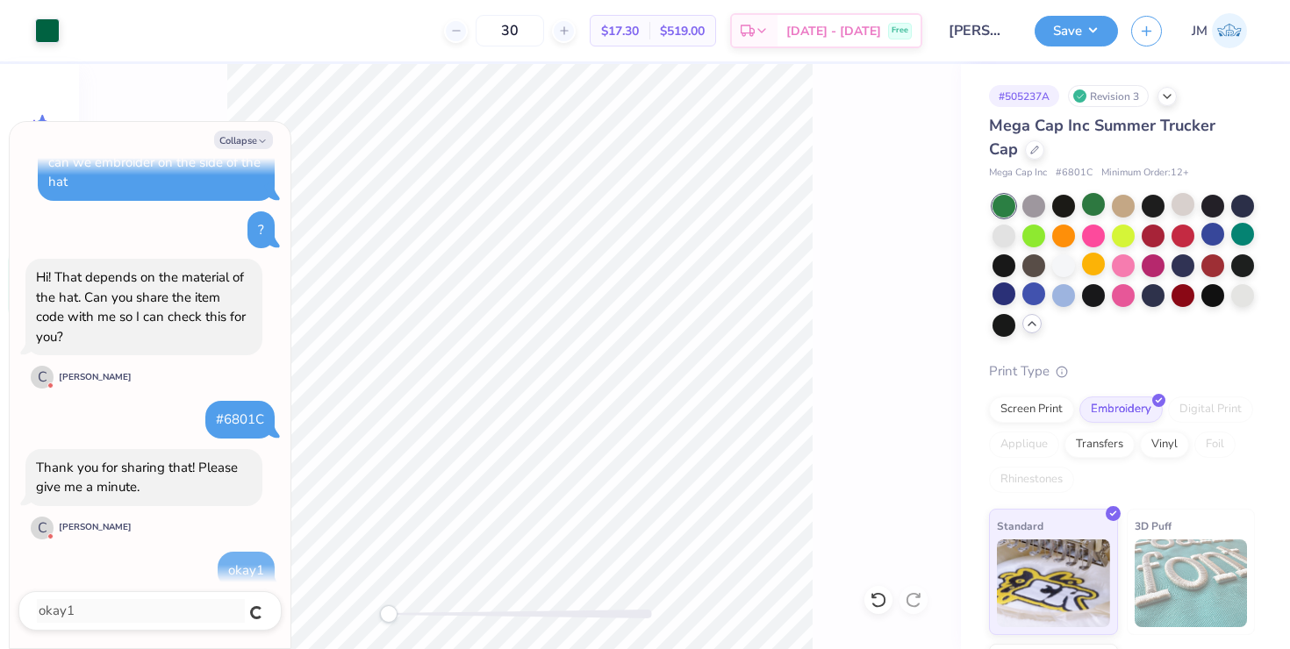
type textarea "x"
click at [1030, 148] on icon at bounding box center [1034, 148] width 9 height 9
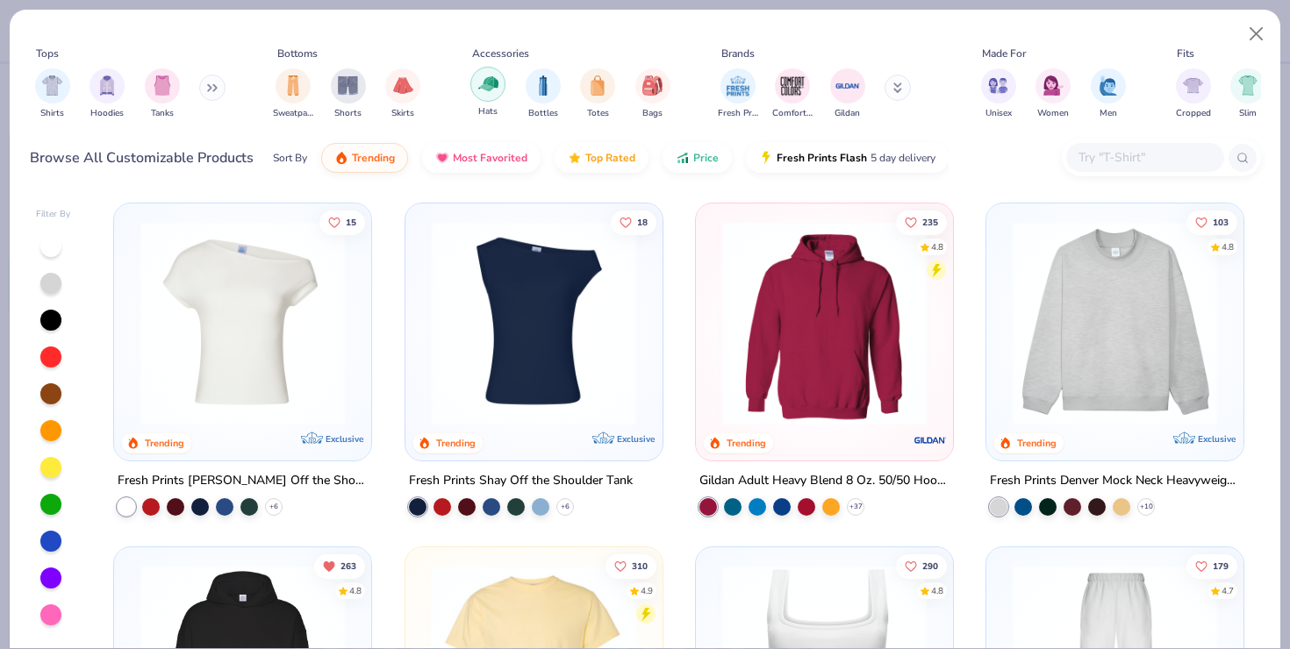
click at [484, 94] on div "filter for Hats" at bounding box center [487, 84] width 35 height 35
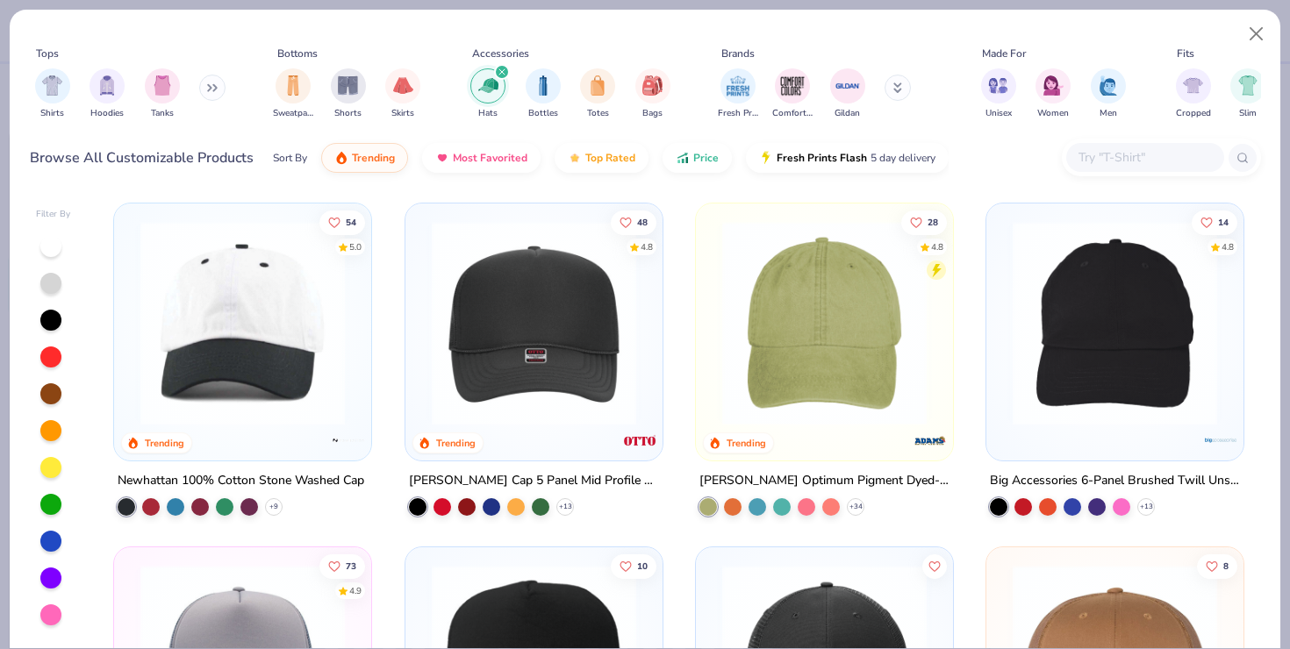
click at [191, 316] on img at bounding box center [243, 323] width 222 height 204
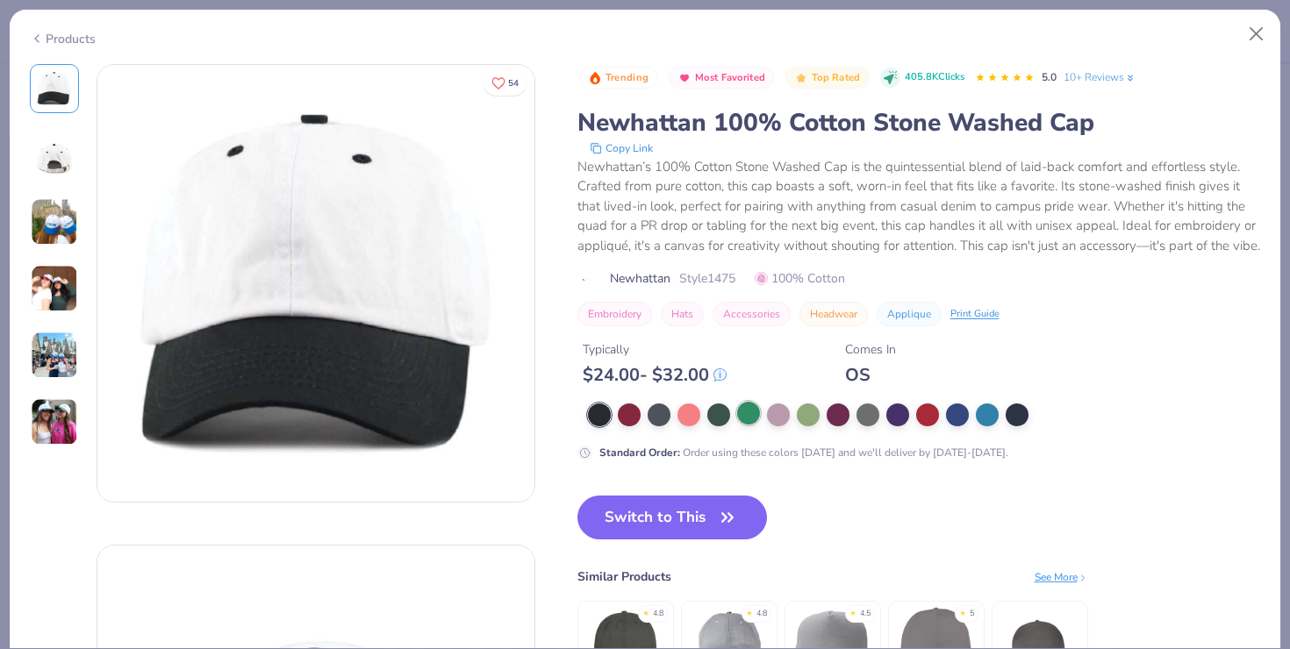
click at [748, 425] on div at bounding box center [748, 413] width 23 height 23
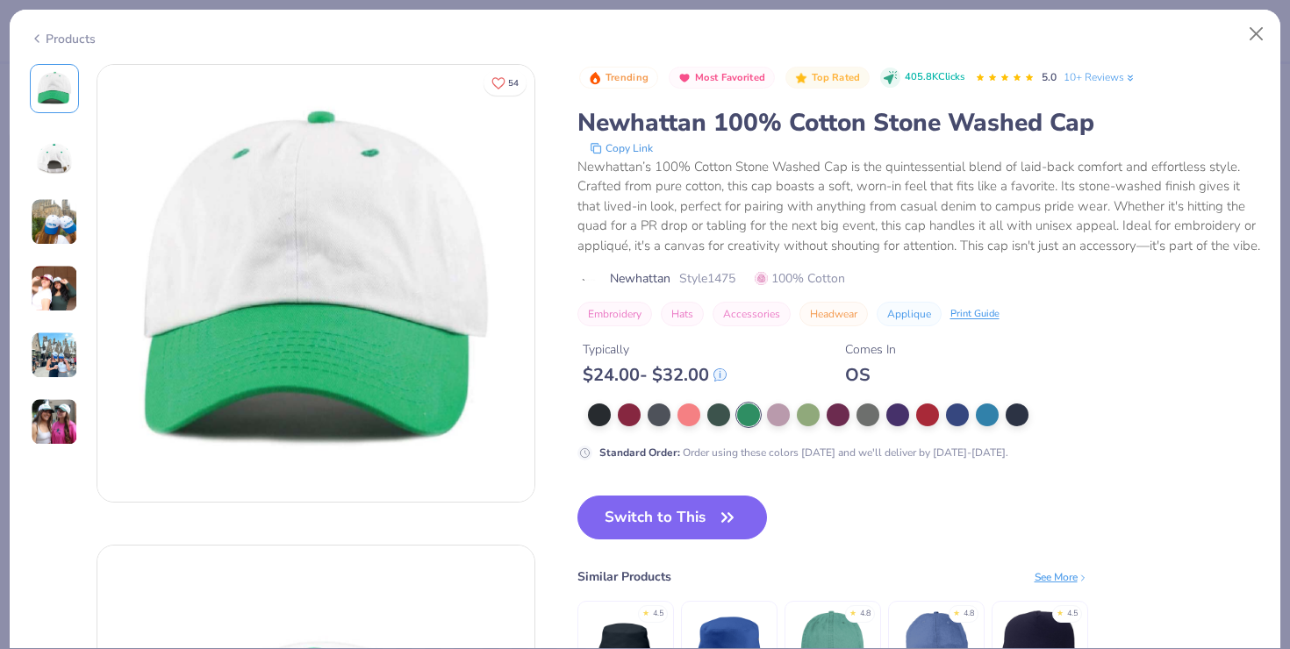
click at [70, 230] on img at bounding box center [54, 221] width 47 height 47
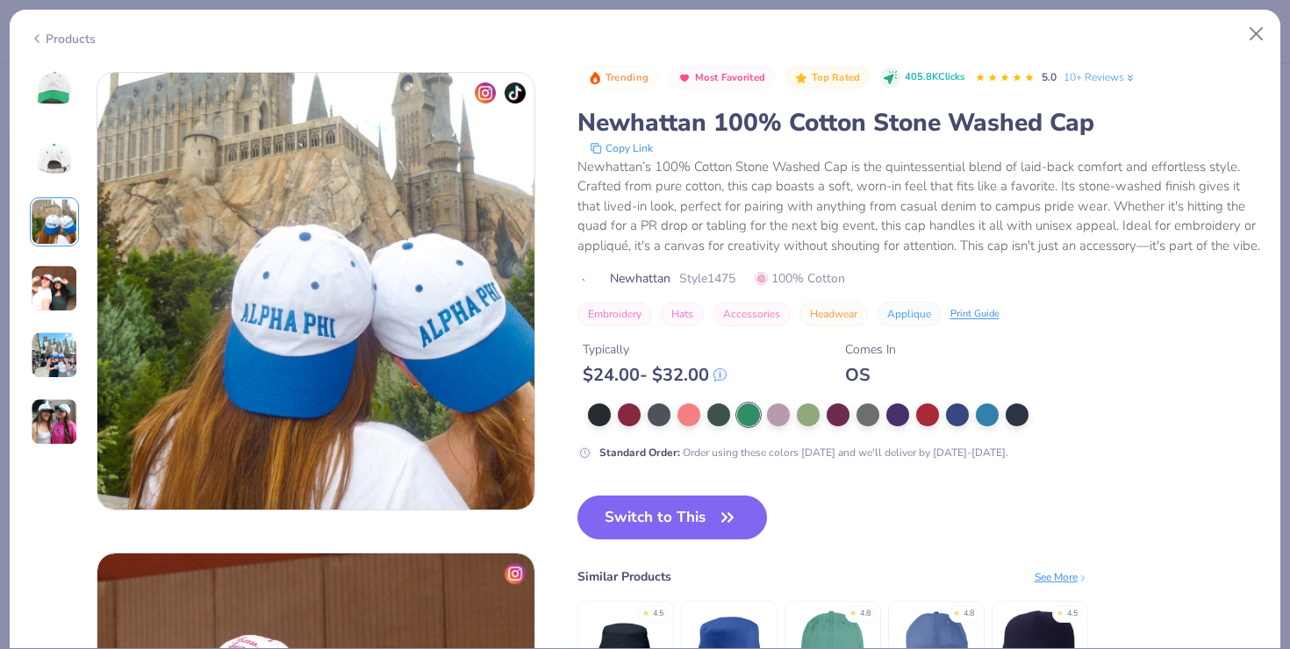
scroll to position [962, 0]
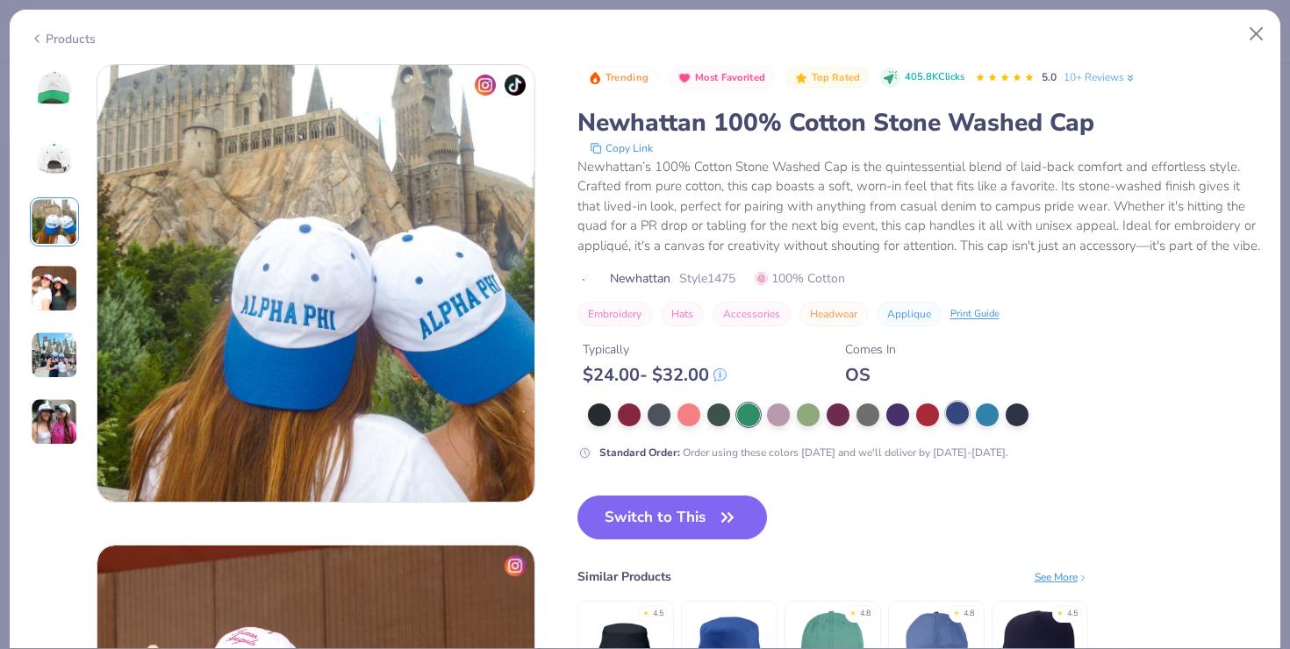
click at [951, 425] on div at bounding box center [957, 413] width 23 height 23
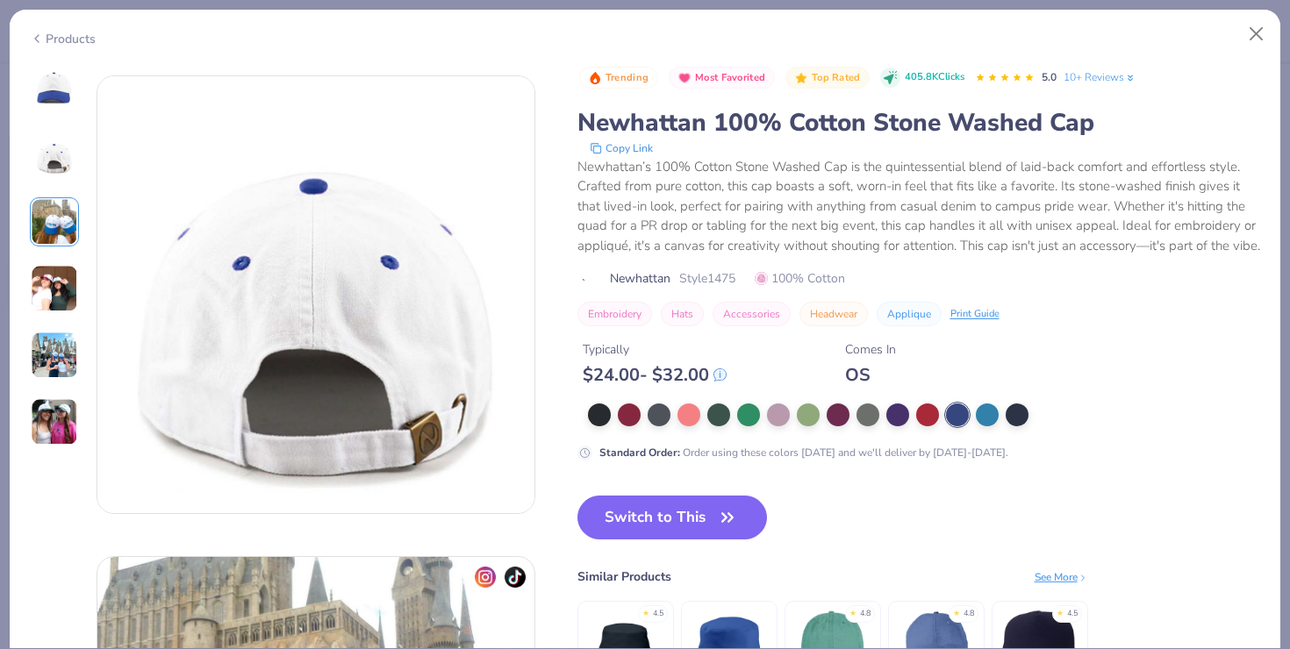
scroll to position [503, 0]
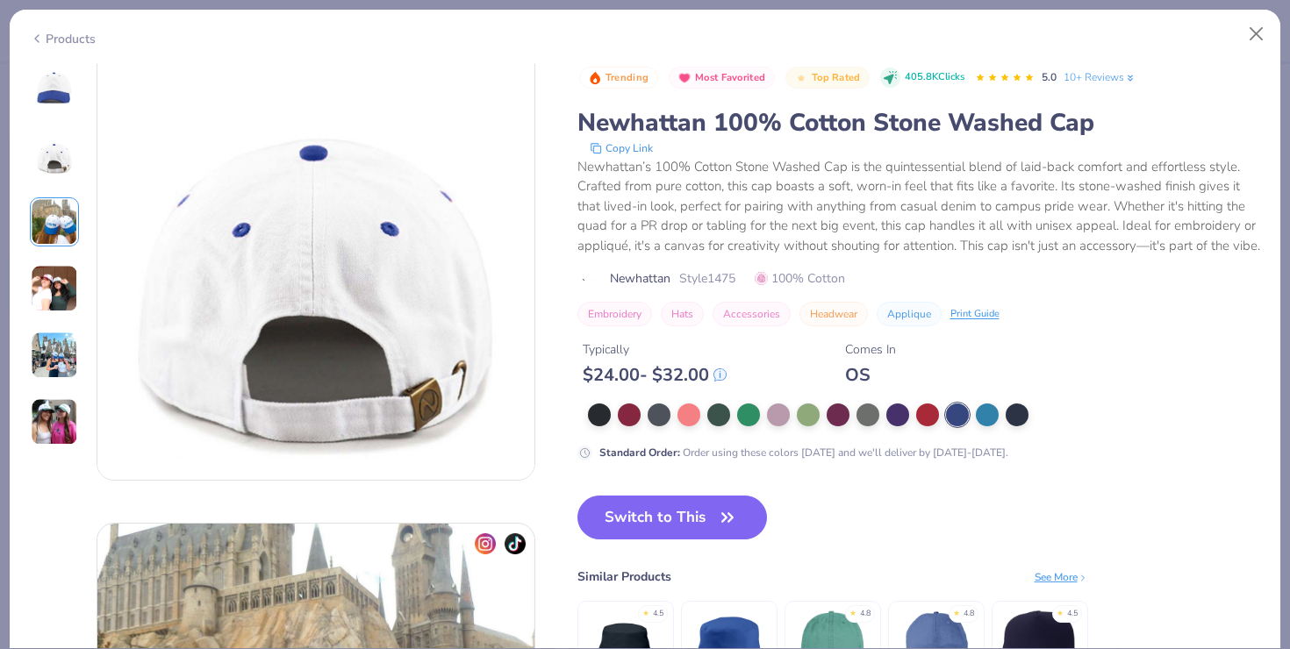
click at [926, 586] on div "Similar Products See More" at bounding box center [832, 577] width 511 height 18
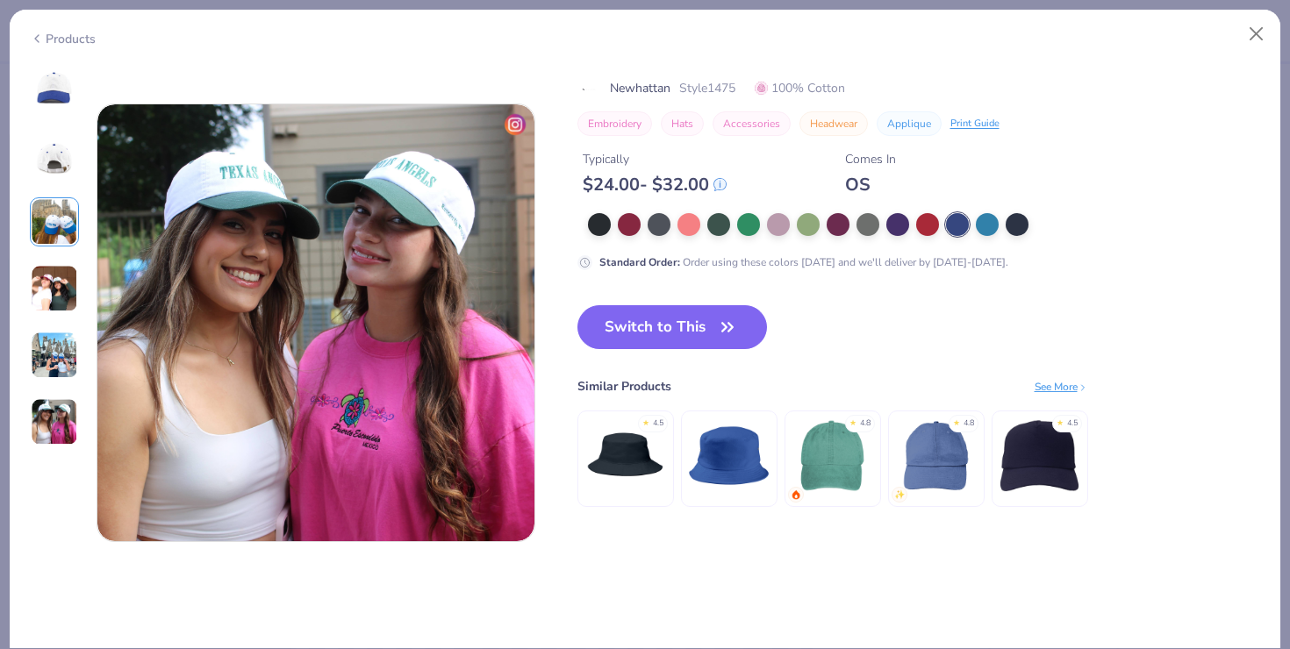
scroll to position [2378, 0]
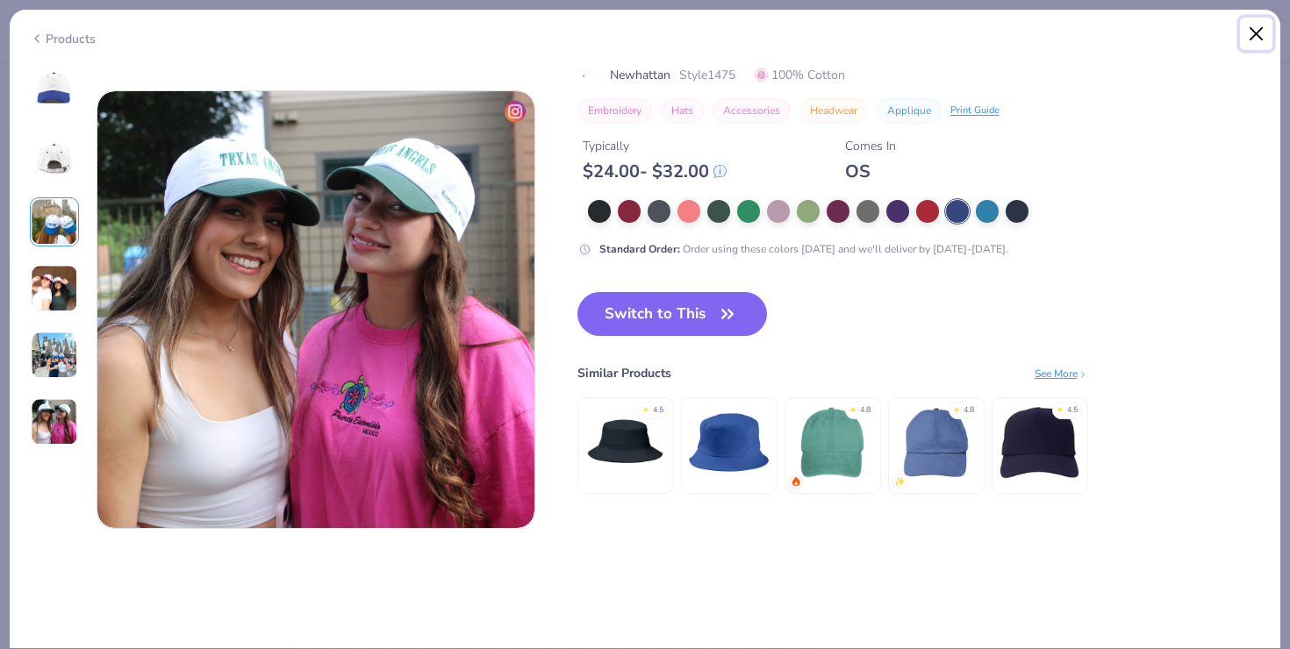
click at [1257, 40] on button "Close" at bounding box center [1256, 34] width 33 height 33
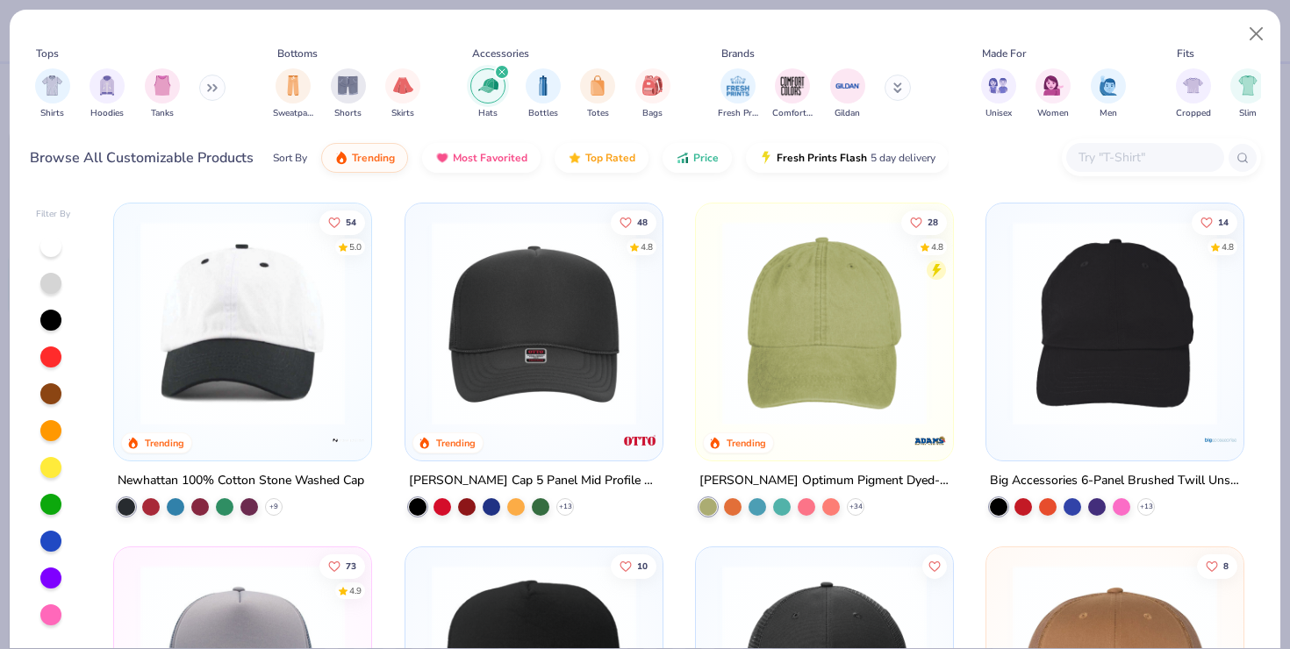
scroll to position [294, 0]
click at [837, 344] on img at bounding box center [824, 323] width 222 height 204
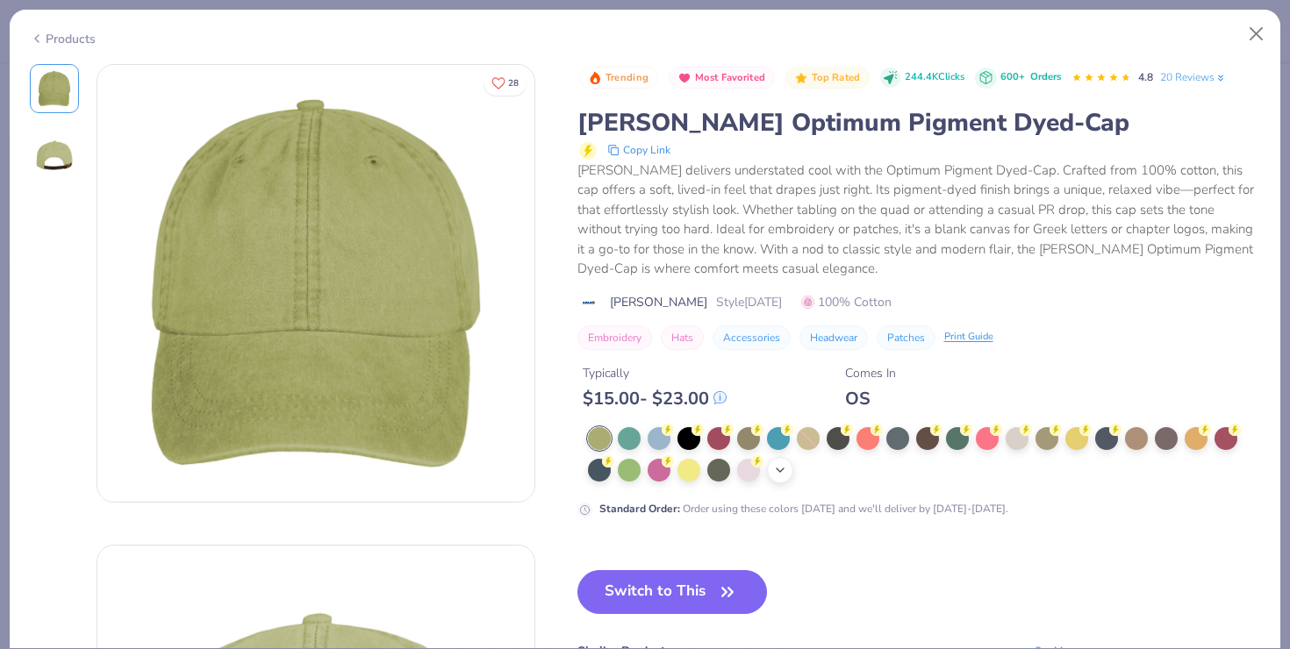
click at [773, 467] on icon at bounding box center [780, 470] width 14 height 14
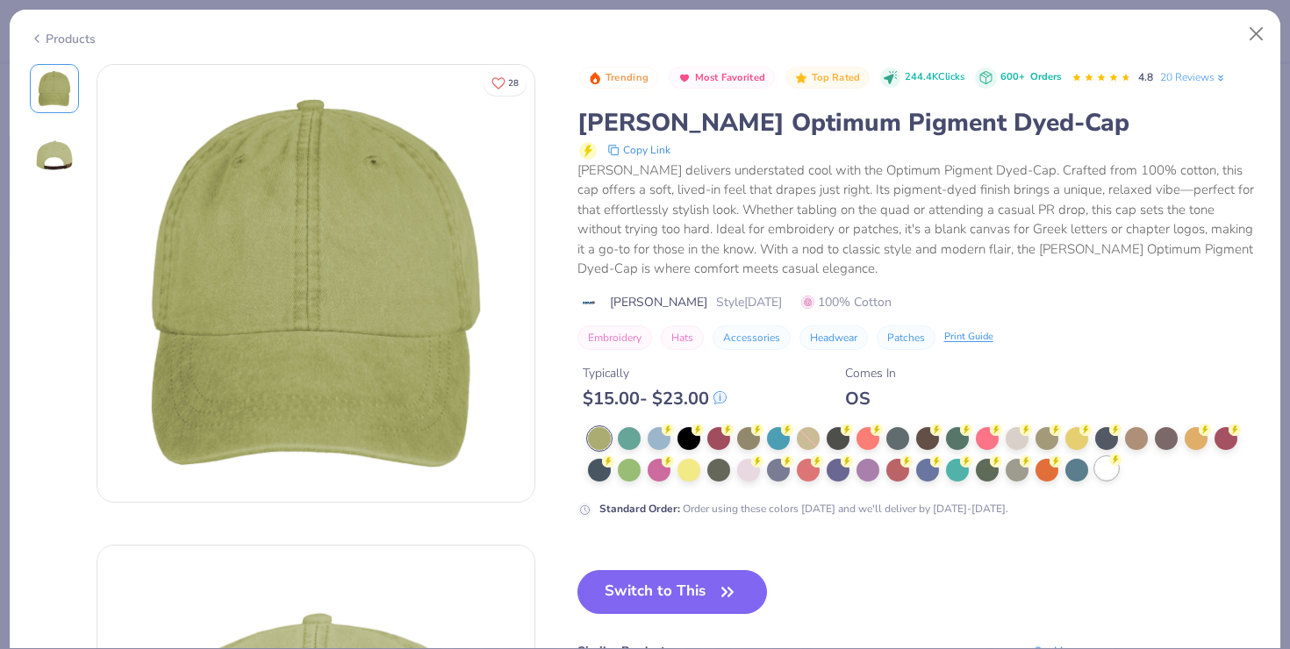
click at [1095, 464] on div at bounding box center [1106, 468] width 23 height 23
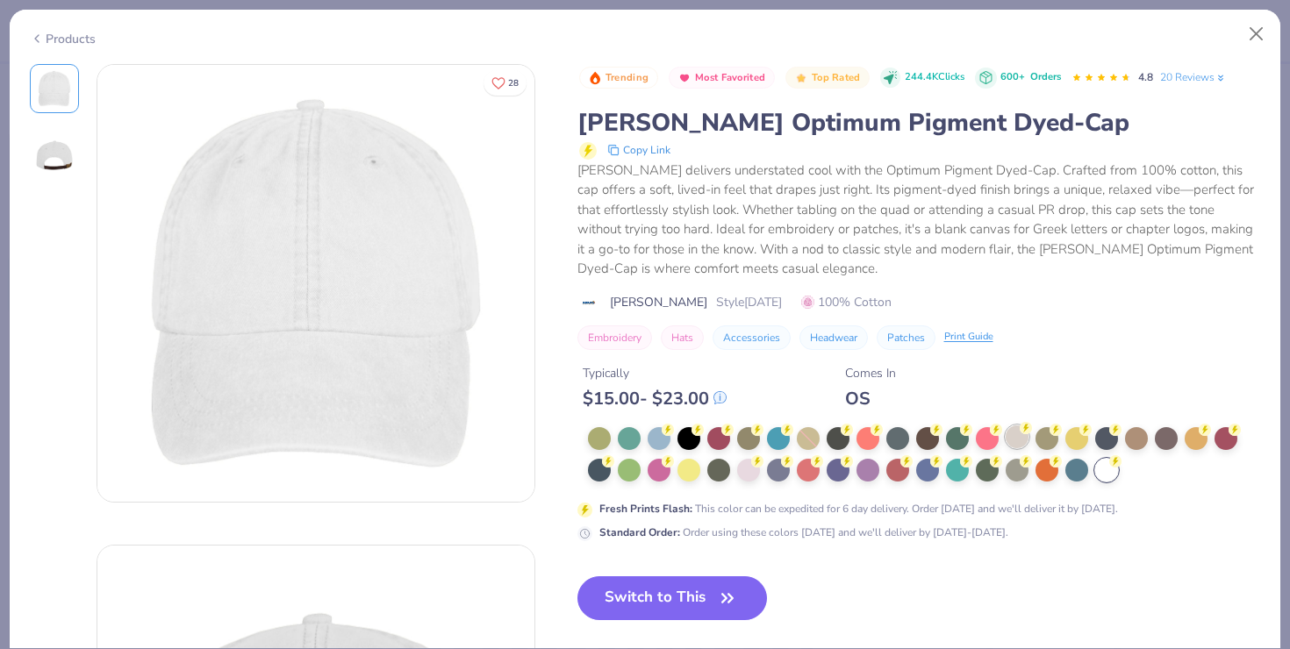
click at [1025, 435] on div at bounding box center [1017, 437] width 23 height 23
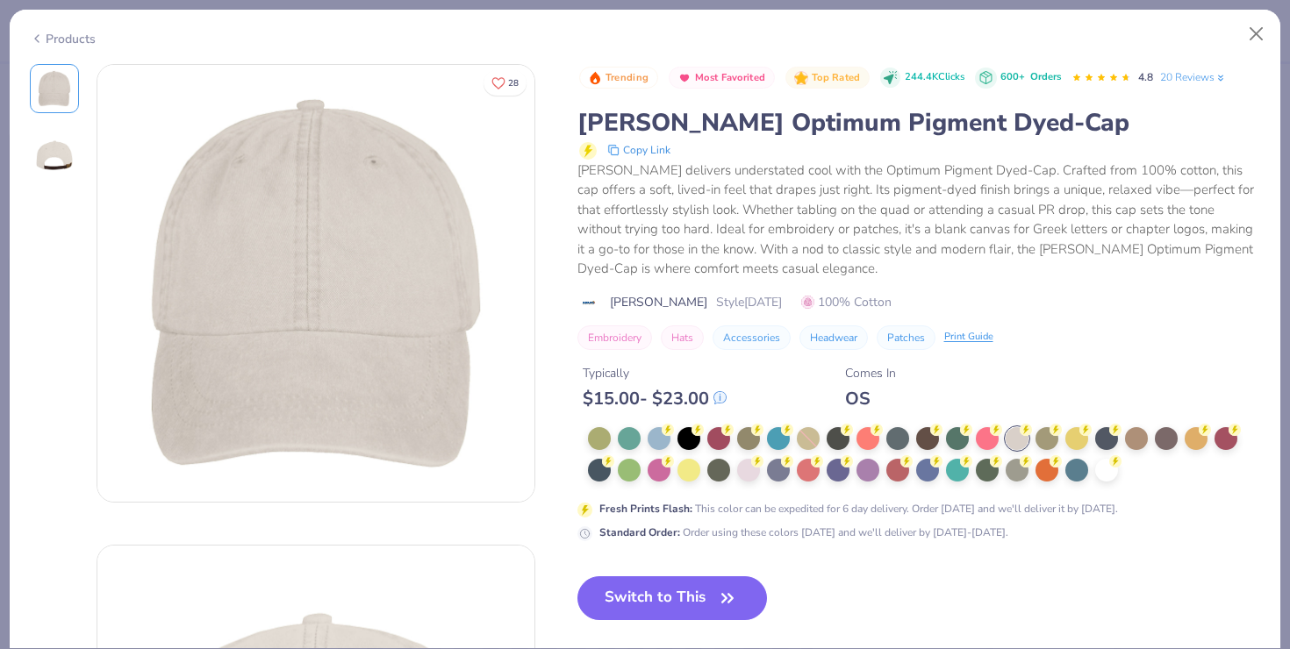
click at [944, 448] on div at bounding box center [924, 455] width 673 height 56
click at [920, 437] on div at bounding box center [927, 437] width 23 height 23
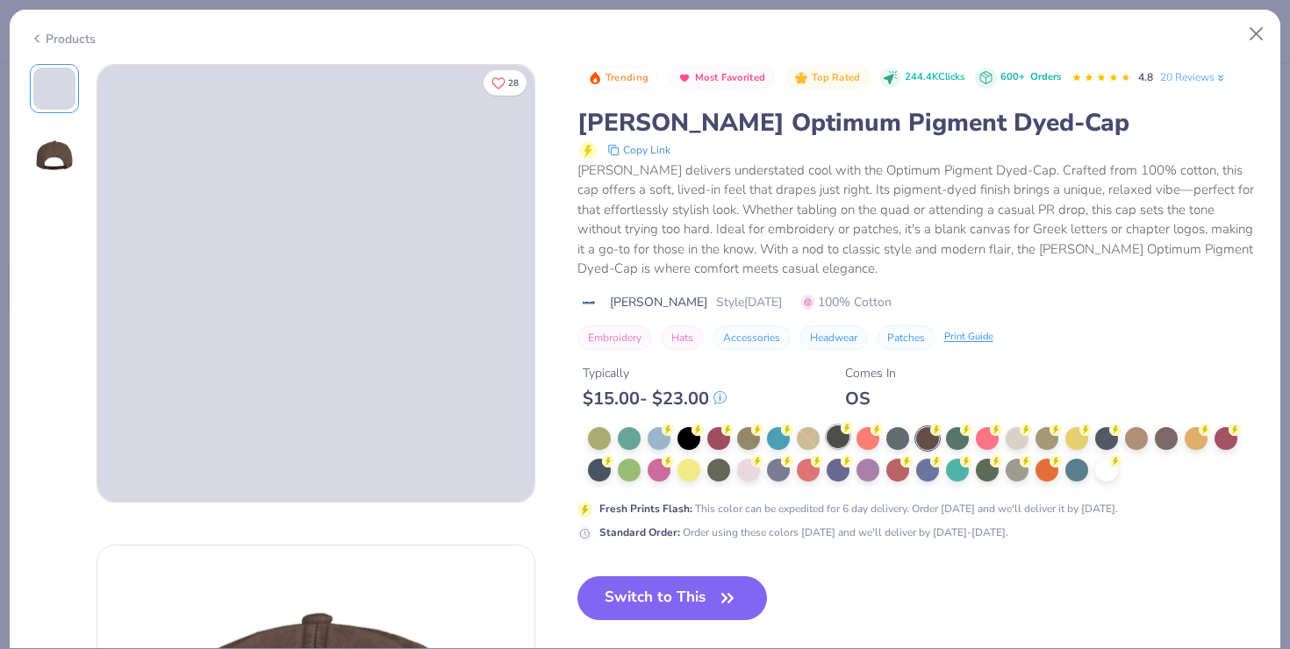
click at [838, 447] on div at bounding box center [838, 437] width 23 height 23
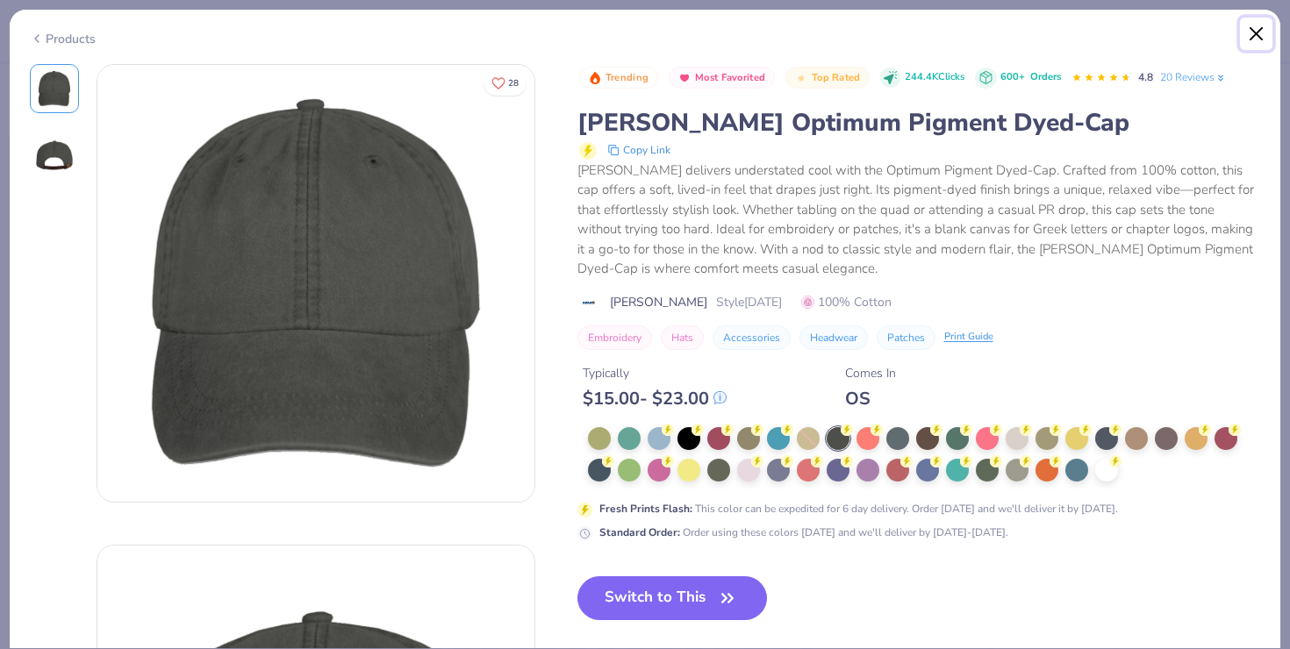
click at [1257, 32] on button "Close" at bounding box center [1256, 34] width 33 height 33
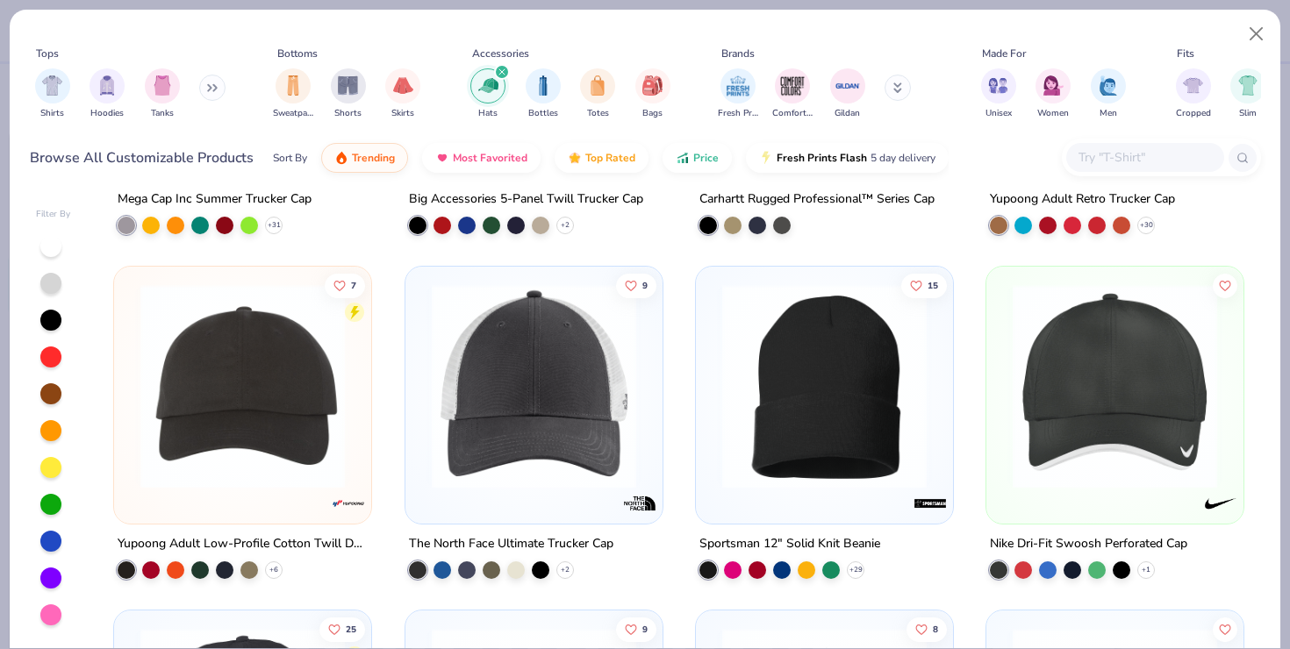
scroll to position [639, 0]
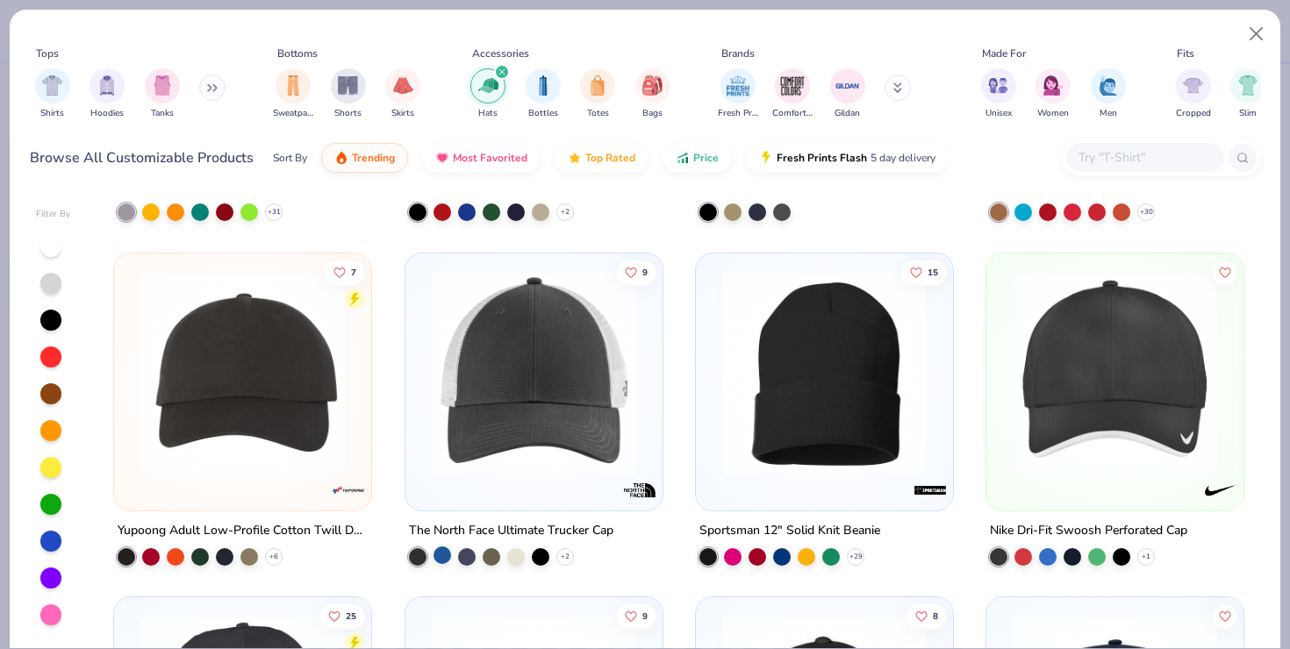
click at [448, 555] on div at bounding box center [442, 556] width 18 height 18
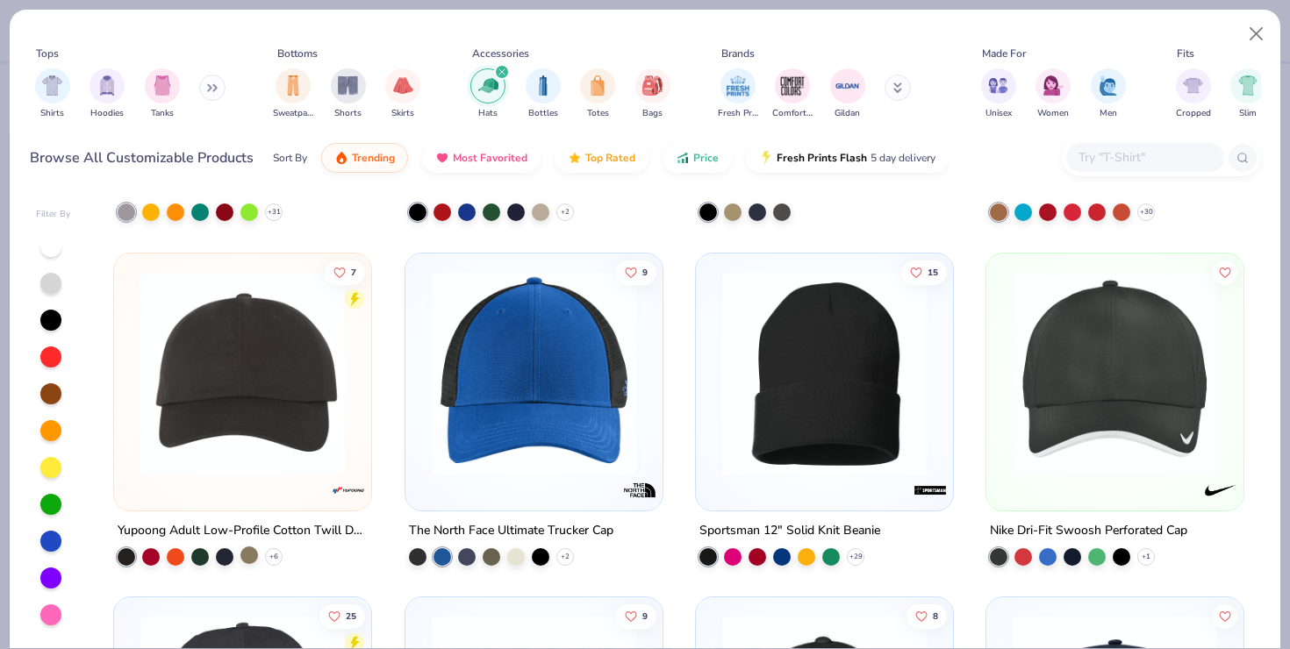
click at [249, 555] on div at bounding box center [249, 556] width 18 height 18
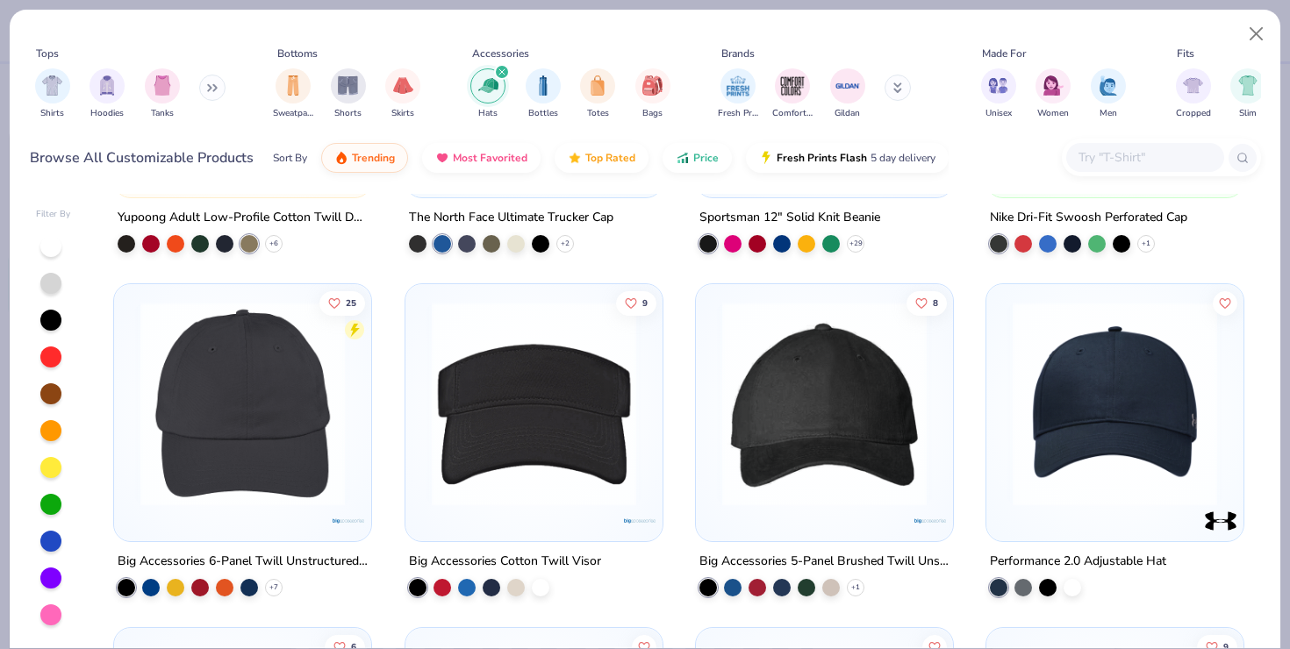
scroll to position [970, 0]
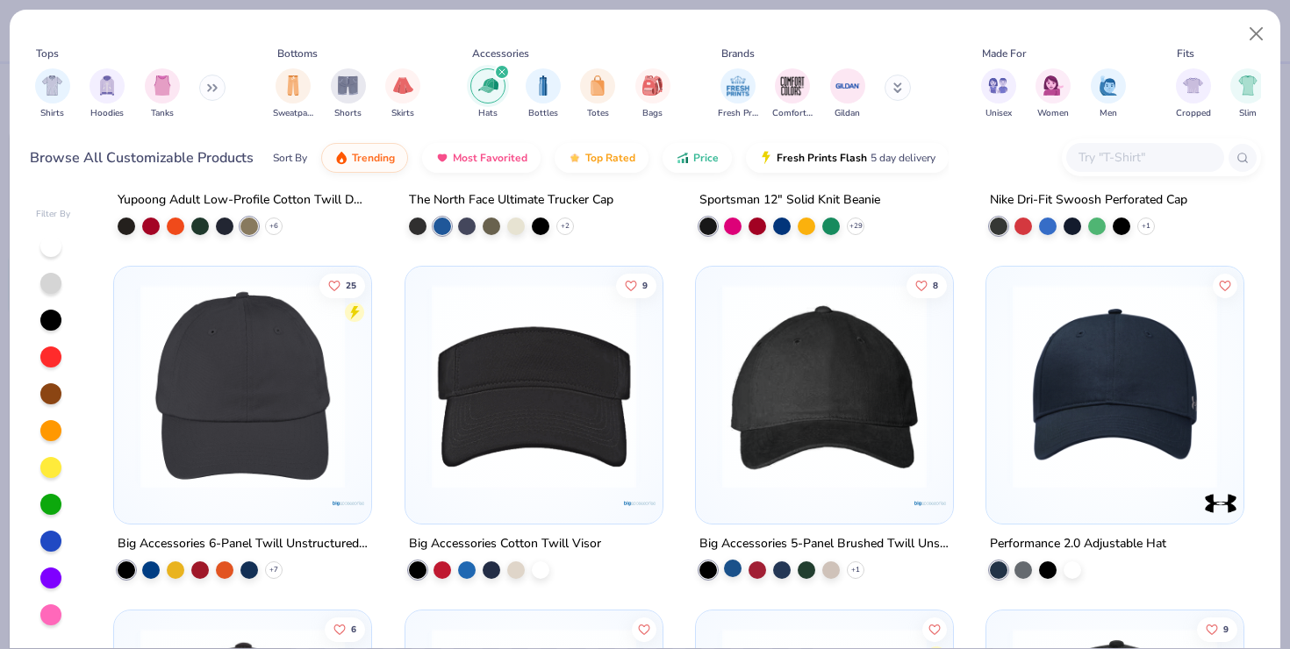
click at [734, 563] on div at bounding box center [733, 569] width 18 height 18
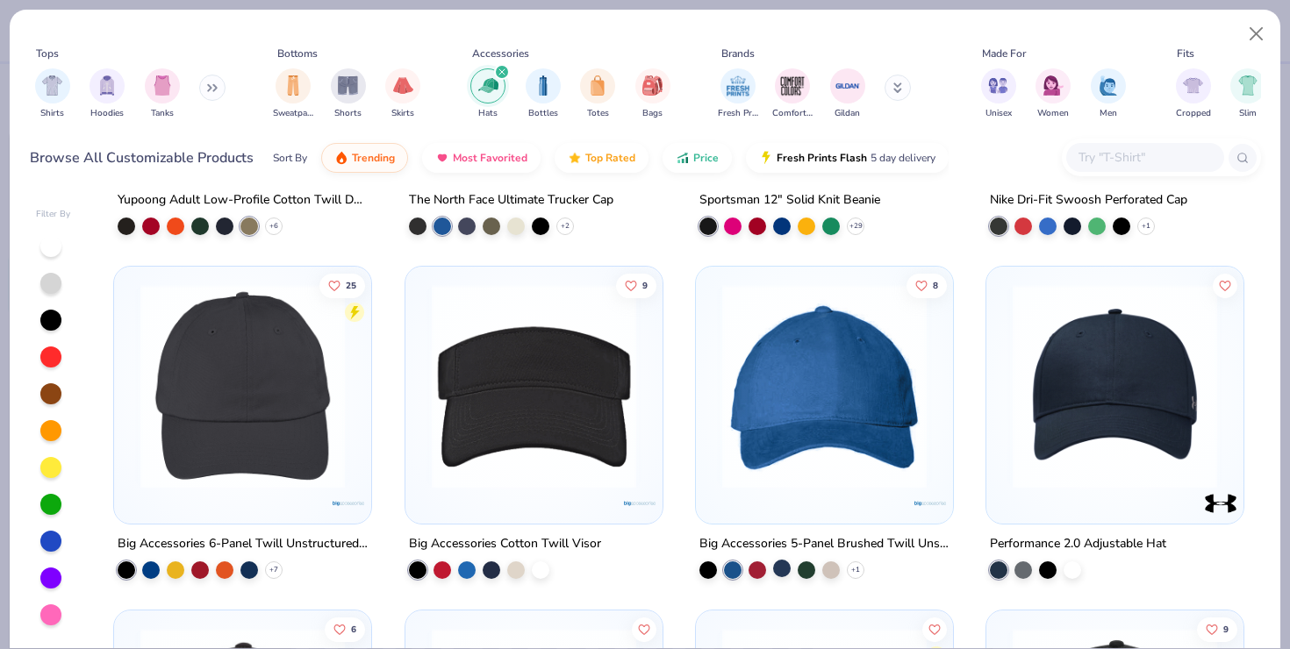
click at [774, 568] on div at bounding box center [782, 569] width 18 height 18
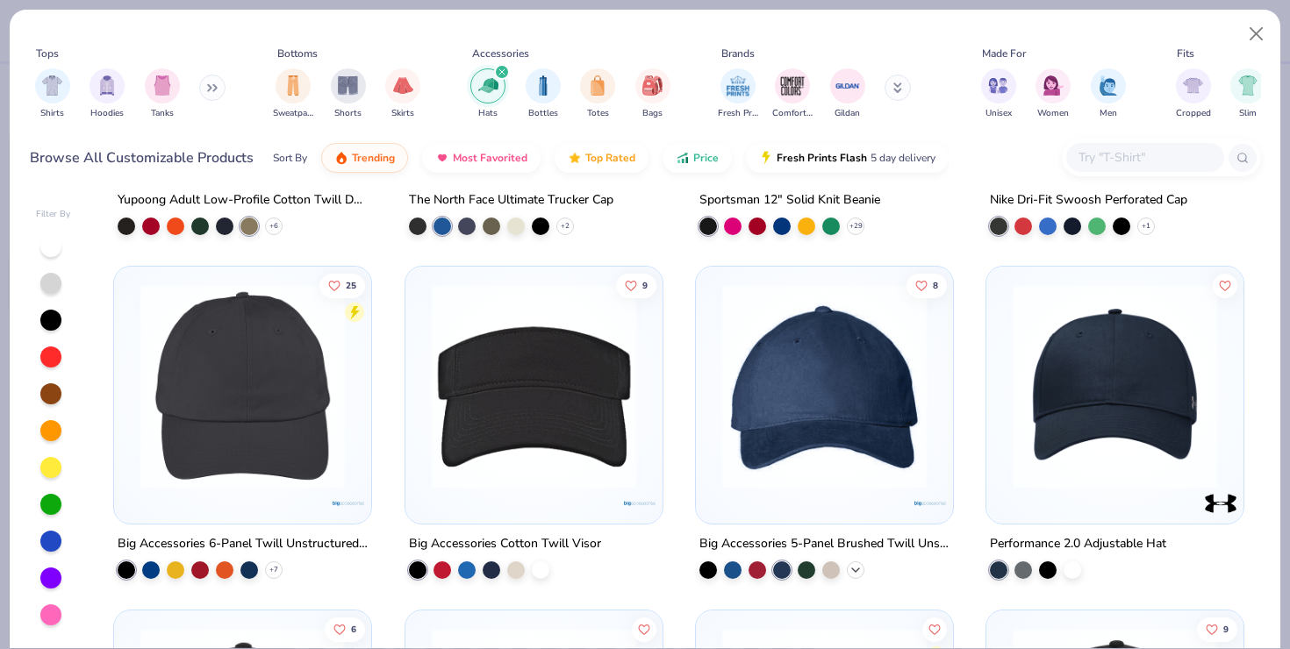
click at [850, 565] on icon at bounding box center [856, 570] width 14 height 14
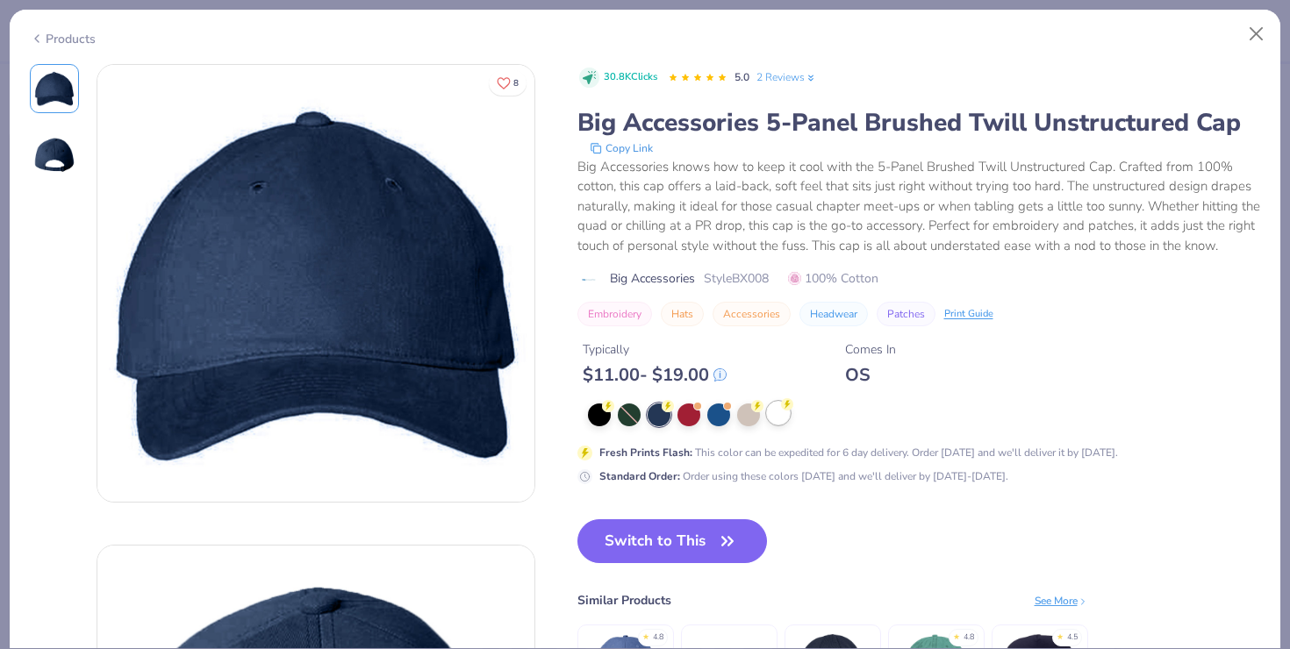
click at [778, 422] on div at bounding box center [778, 413] width 23 height 23
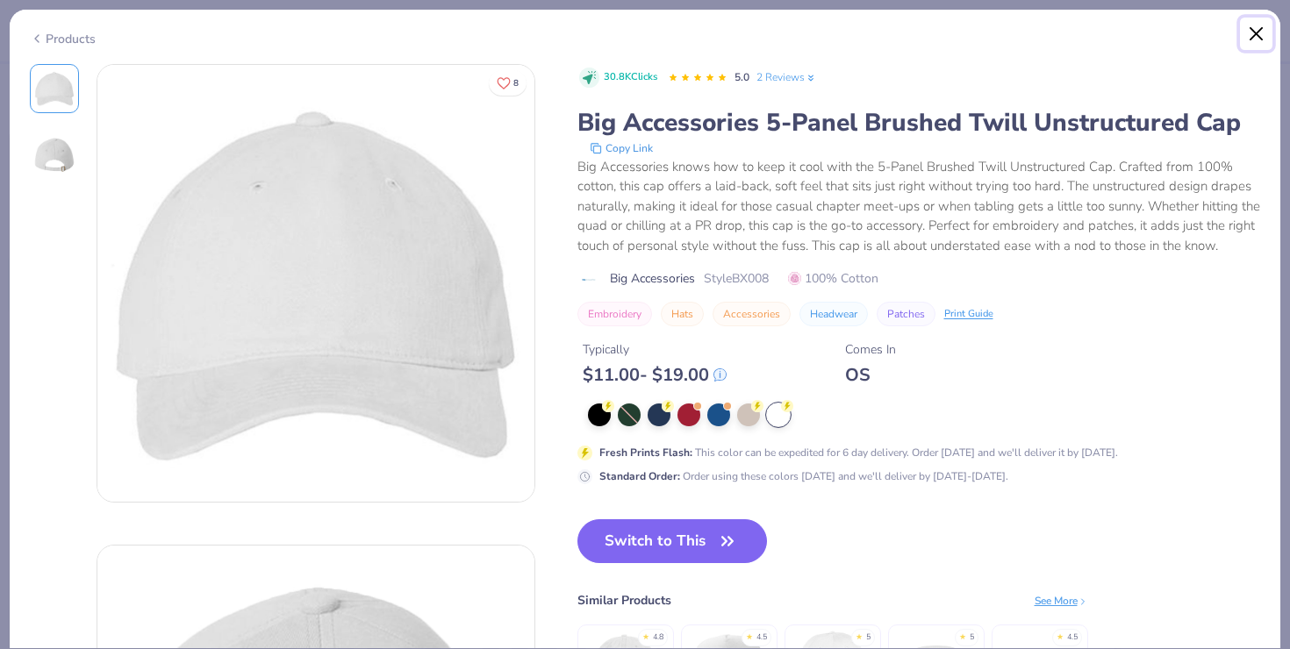
click at [1256, 30] on button "Close" at bounding box center [1256, 34] width 33 height 33
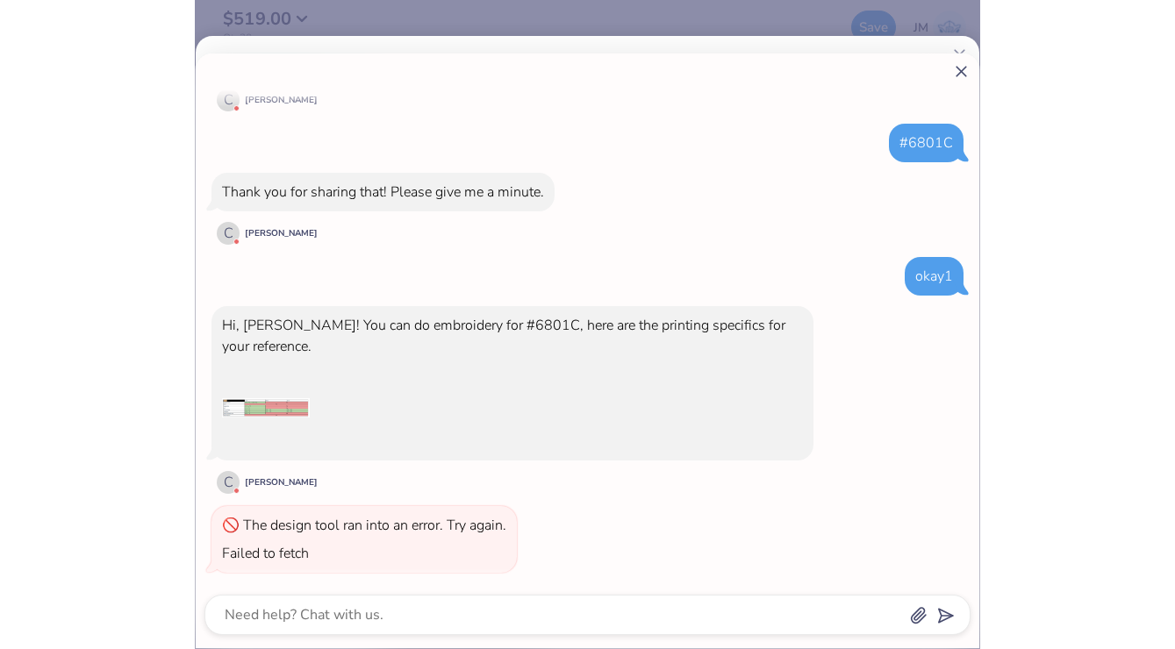
scroll to position [233, 0]
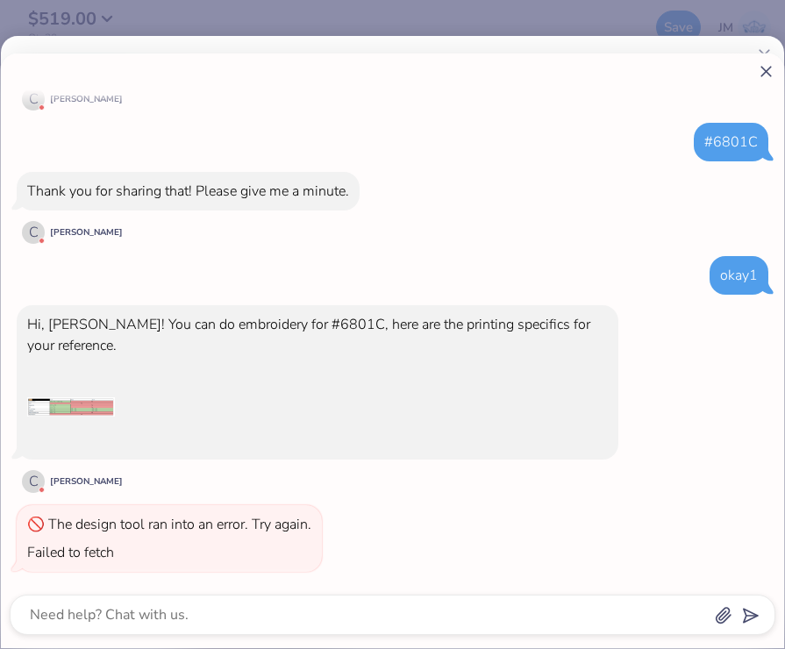
click at [99, 412] on img at bounding box center [71, 407] width 88 height 88
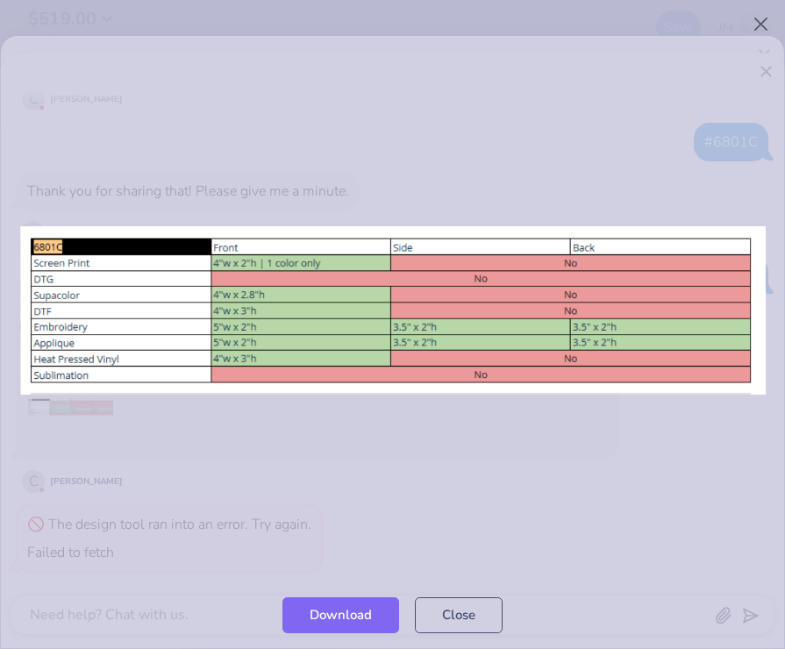
click at [333, 409] on div at bounding box center [392, 309] width 785 height 541
click at [440, 611] on button "Close" at bounding box center [459, 611] width 88 height 36
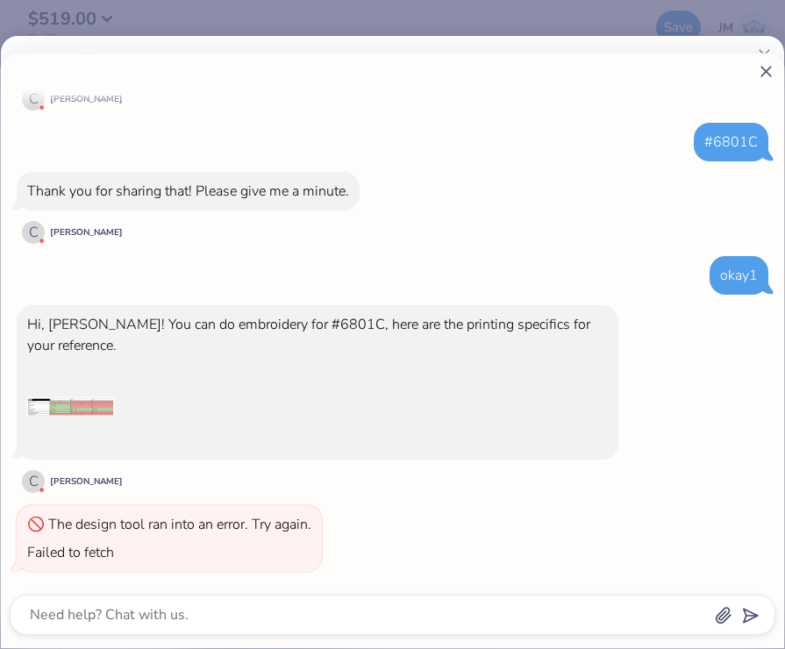
click at [250, 614] on textarea at bounding box center [368, 615] width 681 height 25
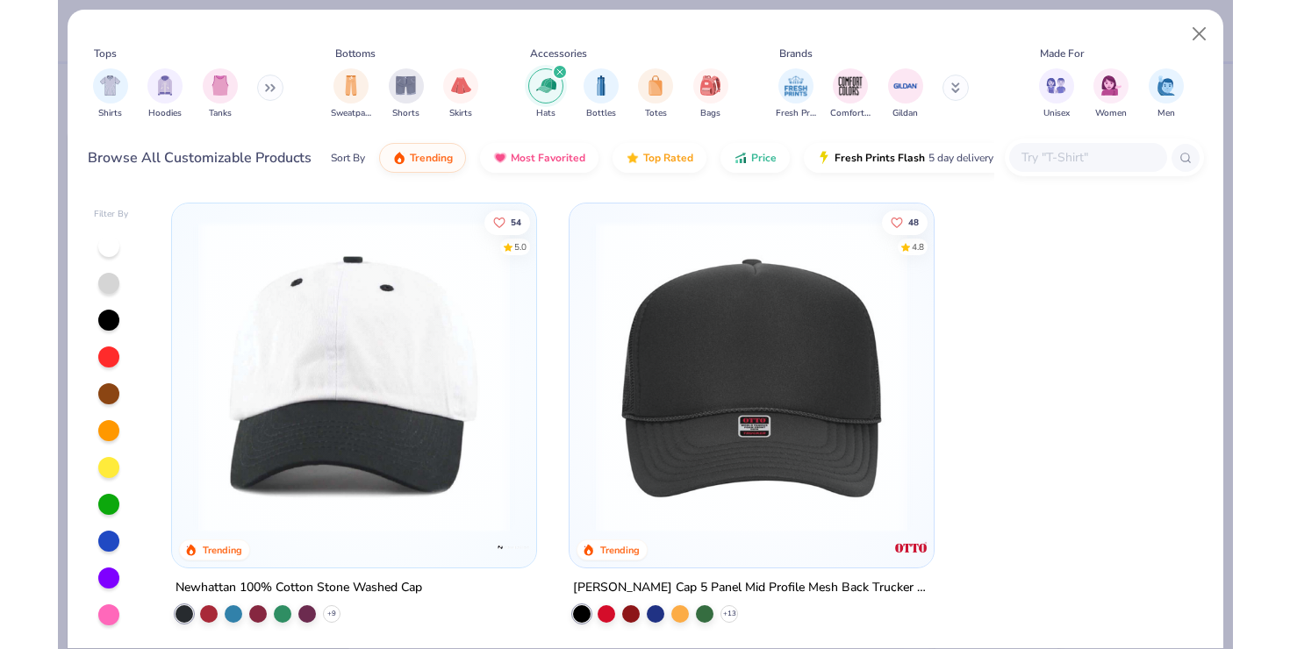
scroll to position [388, 0]
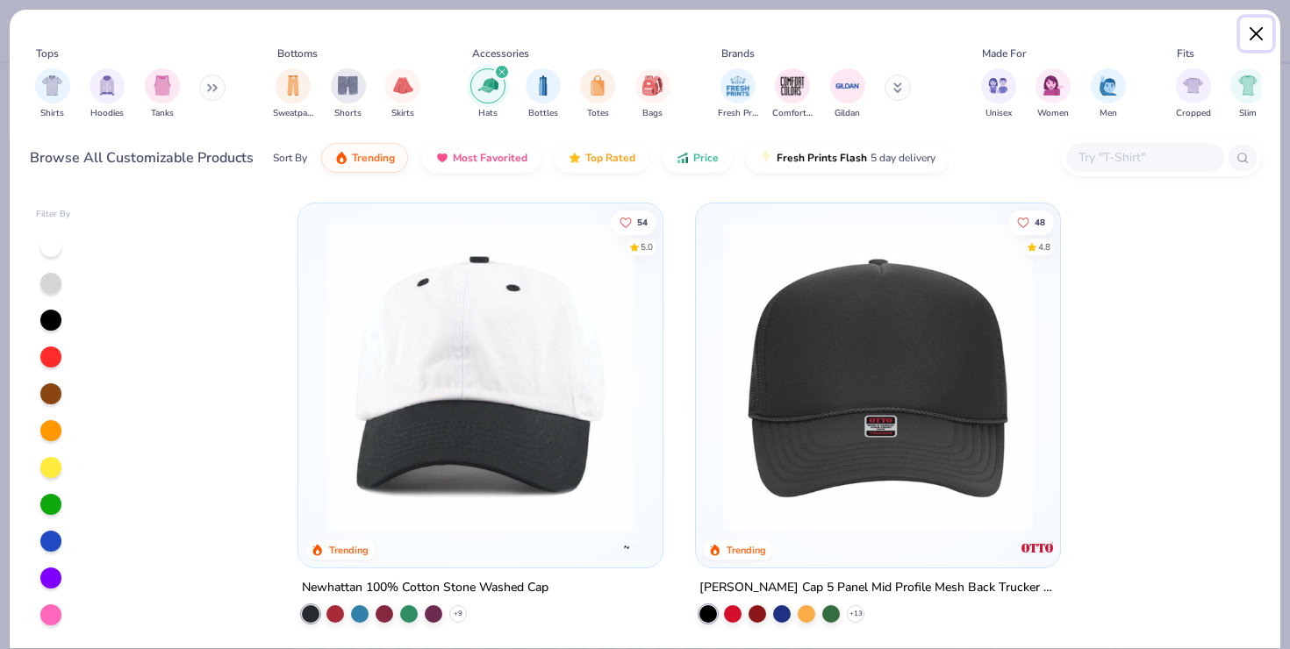
click at [1258, 29] on button "Close" at bounding box center [1256, 34] width 33 height 33
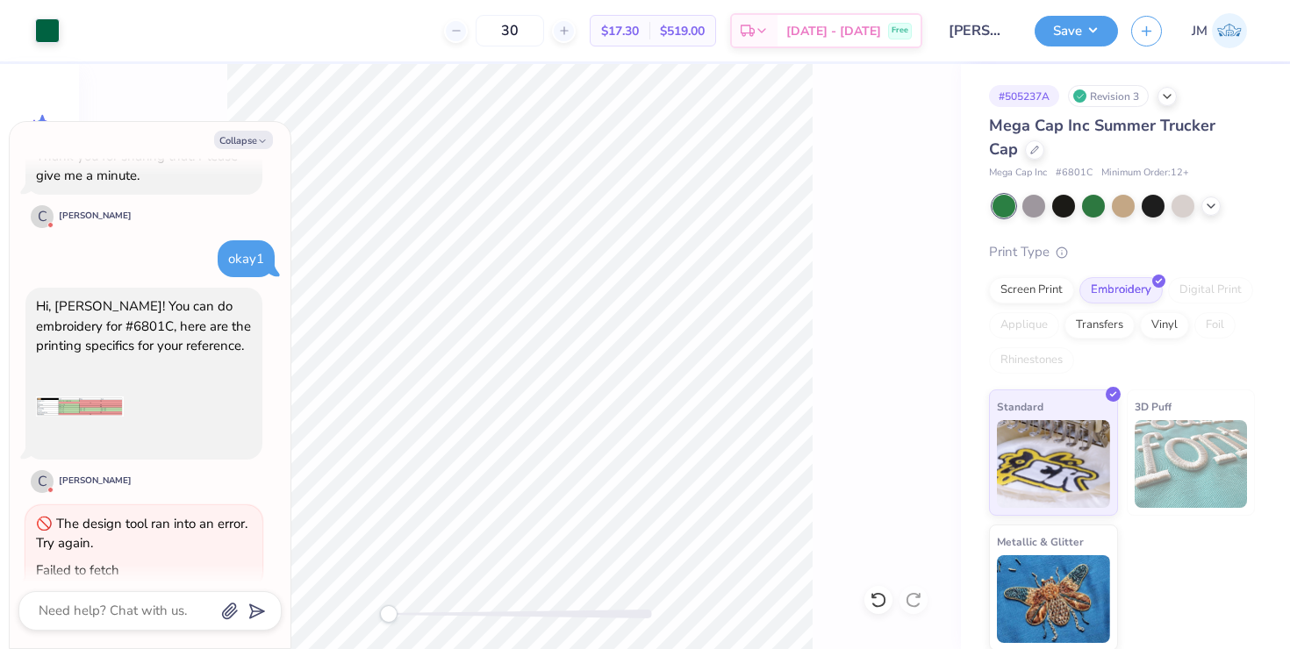
click at [137, 623] on div at bounding box center [149, 610] width 263 height 39
click at [137, 618] on textarea at bounding box center [126, 611] width 178 height 24
type textarea "x"
type textarea "t"
type textarea "x"
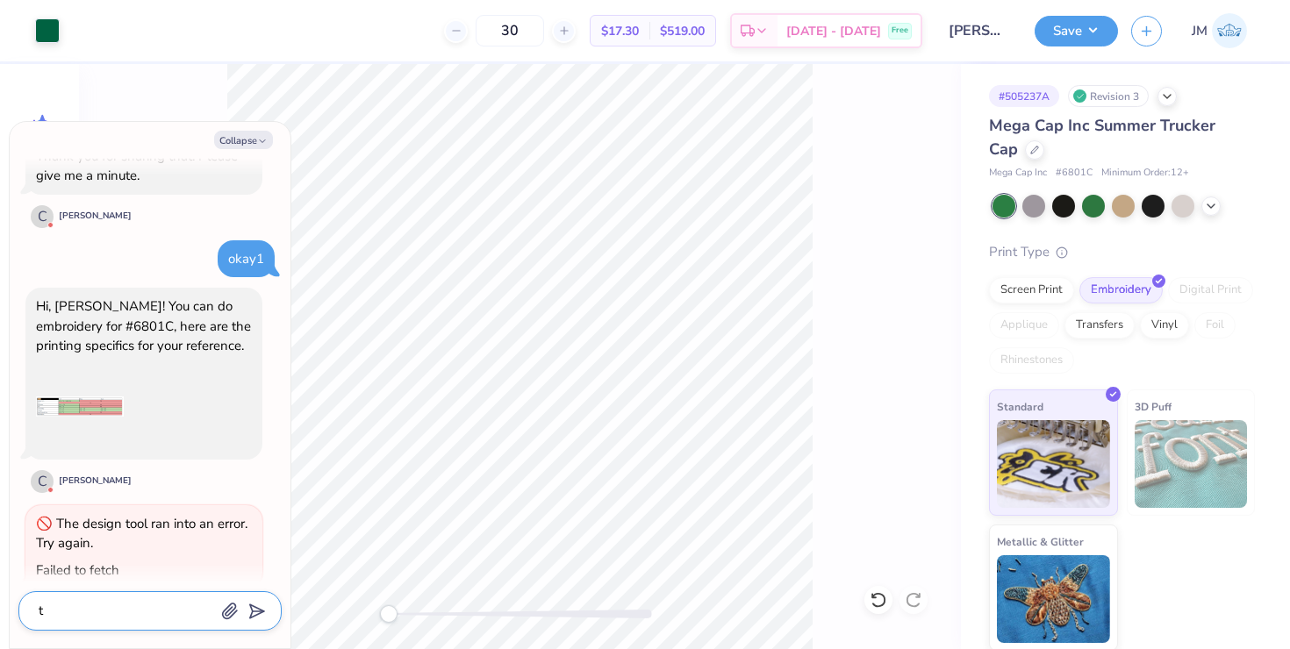
type textarea "th"
type textarea "x"
type textarea "tha"
type textarea "x"
type textarea "than"
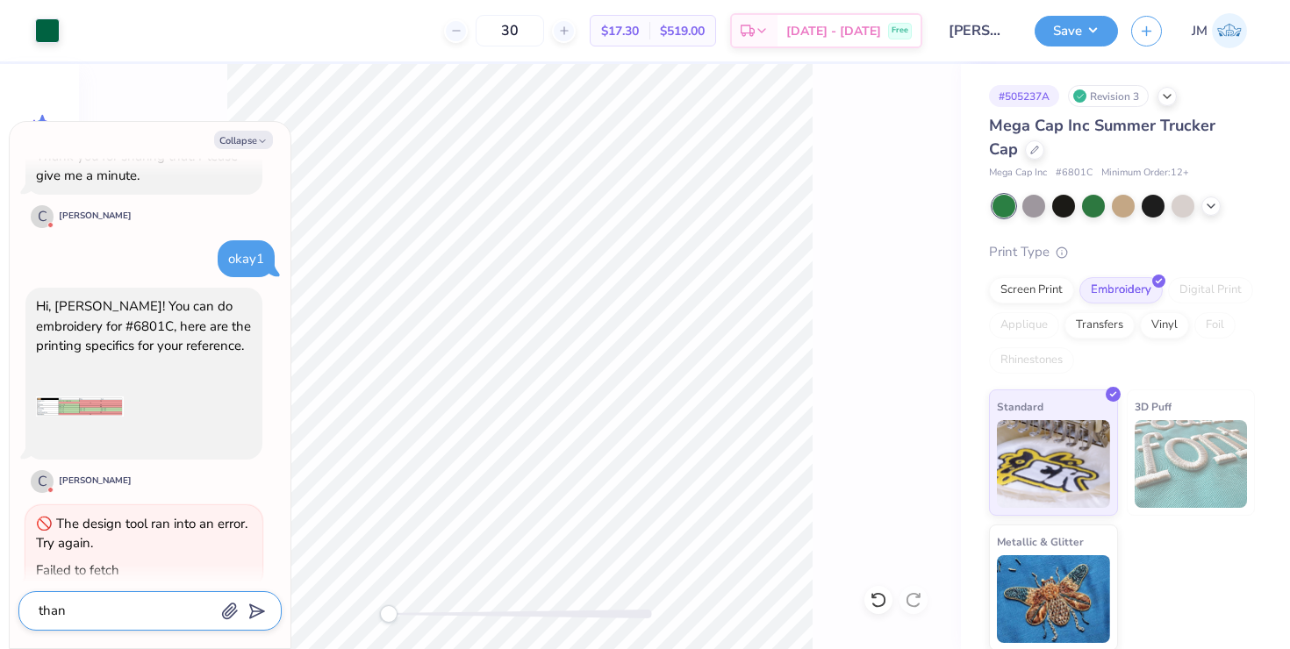
type textarea "x"
type textarea "thank"
type textarea "x"
type textarea "thank"
type textarea "x"
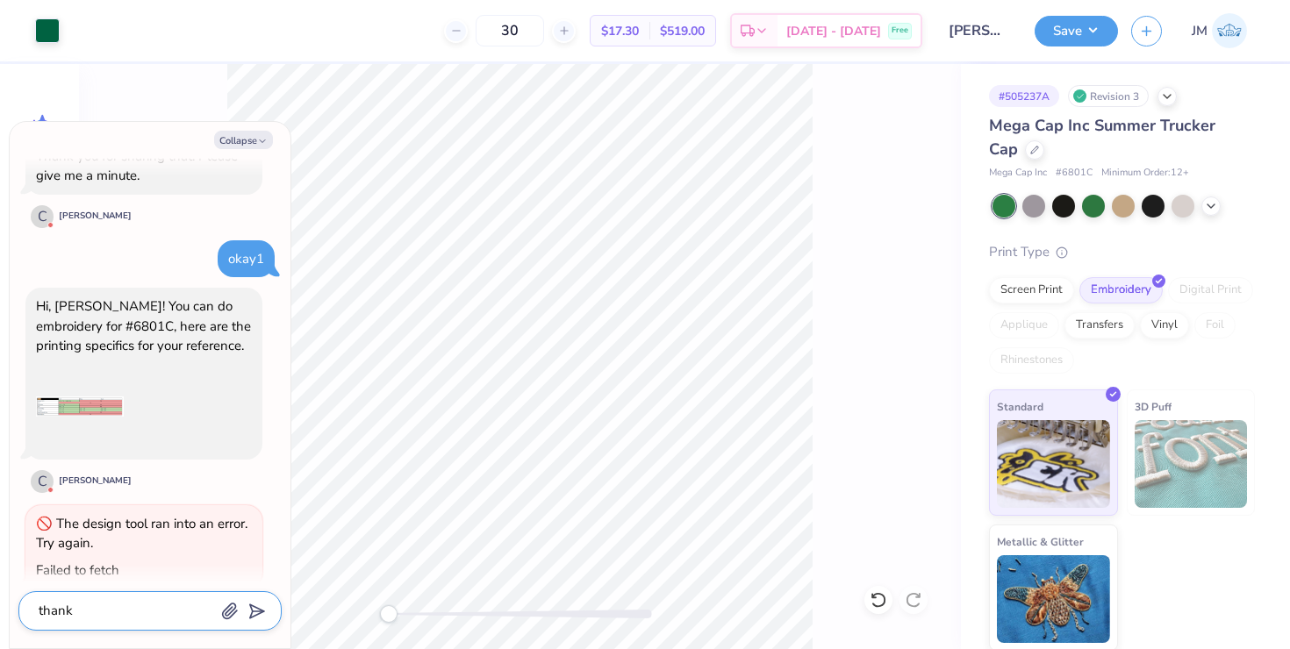
type textarea "thank y"
type textarea "x"
type textarea "thank yo"
type textarea "x"
type textarea "thank you"
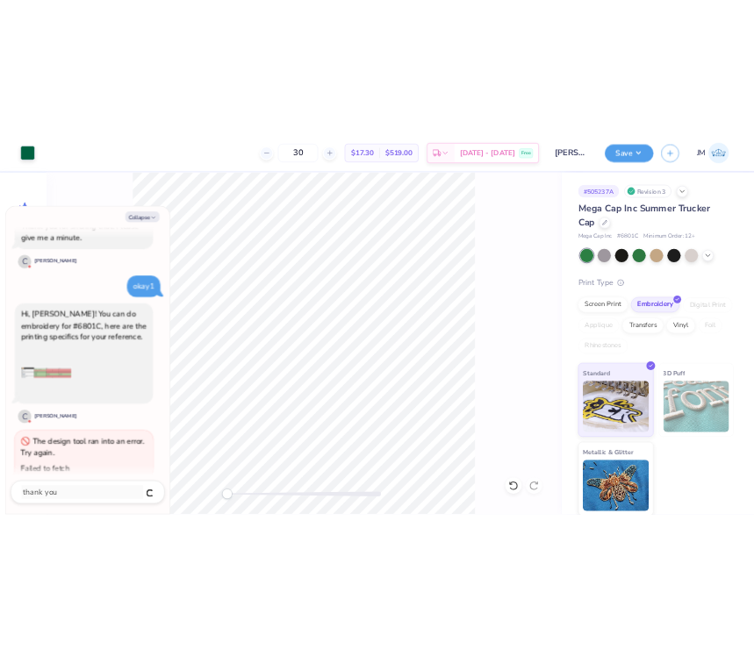
scroll to position [436, 0]
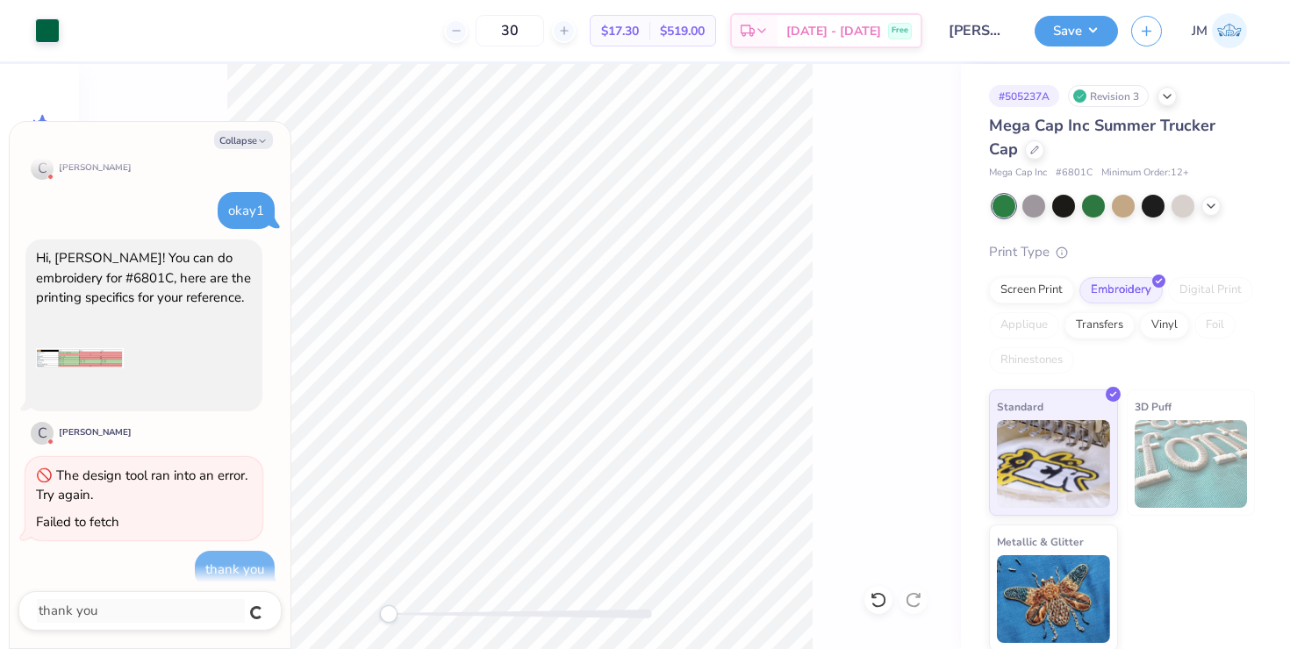
type textarea "x"
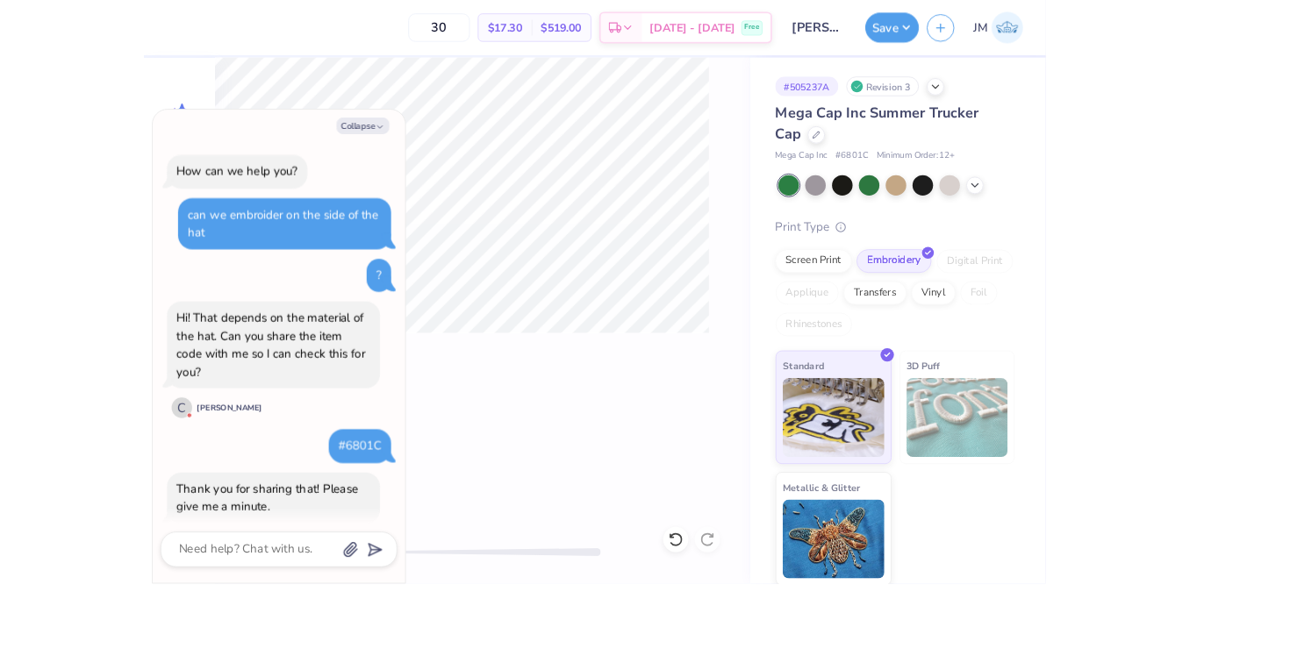
scroll to position [613, 0]
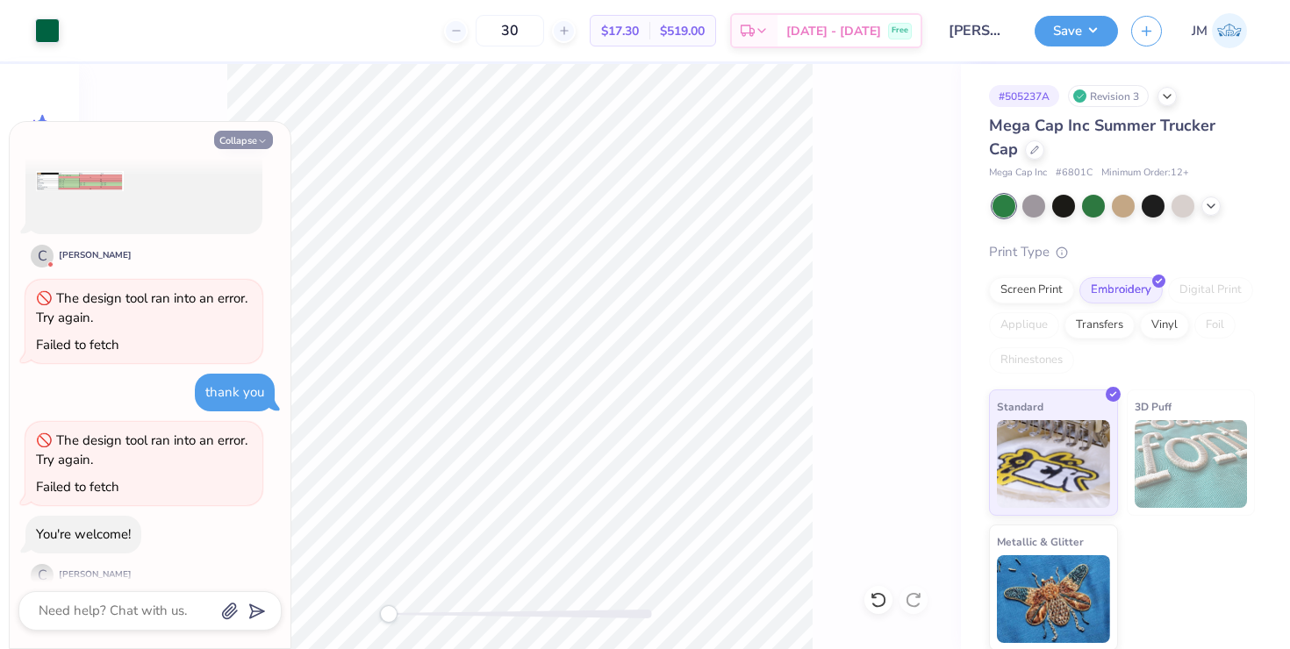
click at [240, 130] on div "Collapse How can we help you? can we embroider on the side of the hat ? Hi! Tha…" at bounding box center [150, 385] width 281 height 526
click at [238, 135] on button "Collapse" at bounding box center [243, 140] width 59 height 18
type textarea "x"
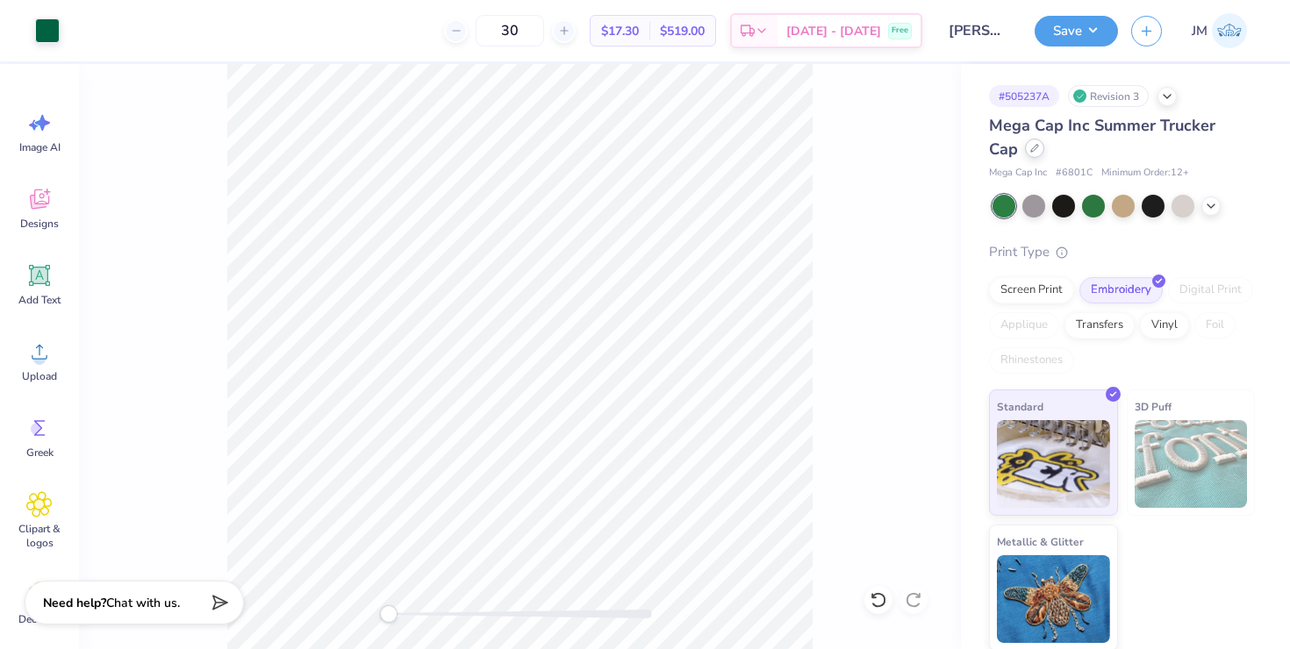
click at [1030, 152] on icon at bounding box center [1034, 148] width 9 height 9
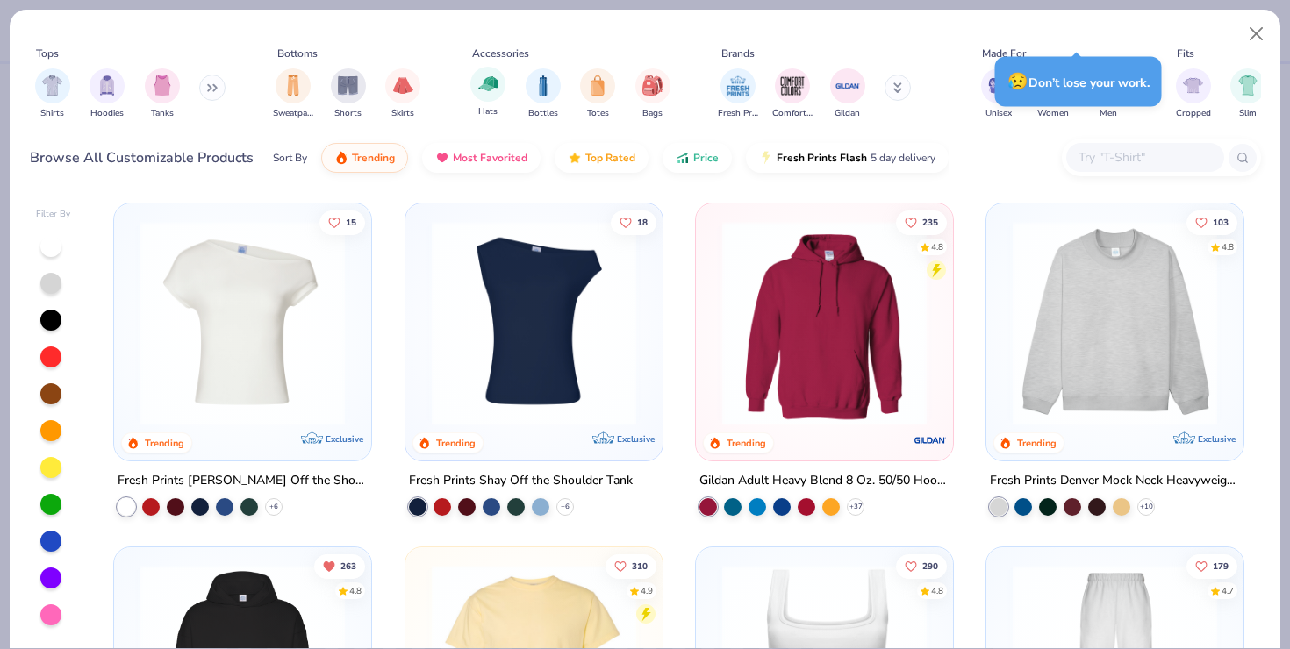
click at [493, 100] on div "Hats" at bounding box center [487, 93] width 35 height 52
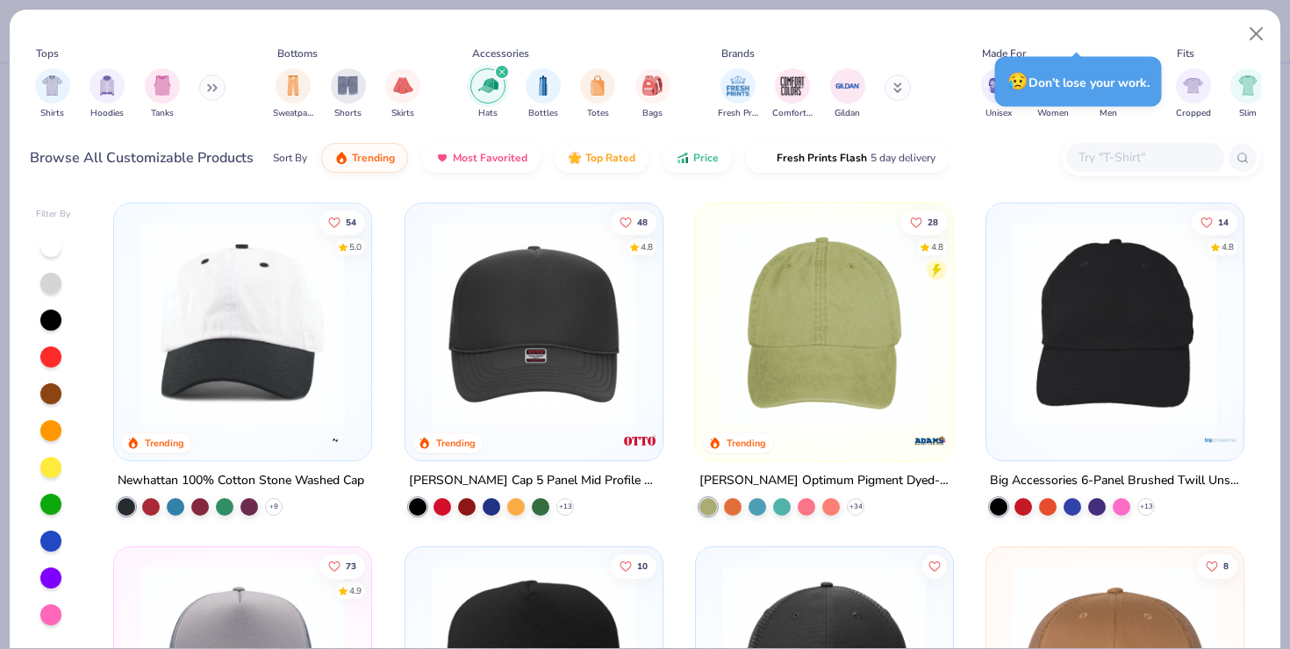
click at [299, 386] on img at bounding box center [243, 323] width 222 height 204
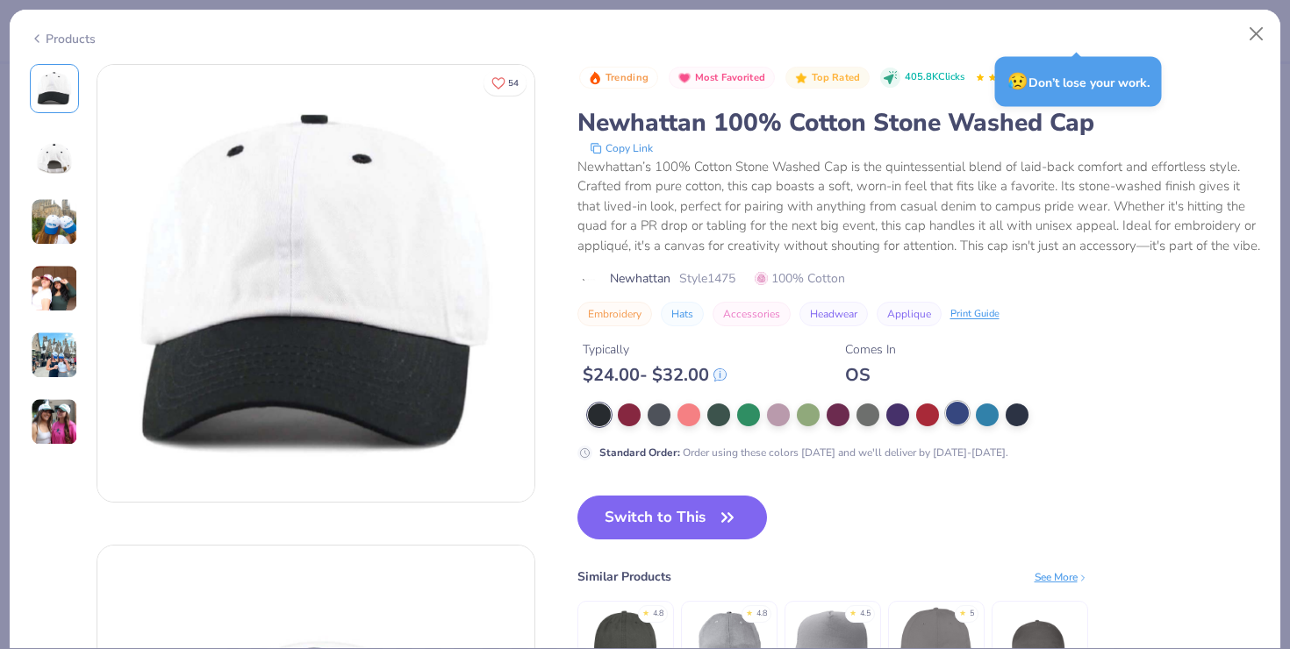
click at [958, 425] on div at bounding box center [957, 413] width 23 height 23
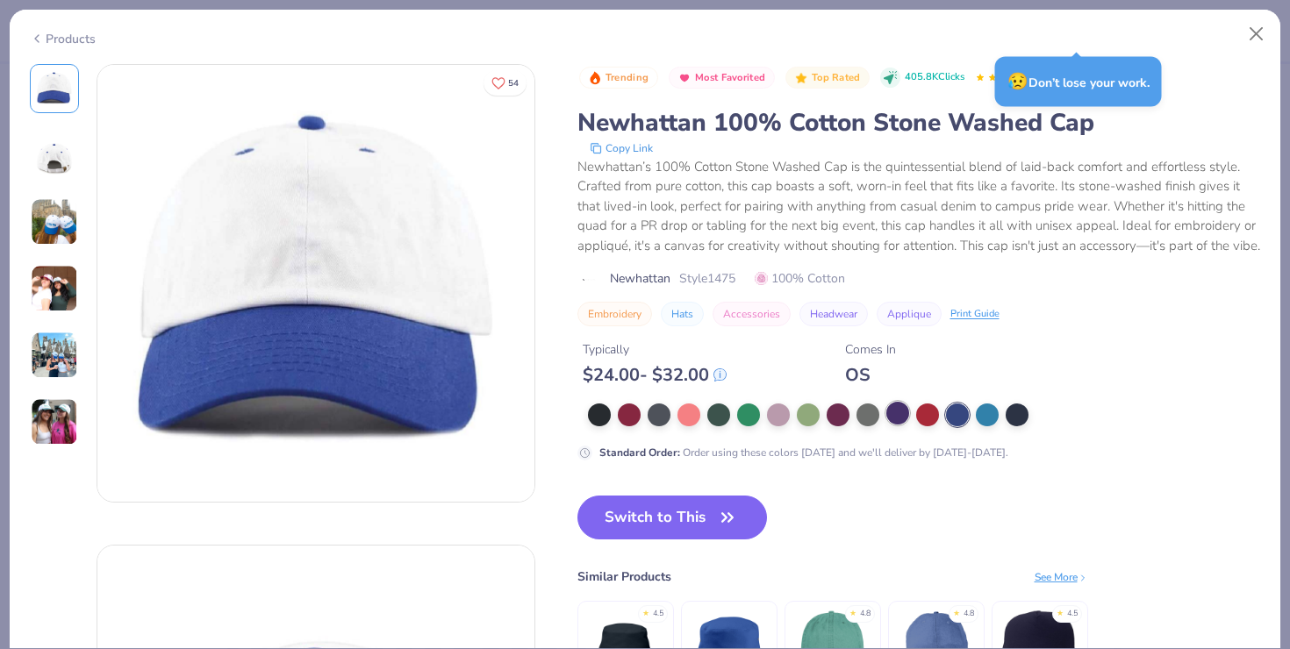
click at [887, 425] on div at bounding box center [897, 413] width 23 height 23
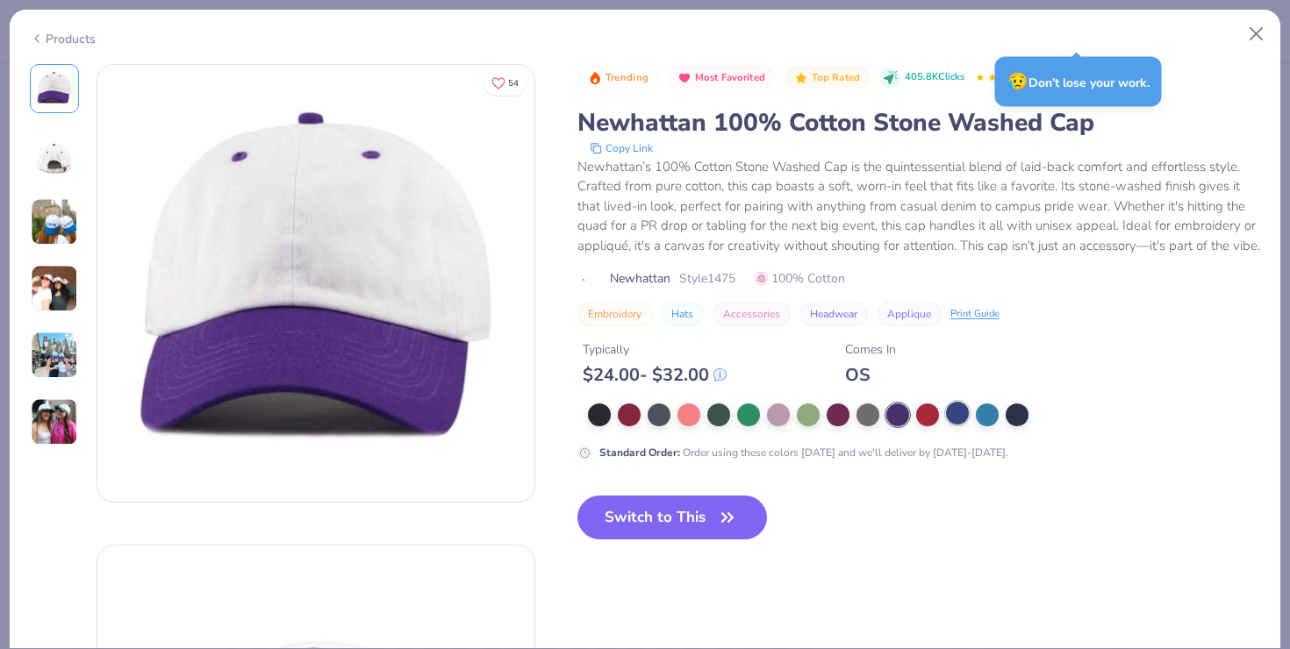
click at [948, 425] on div at bounding box center [957, 413] width 23 height 23
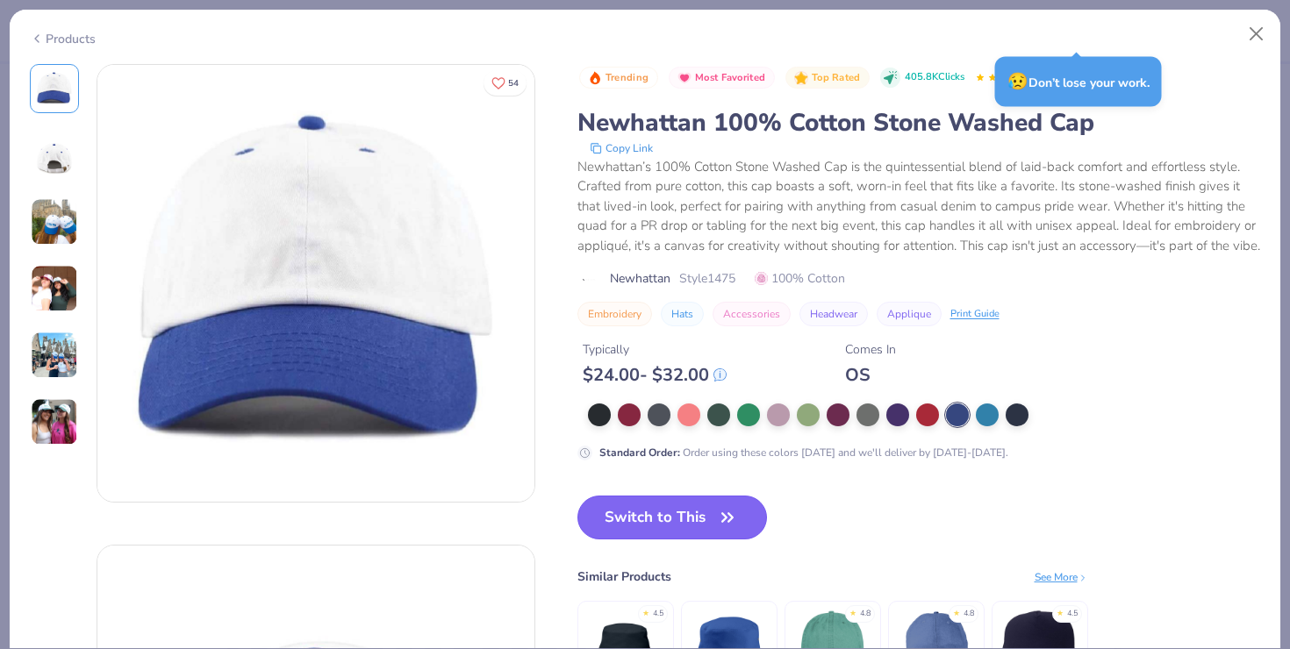
click at [661, 540] on button "Switch to This" at bounding box center [672, 518] width 190 height 44
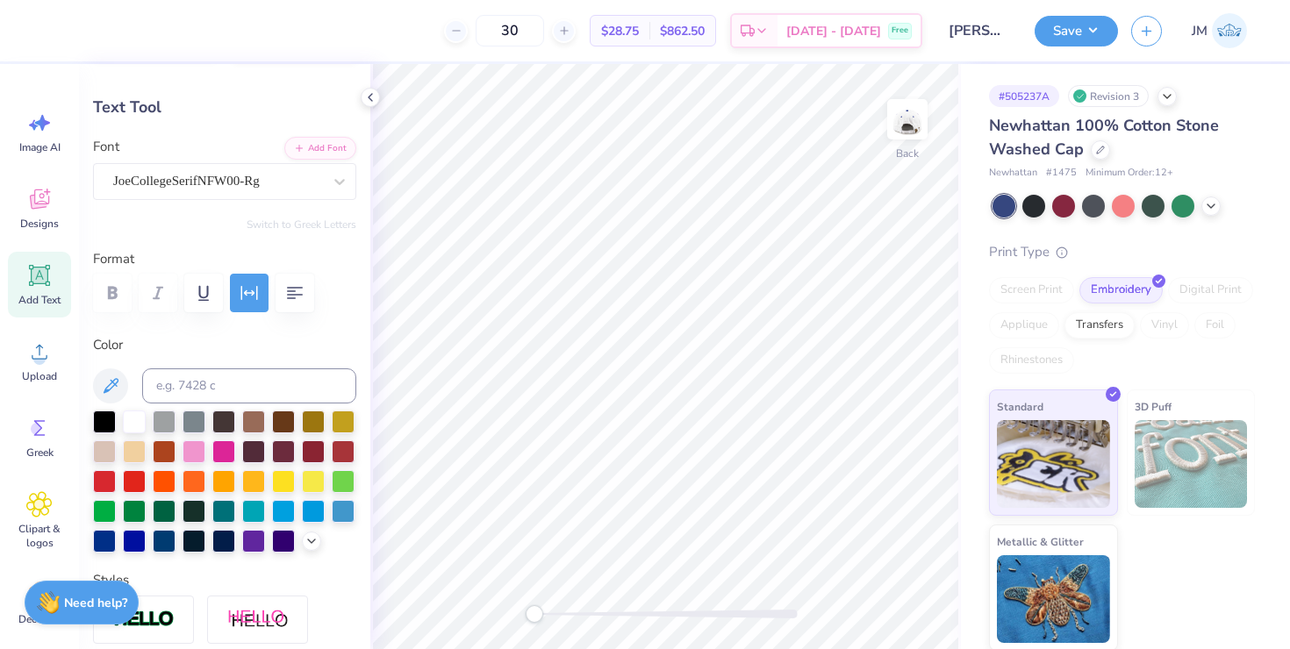
scroll to position [73, 0]
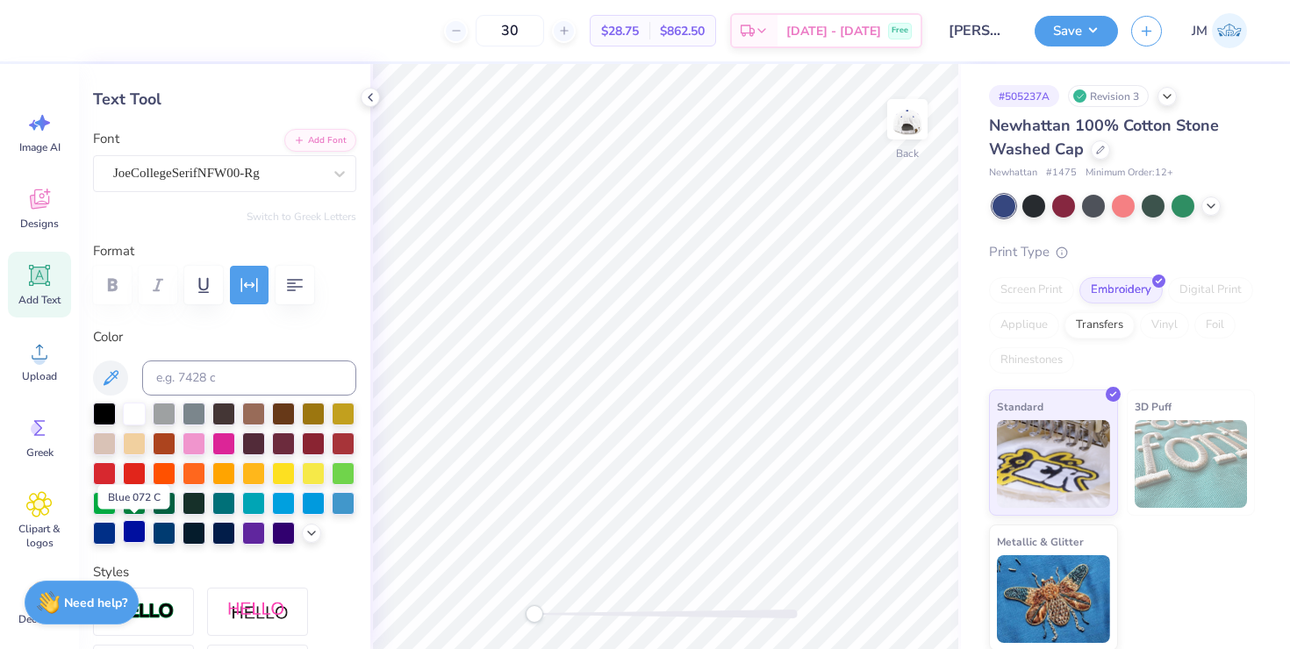
click at [133, 528] on div at bounding box center [134, 531] width 23 height 23
type input "0.0"
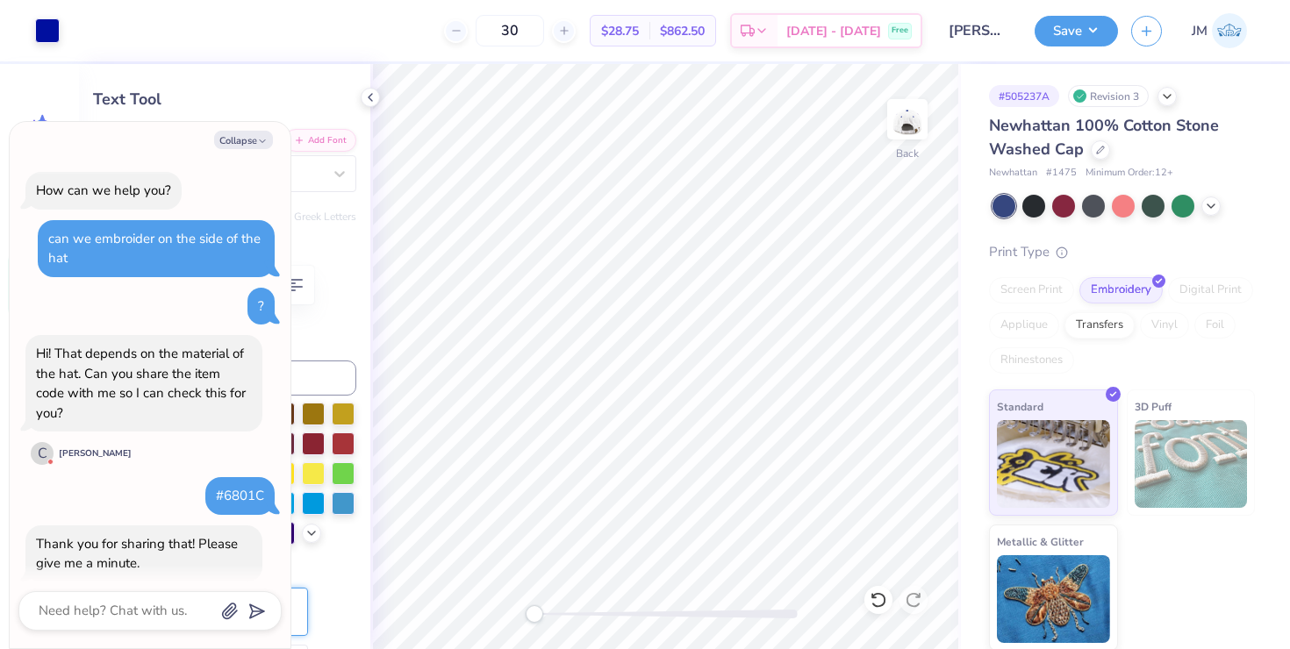
scroll to position [799, 0]
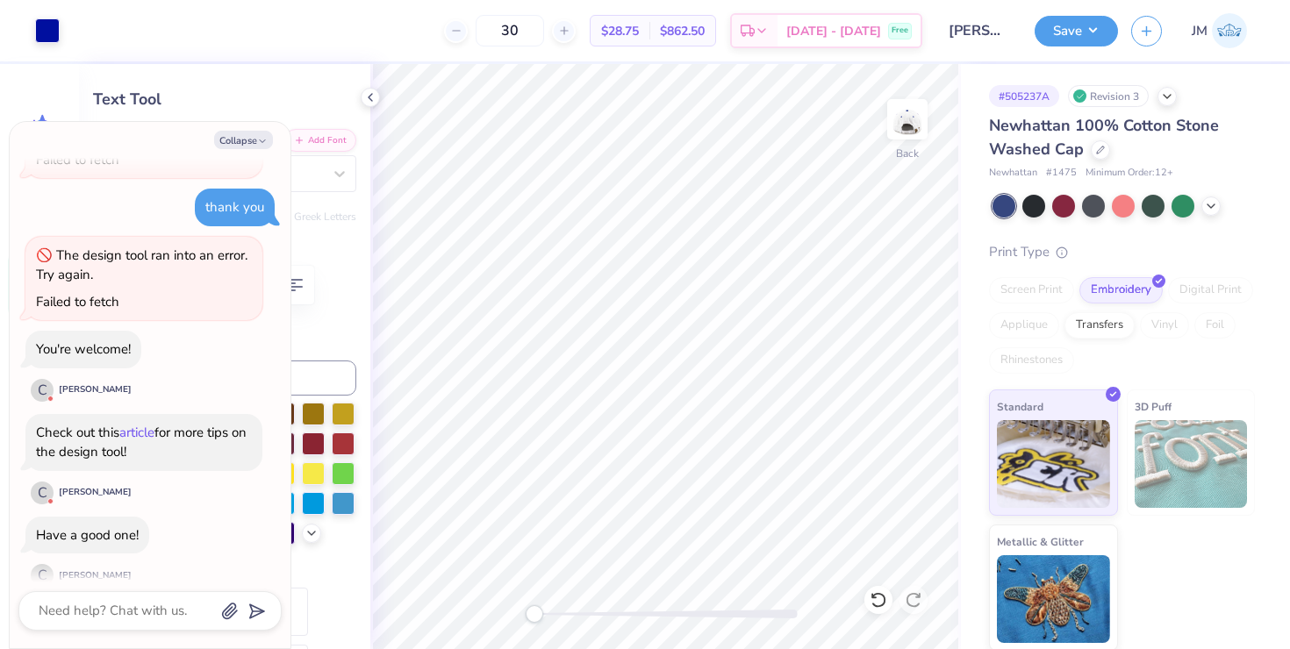
click at [145, 424] on link "article" at bounding box center [136, 433] width 35 height 18
click at [249, 140] on button "Collapse" at bounding box center [243, 140] width 59 height 18
type textarea "x"
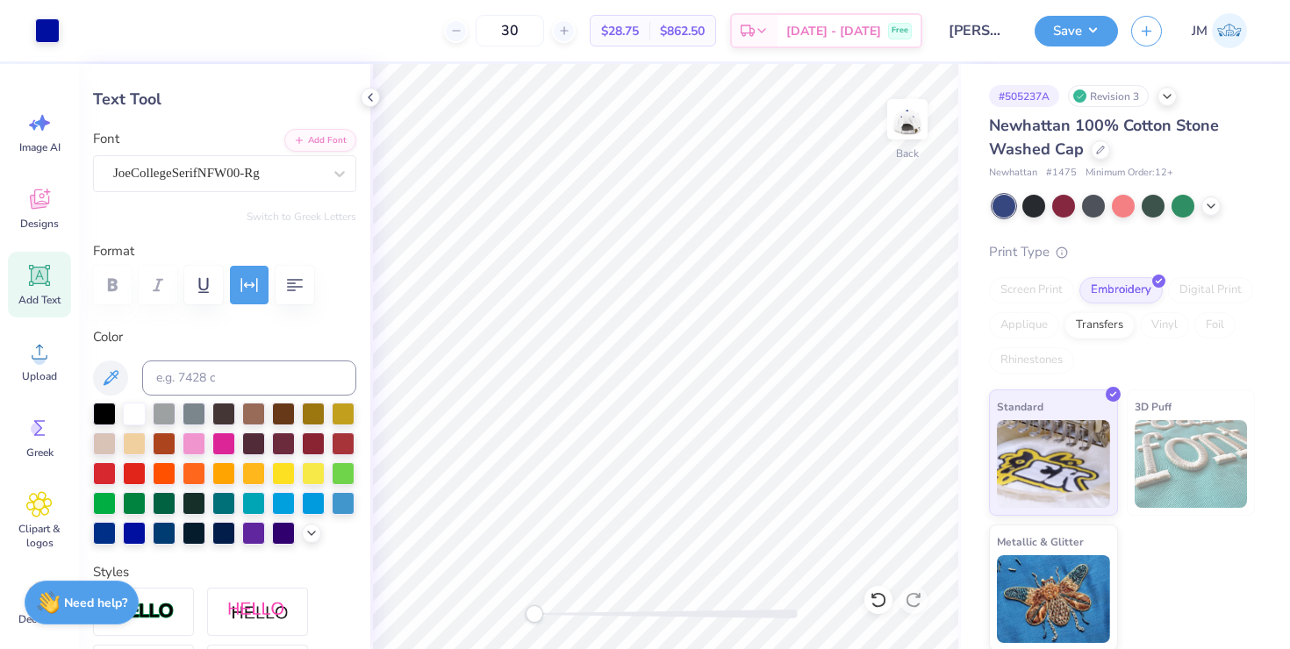
scroll to position [96, 0]
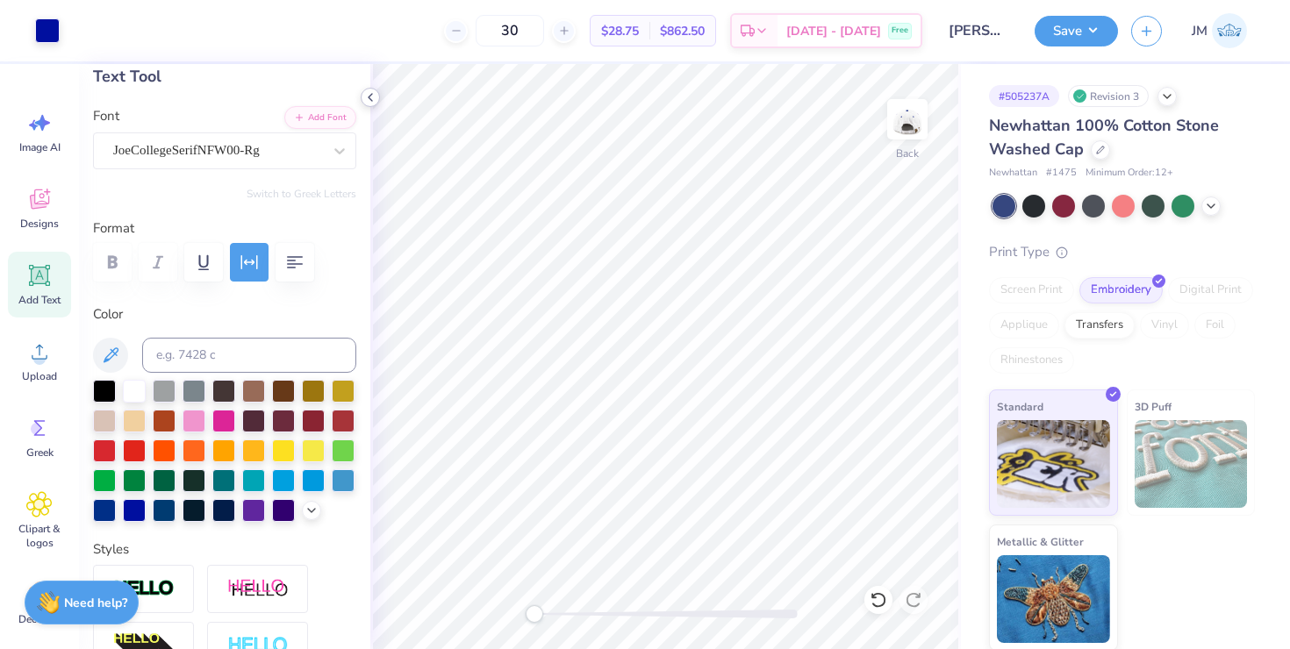
click at [370, 95] on polyline at bounding box center [371, 97] width 4 height 7
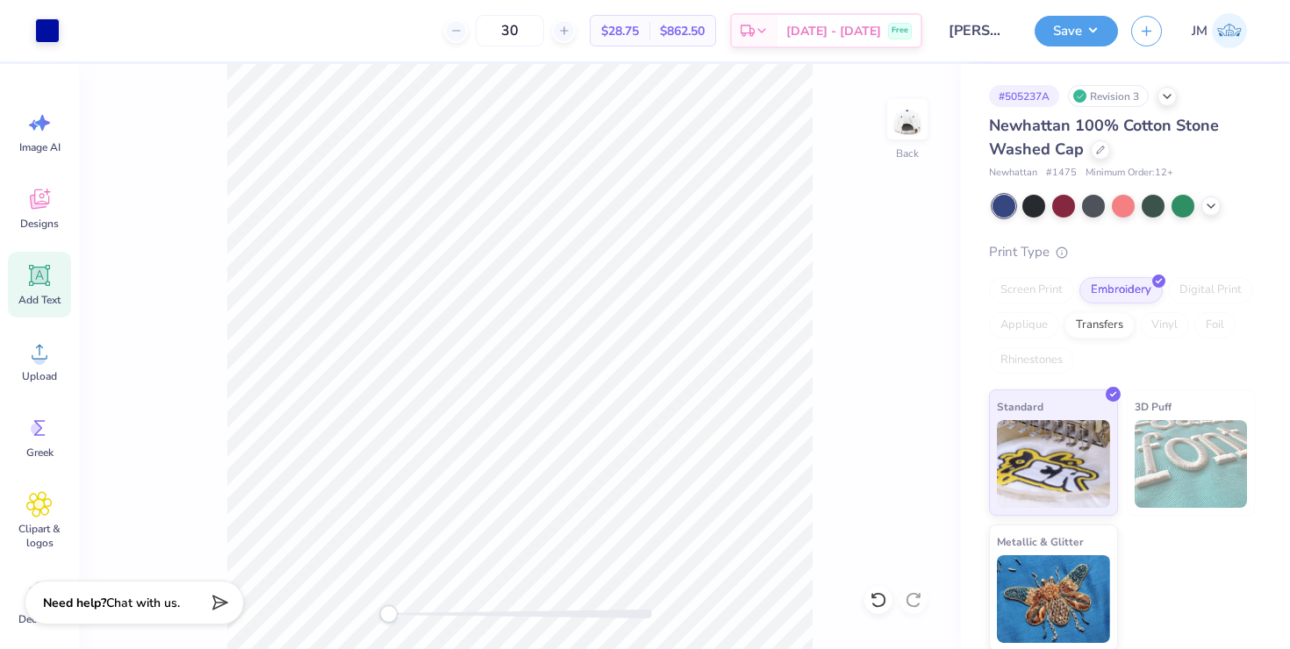
click at [1069, 47] on div "Save JM" at bounding box center [1162, 30] width 255 height 61
click at [1069, 39] on button "Save" at bounding box center [1076, 28] width 83 height 31
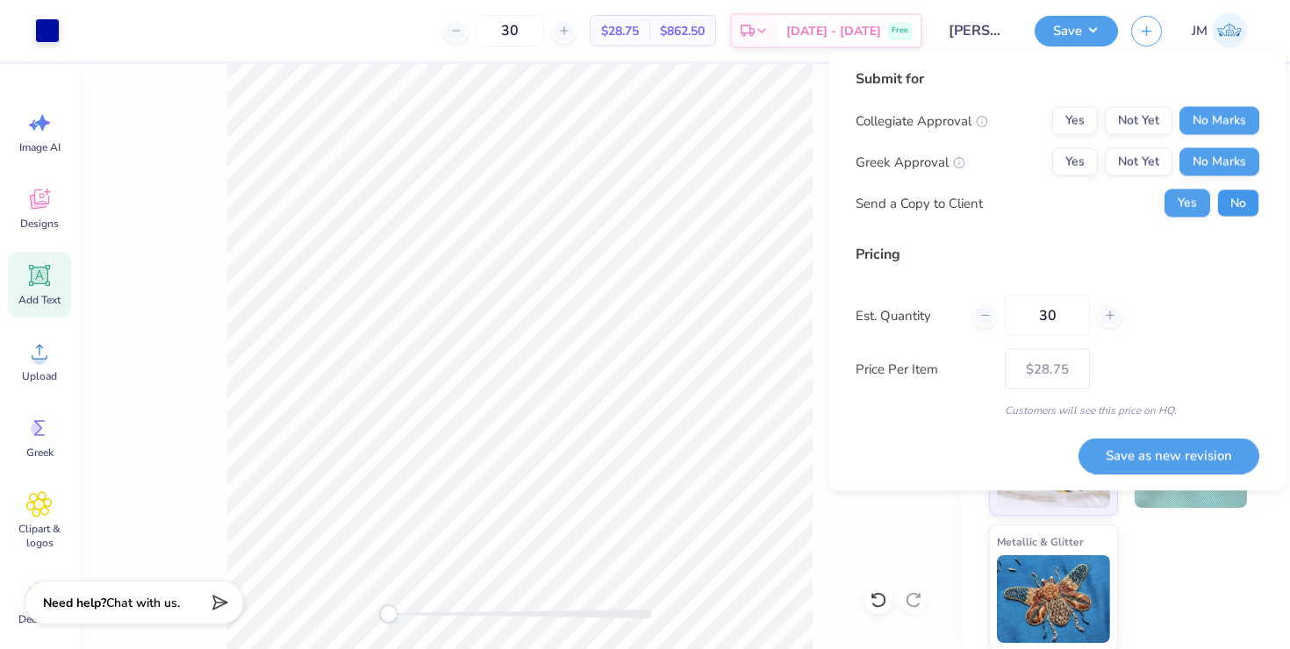
click at [1251, 208] on button "No" at bounding box center [1238, 204] width 42 height 28
click at [1186, 464] on button "Save as new revision" at bounding box center [1168, 456] width 181 height 36
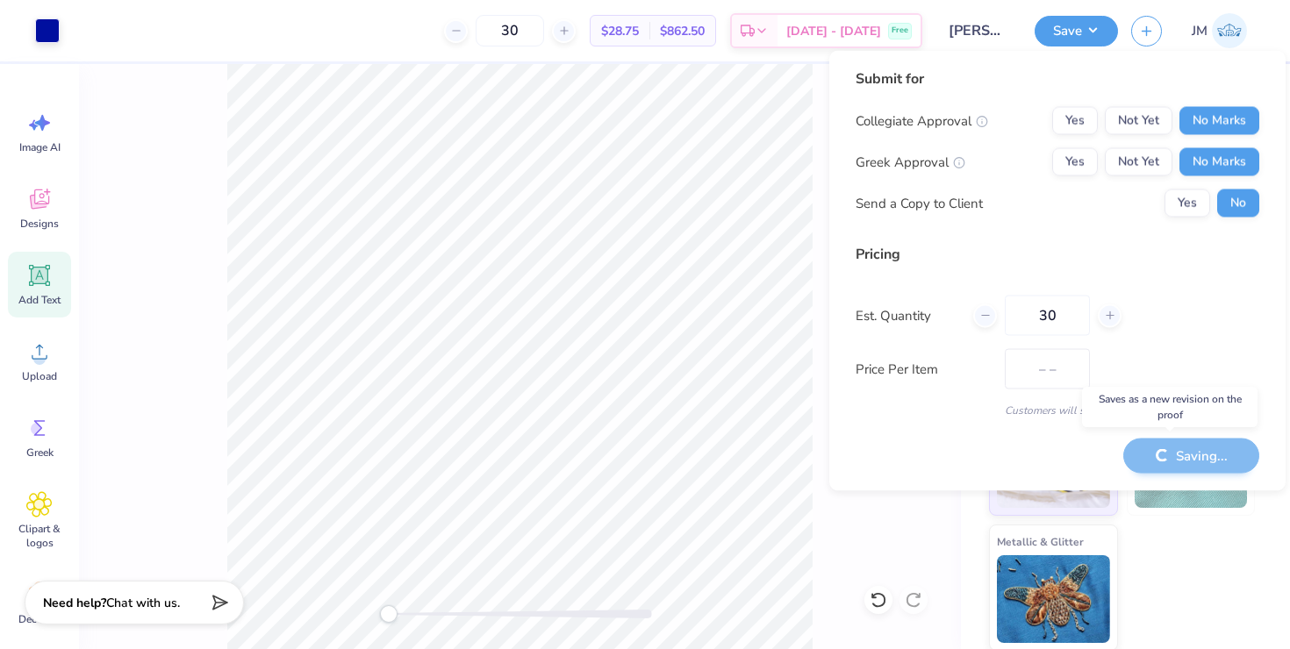
type input "$28.75"
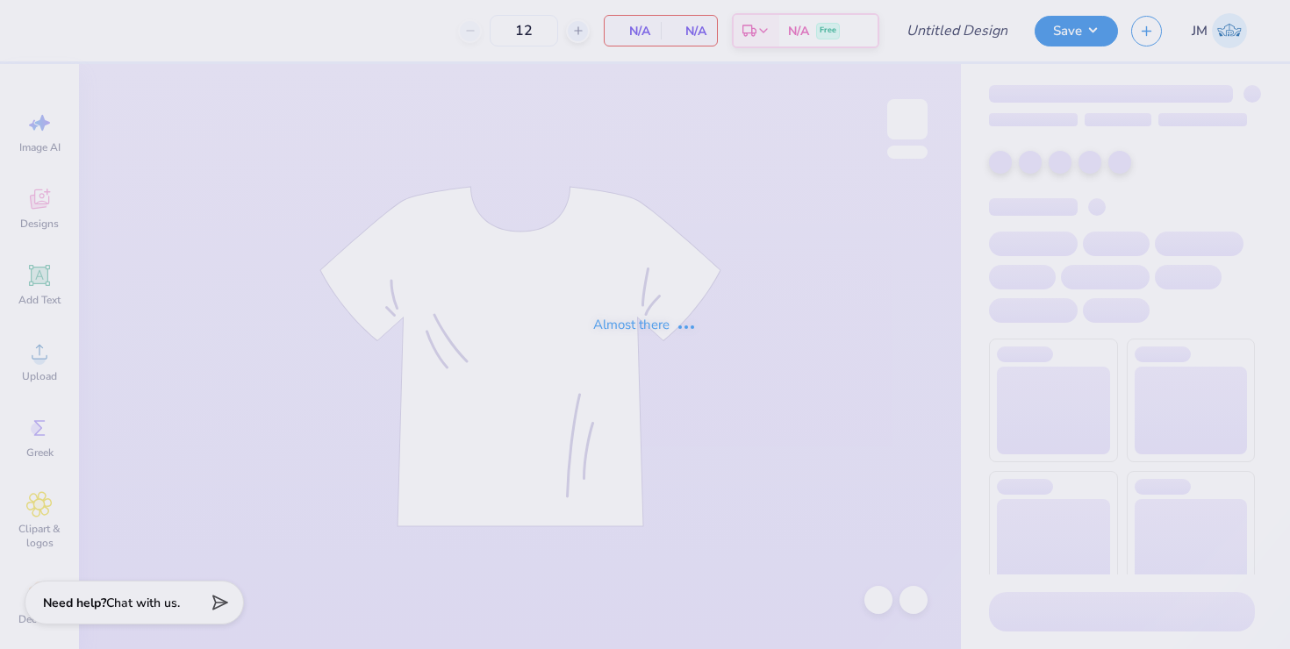
type input "[PERSON_NAME] Hats"
type input "30"
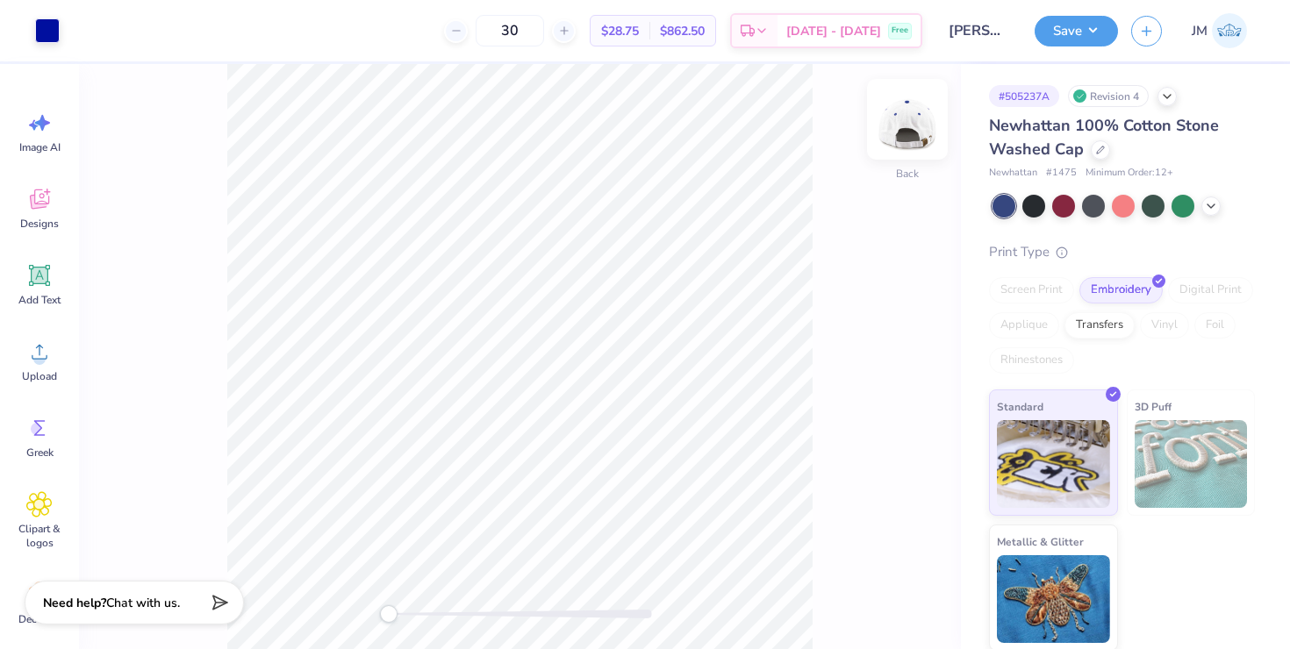
click at [912, 123] on img at bounding box center [907, 119] width 70 height 70
click at [45, 207] on icon at bounding box center [39, 199] width 26 height 26
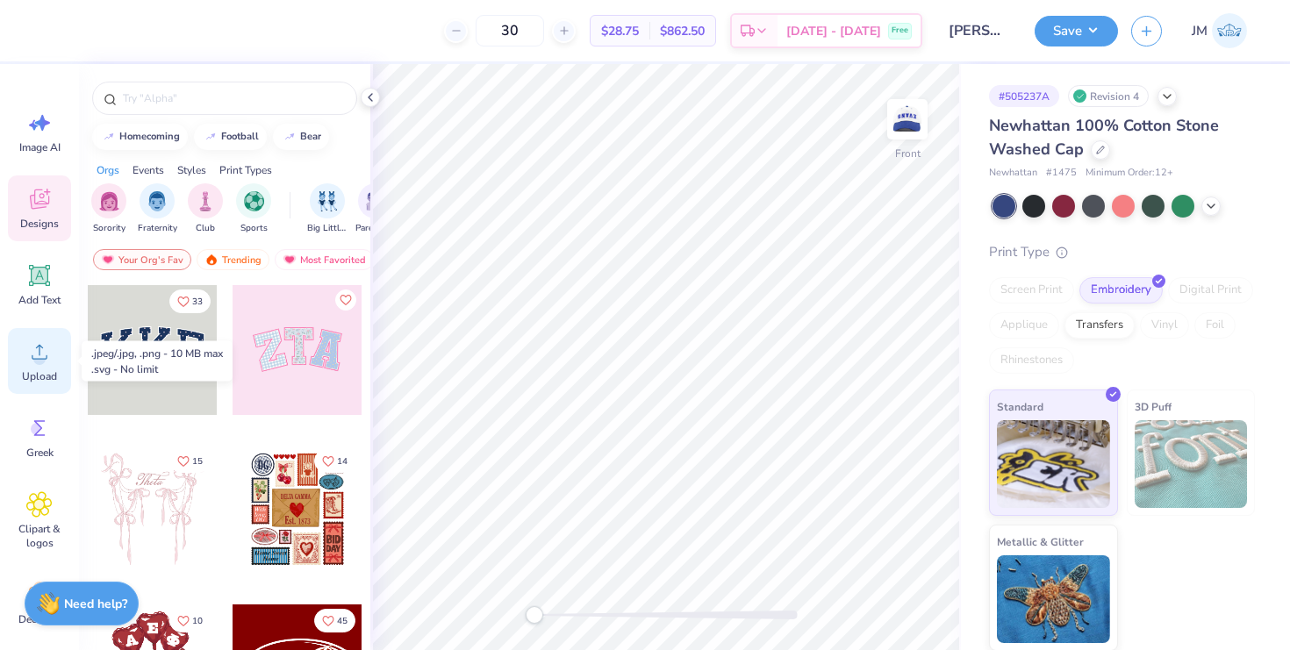
click at [56, 375] on span "Upload" at bounding box center [39, 376] width 35 height 14
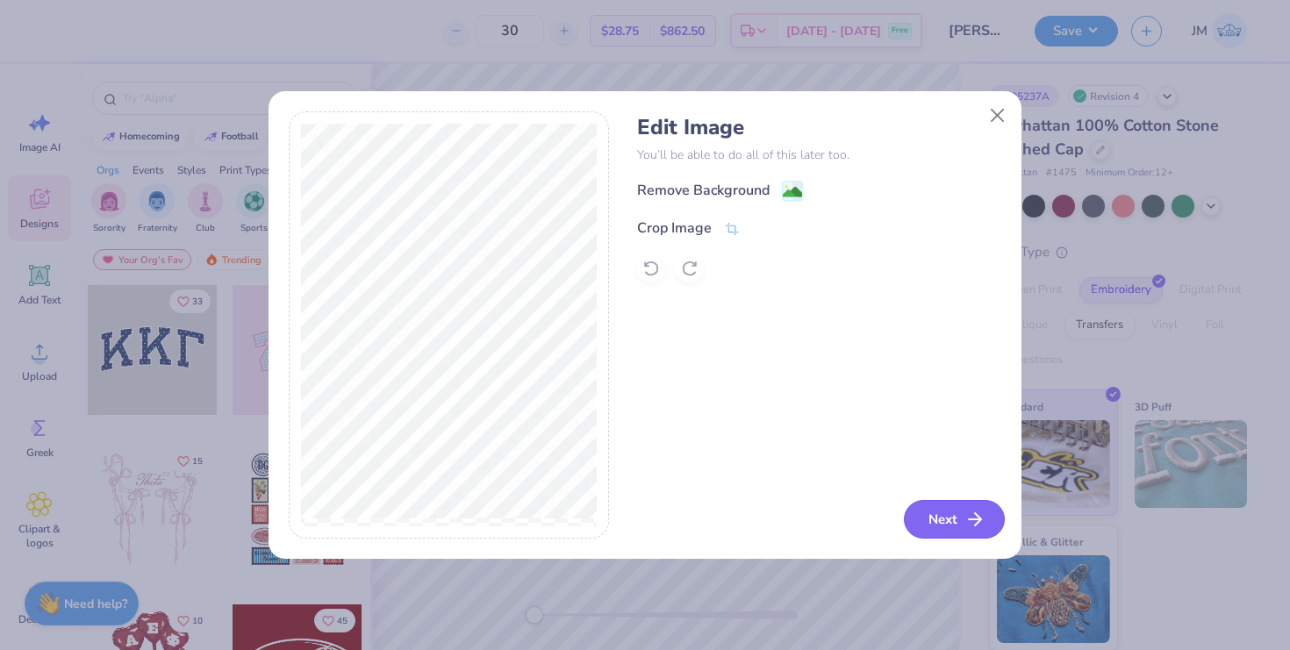
click at [942, 526] on button "Next" at bounding box center [954, 519] width 101 height 39
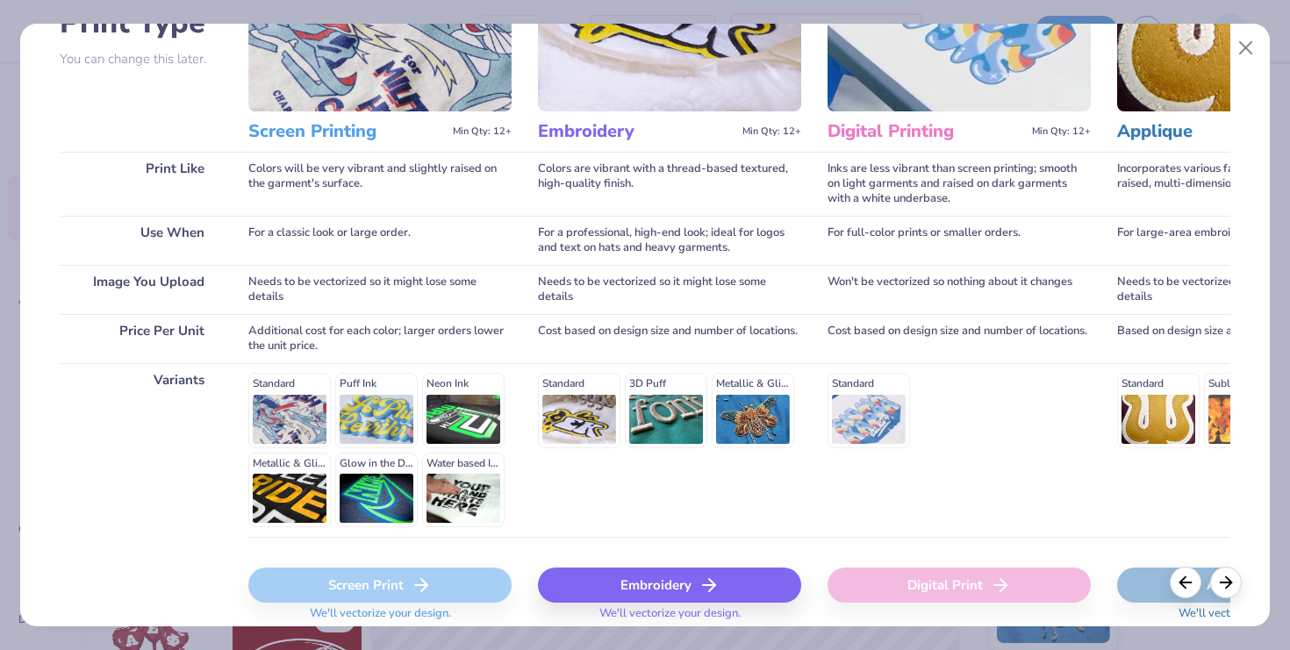
scroll to position [225, 0]
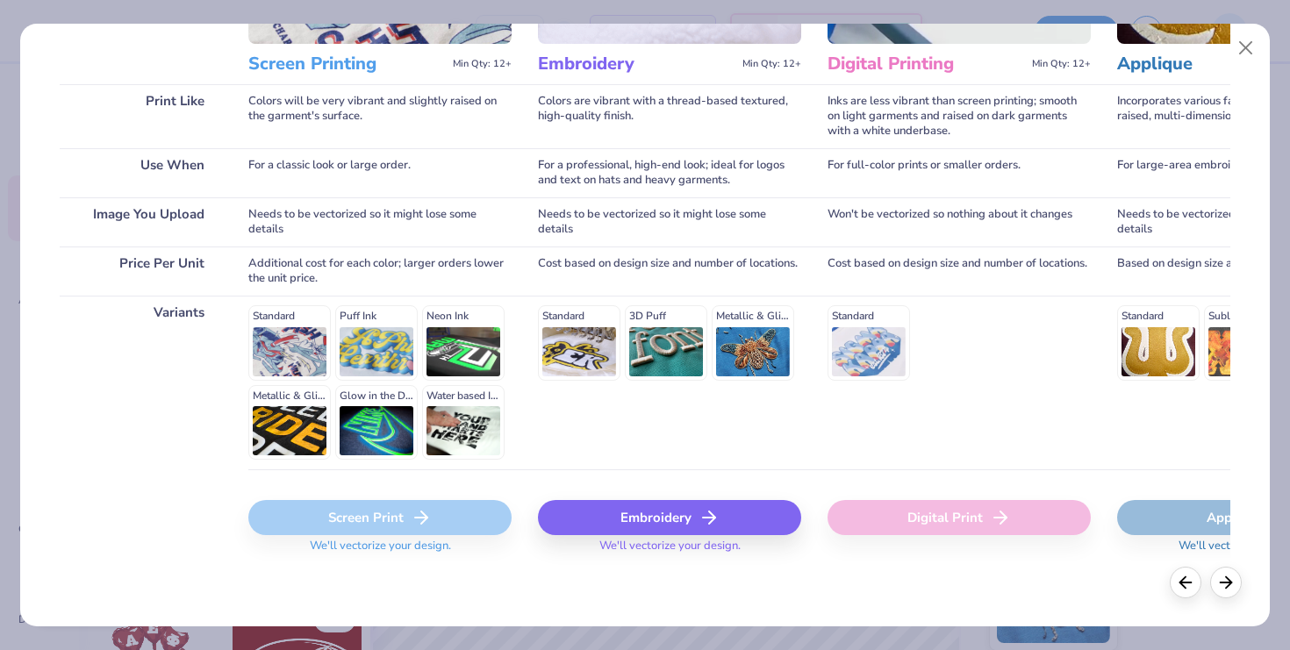
click at [572, 506] on div "Embroidery" at bounding box center [669, 517] width 263 height 35
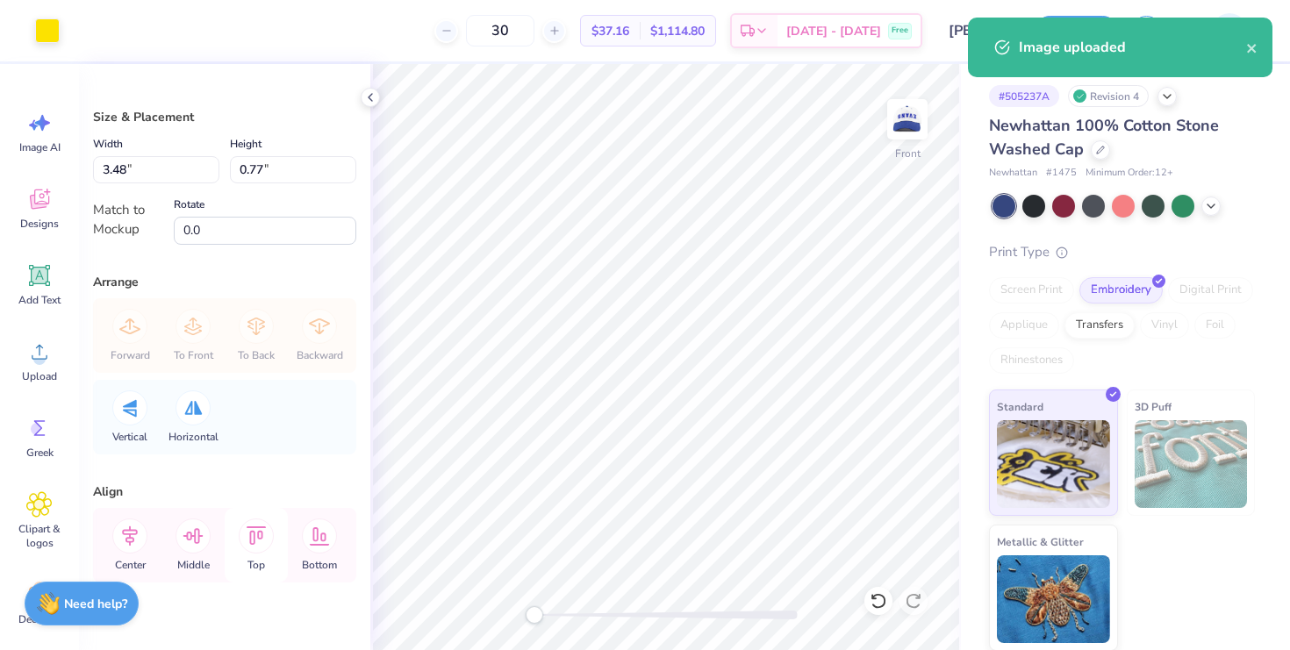
scroll to position [0, 0]
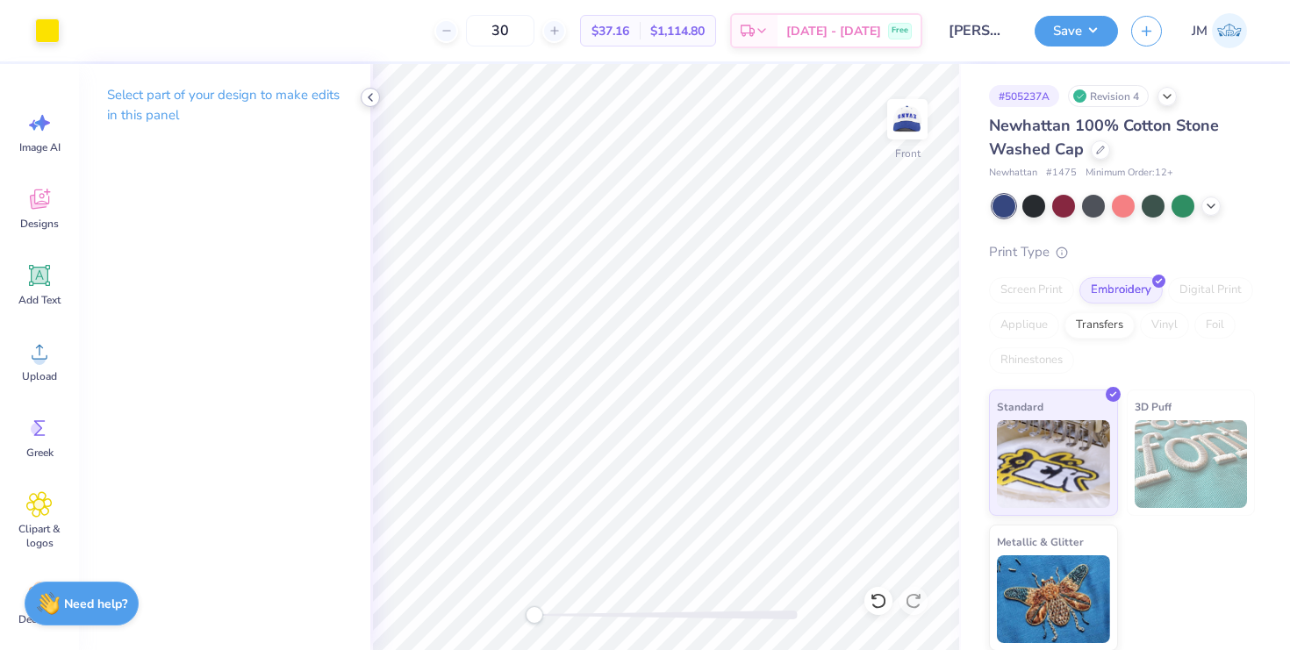
click at [364, 97] on icon at bounding box center [370, 97] width 14 height 14
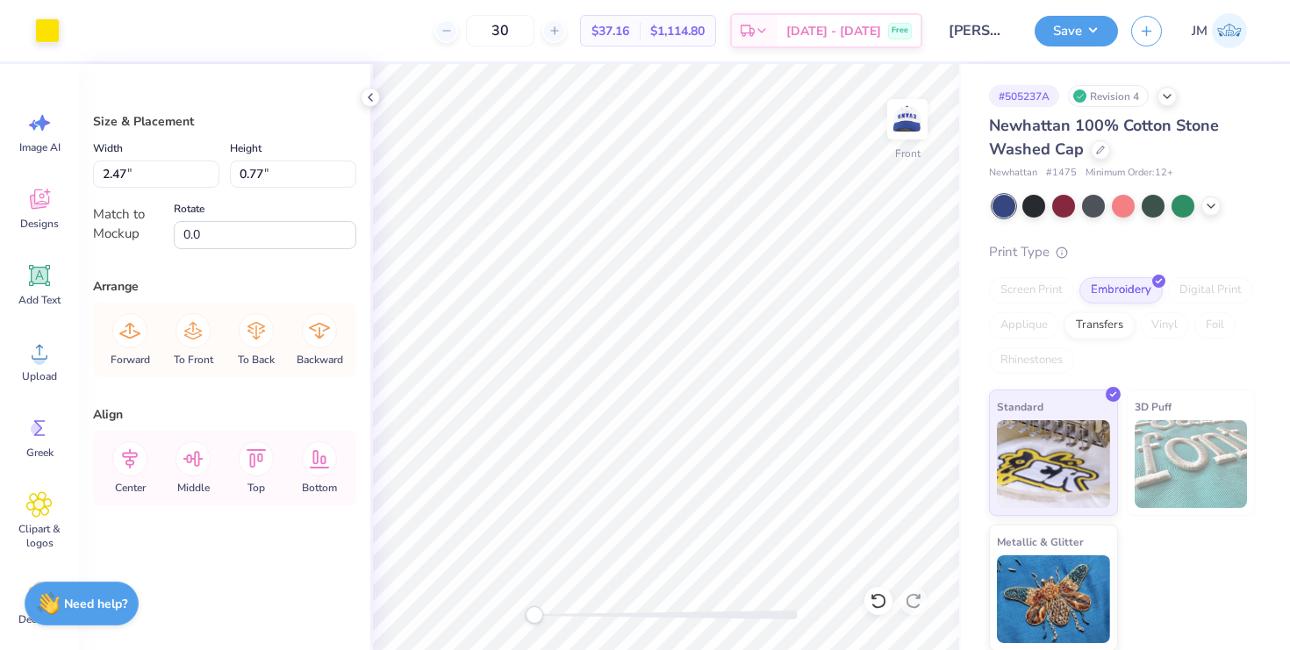
type input "2.46"
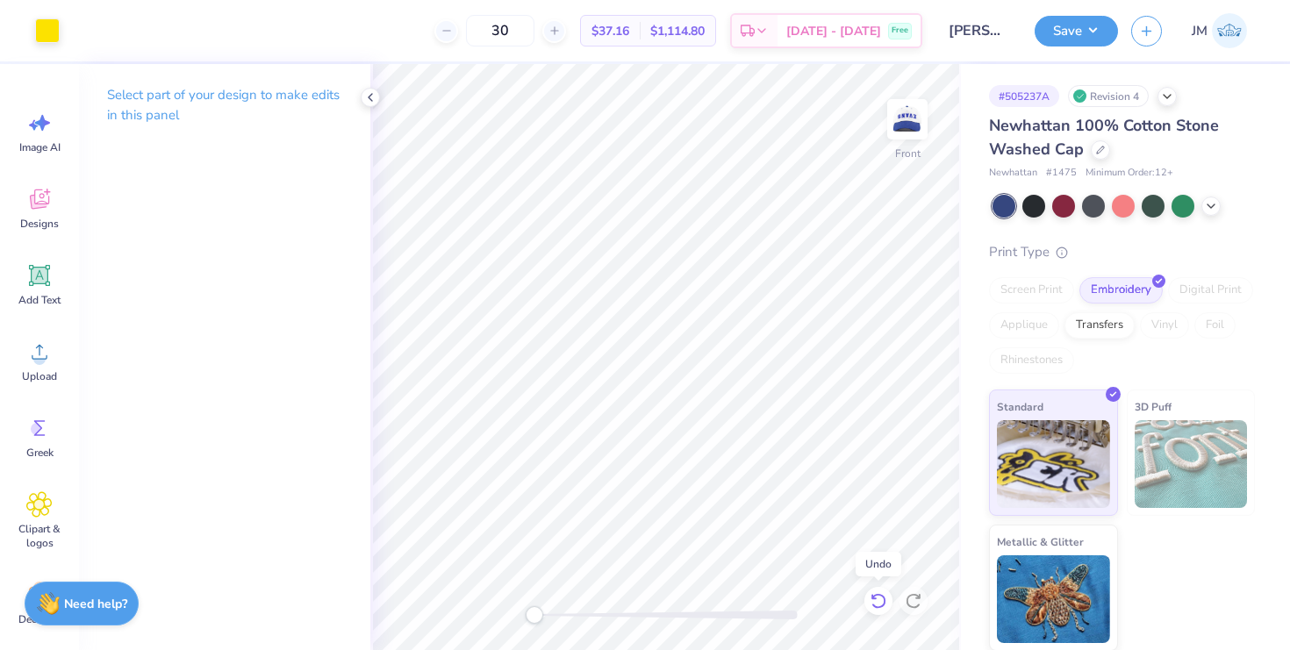
click at [875, 590] on div at bounding box center [878, 601] width 28 height 28
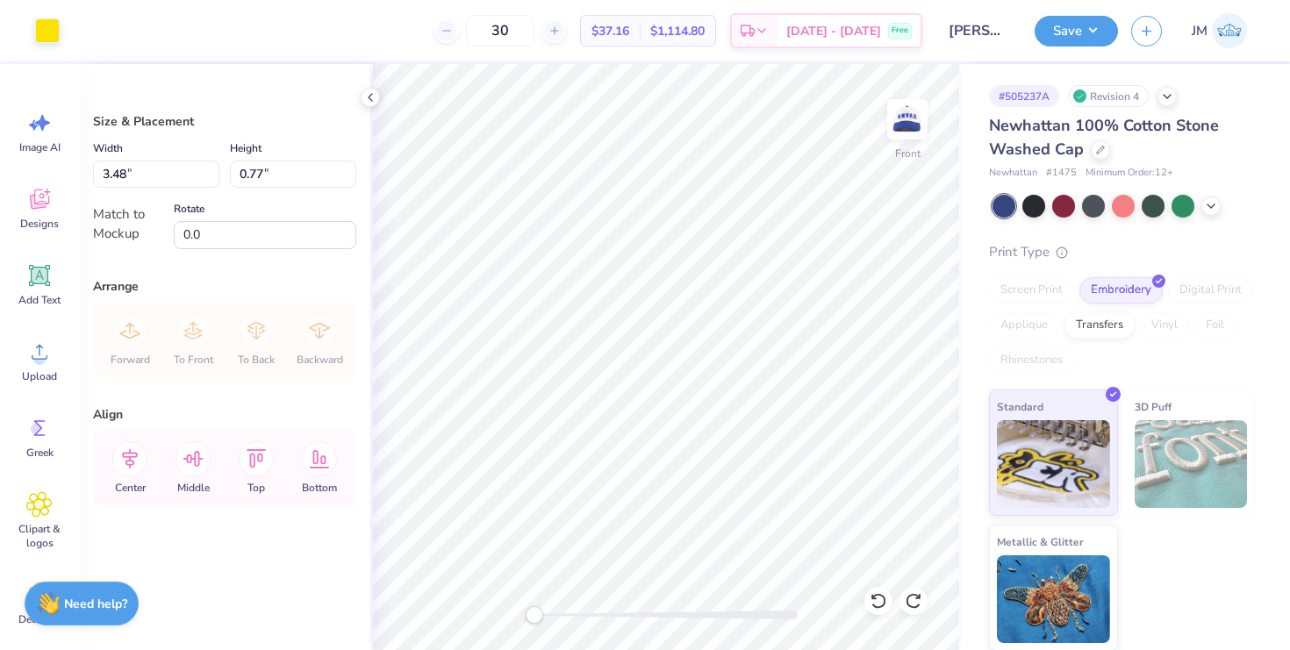
type input "2.09"
type input "0.46"
